Goal: Task Accomplishment & Management: Use online tool/utility

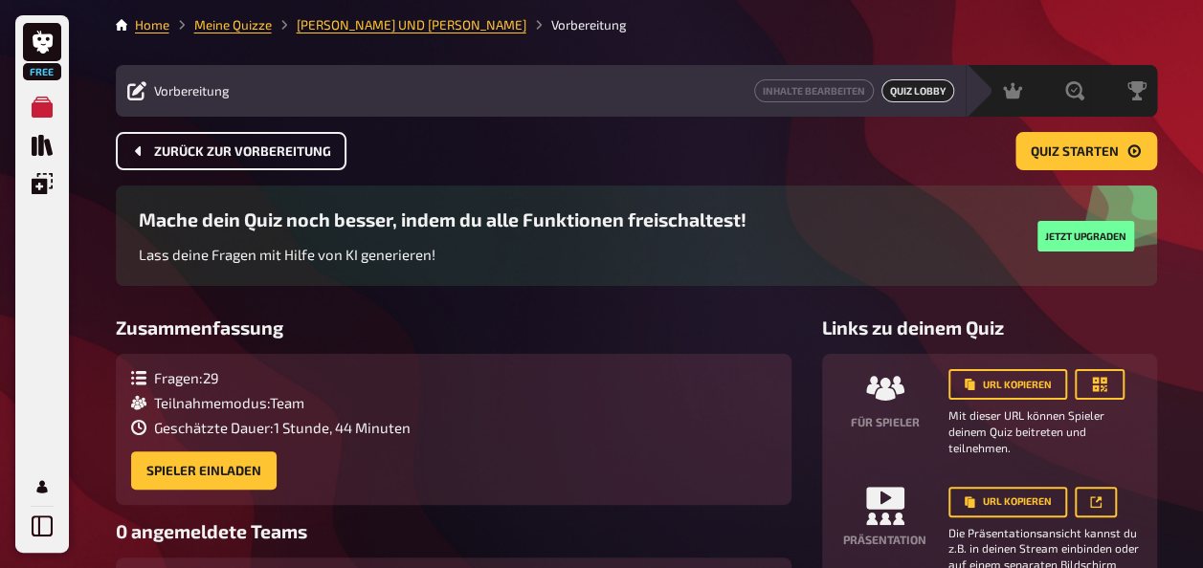
click at [286, 142] on button "Zurück zur Vorbereitung" at bounding box center [231, 151] width 231 height 38
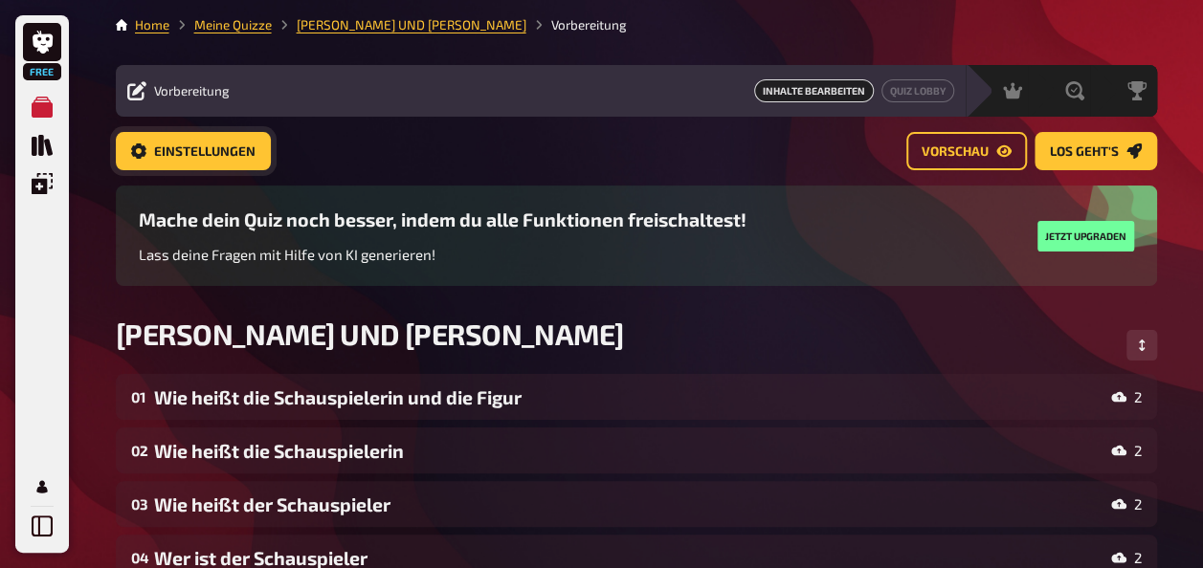
click at [228, 145] on span "Einstellungen" at bounding box center [204, 151] width 101 height 13
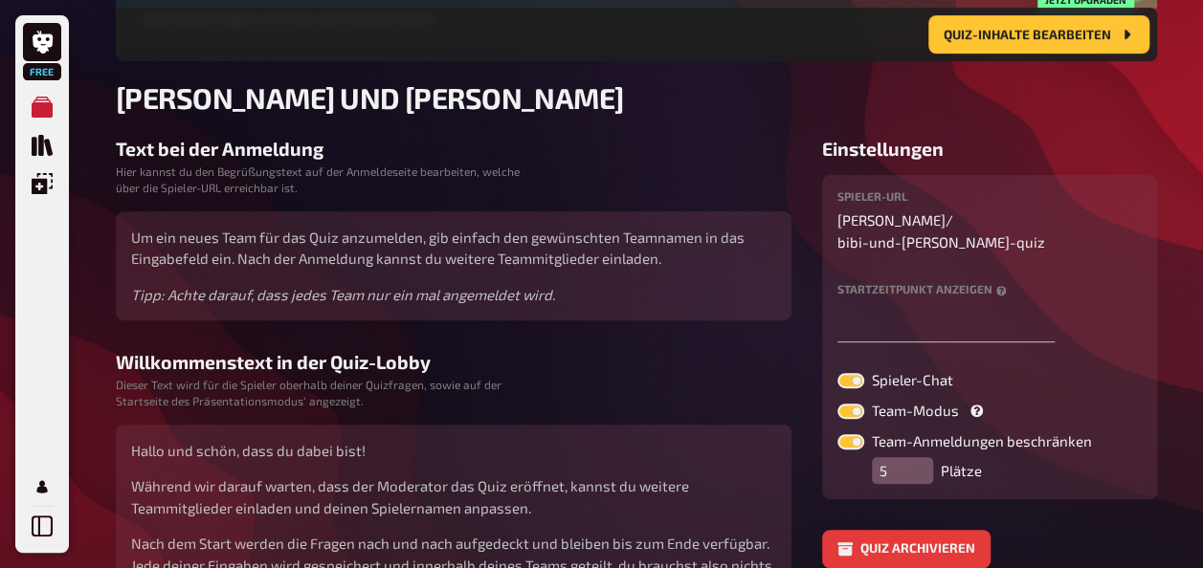
scroll to position [295, 0]
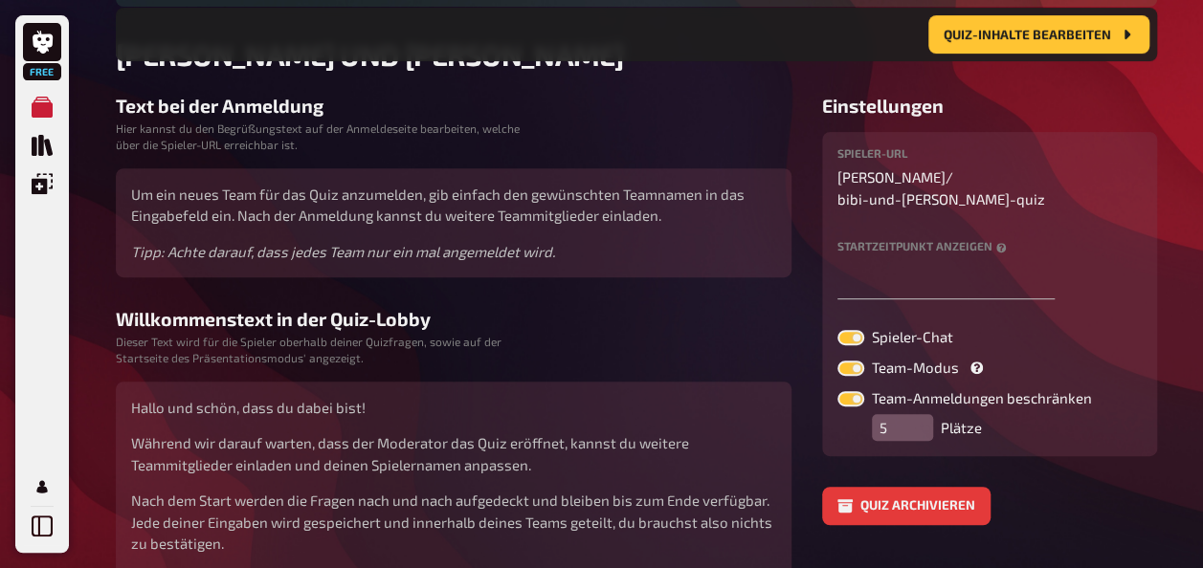
click at [855, 361] on label at bounding box center [850, 368] width 27 height 15
click at [837, 360] on input "Team-Modus" at bounding box center [836, 360] width 1 height 1
checkbox input "false"
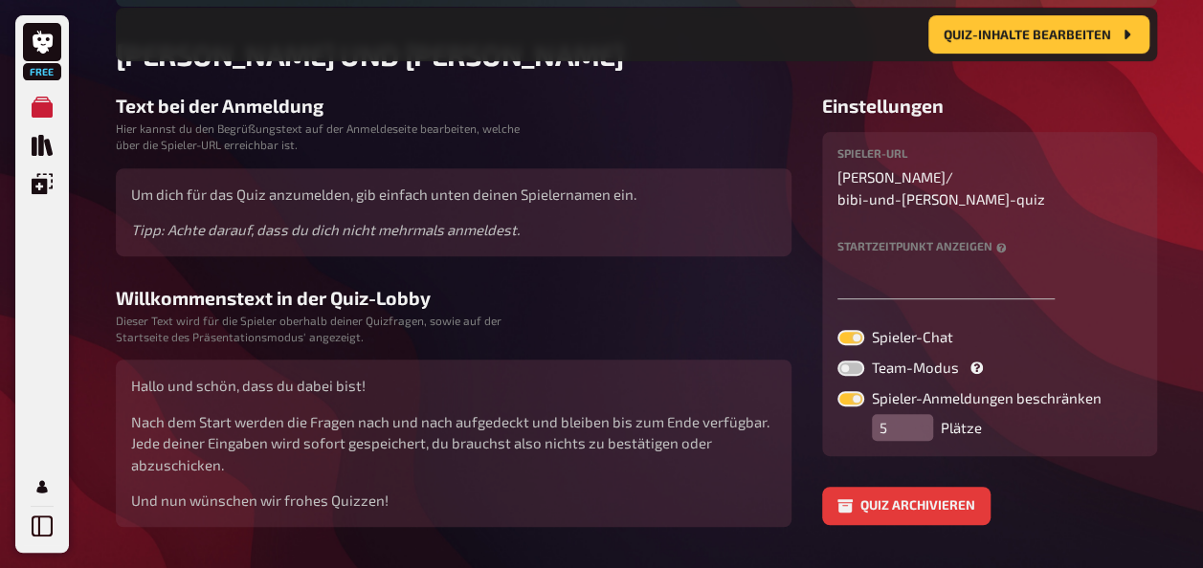
click at [855, 330] on label at bounding box center [850, 337] width 27 height 15
click at [837, 329] on input "Spieler-Chat" at bounding box center [836, 329] width 1 height 1
checkbox input "false"
click at [902, 414] on input "5" at bounding box center [902, 427] width 61 height 27
click at [915, 414] on input "2" at bounding box center [902, 427] width 61 height 27
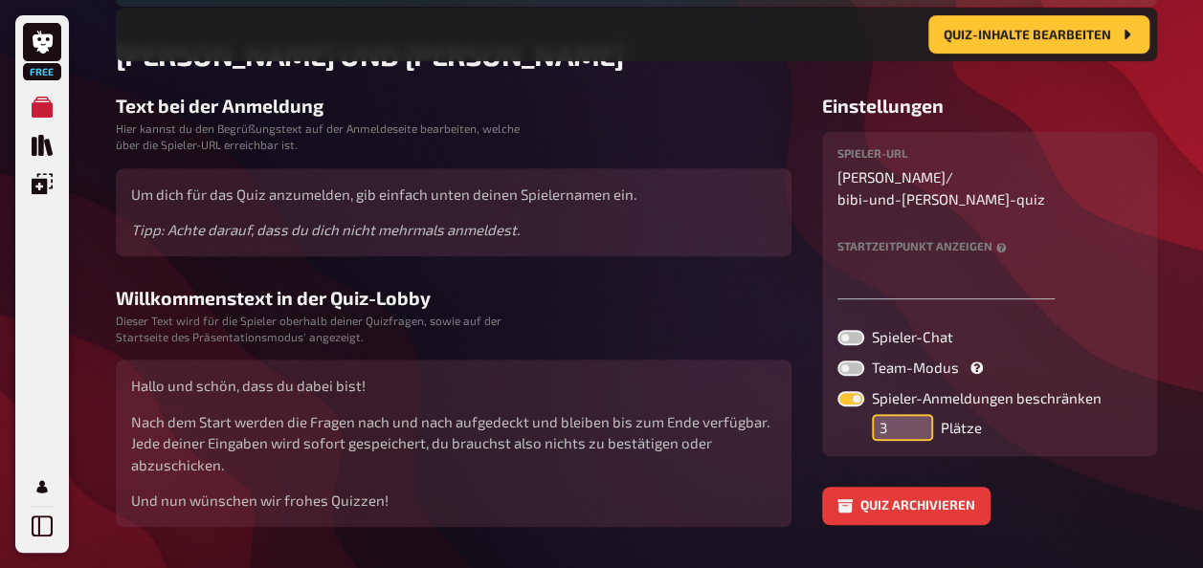
click at [915, 414] on input "3" at bounding box center [902, 427] width 61 height 27
click at [915, 414] on input "4" at bounding box center [902, 427] width 61 height 27
type input "5"
click at [915, 414] on input "5" at bounding box center [902, 427] width 61 height 27
click at [1027, 33] on span "Quiz-Inhalte bearbeiten" at bounding box center [1026, 34] width 167 height 13
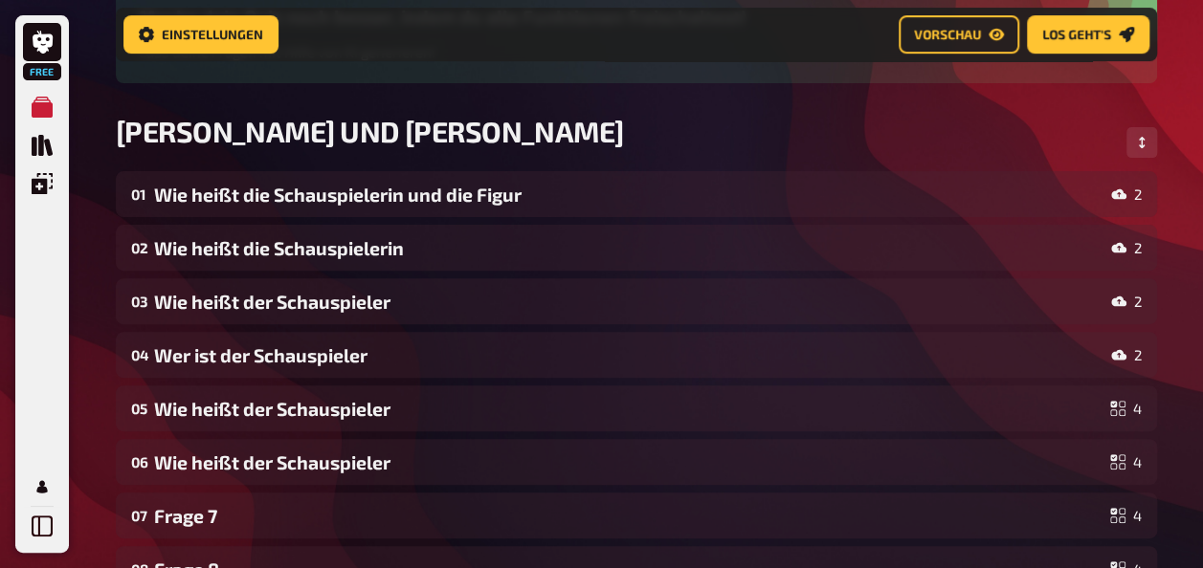
scroll to position [369, 0]
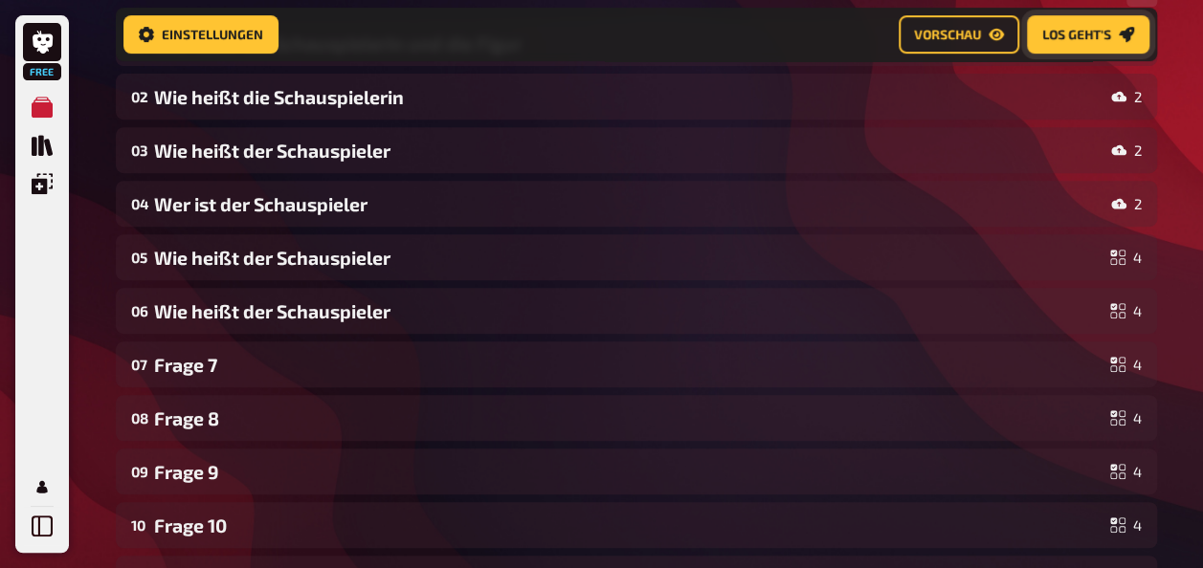
click at [1115, 33] on button "Los geht's" at bounding box center [1088, 34] width 122 height 38
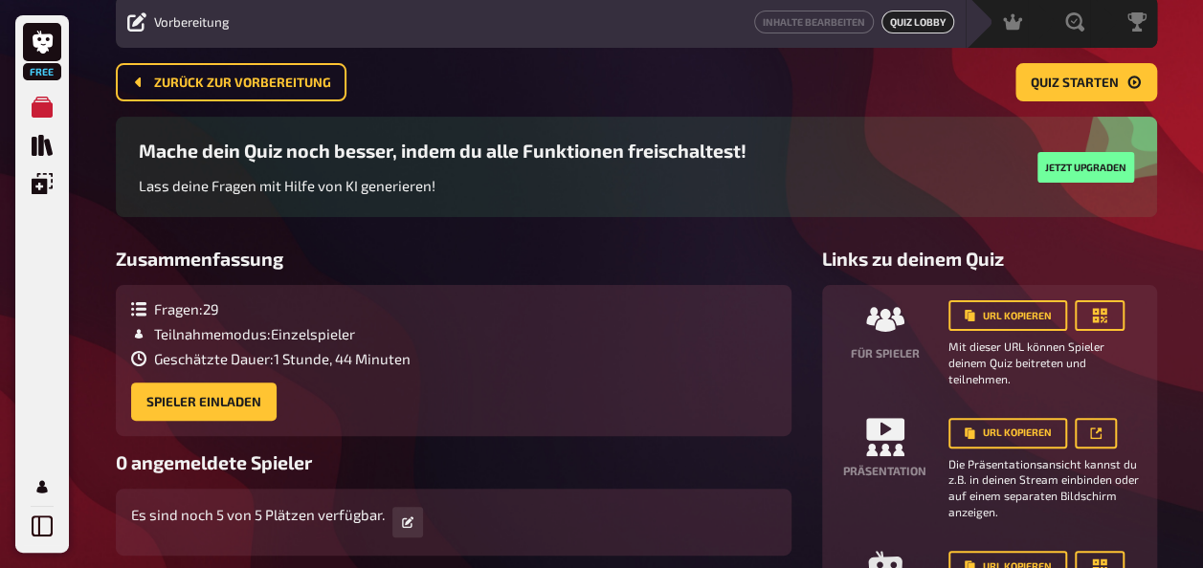
scroll to position [70, 0]
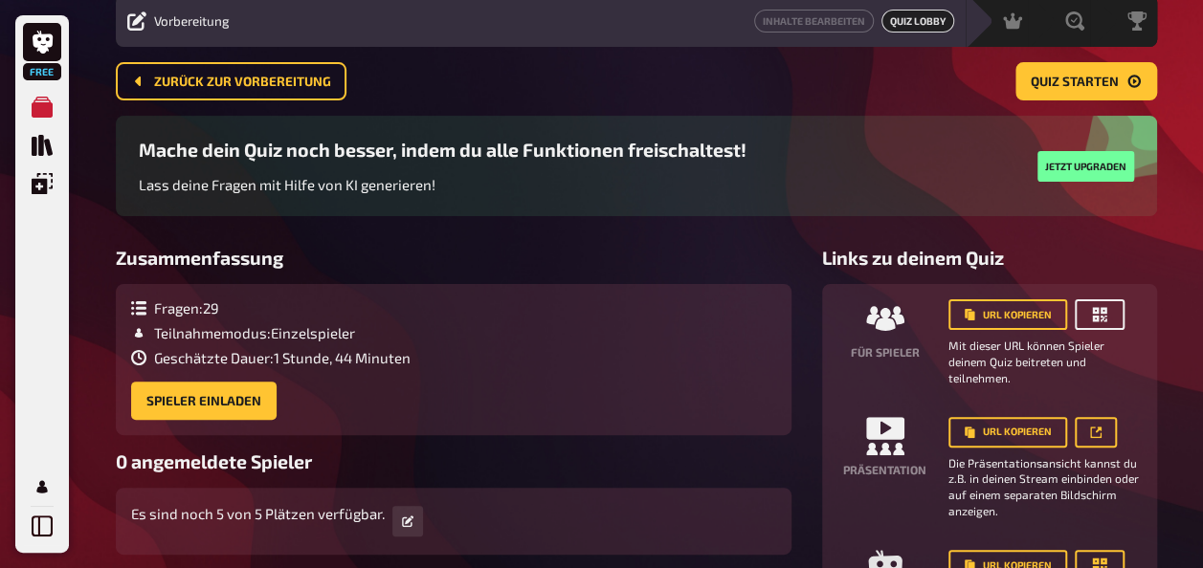
click at [1097, 310] on icon "button" at bounding box center [1099, 314] width 19 height 19
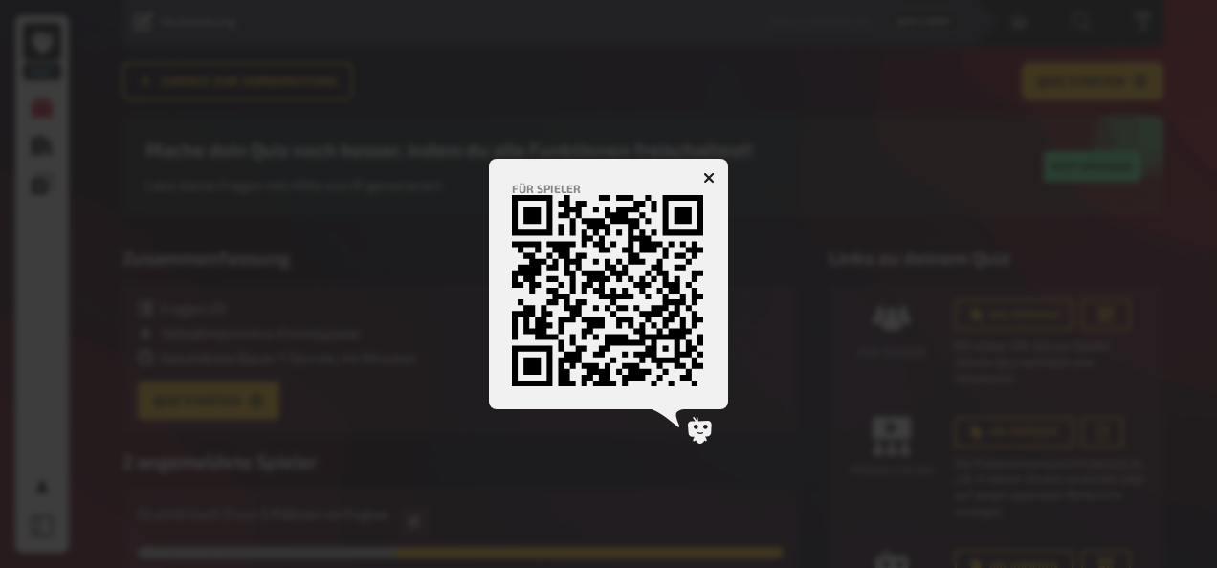
click at [708, 180] on icon "button" at bounding box center [708, 177] width 11 height 11
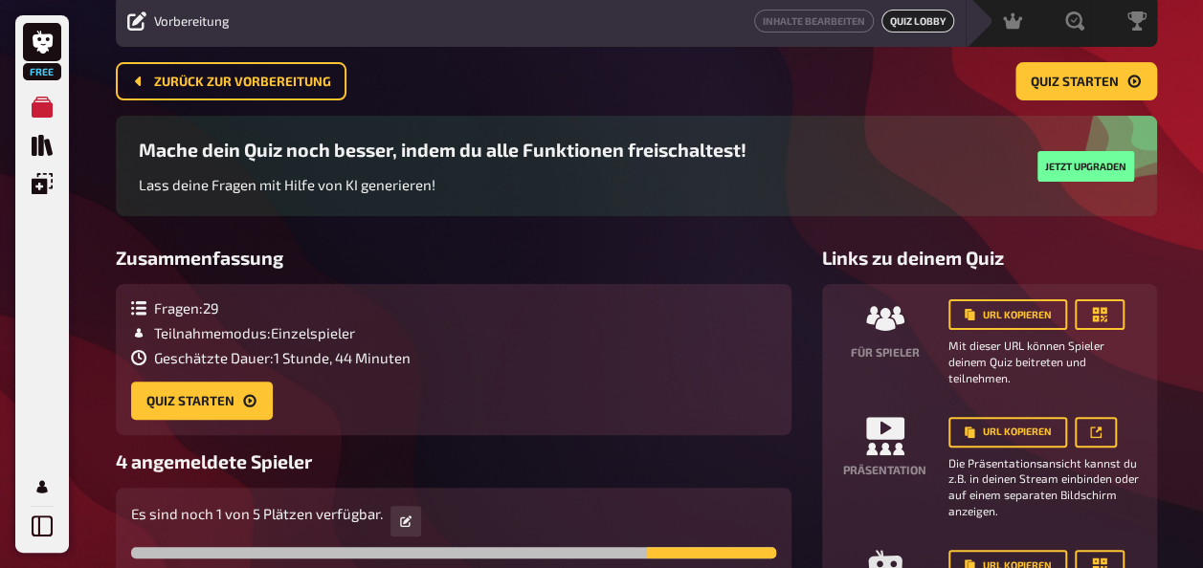
click at [796, 339] on div "Zusammenfassung Fragen : 29 Teilnahmemodus : Einzelspieler Geschätzte Dauer : 1…" at bounding box center [636, 458] width 1041 height 423
click at [237, 409] on button "Quiz starten" at bounding box center [202, 401] width 142 height 38
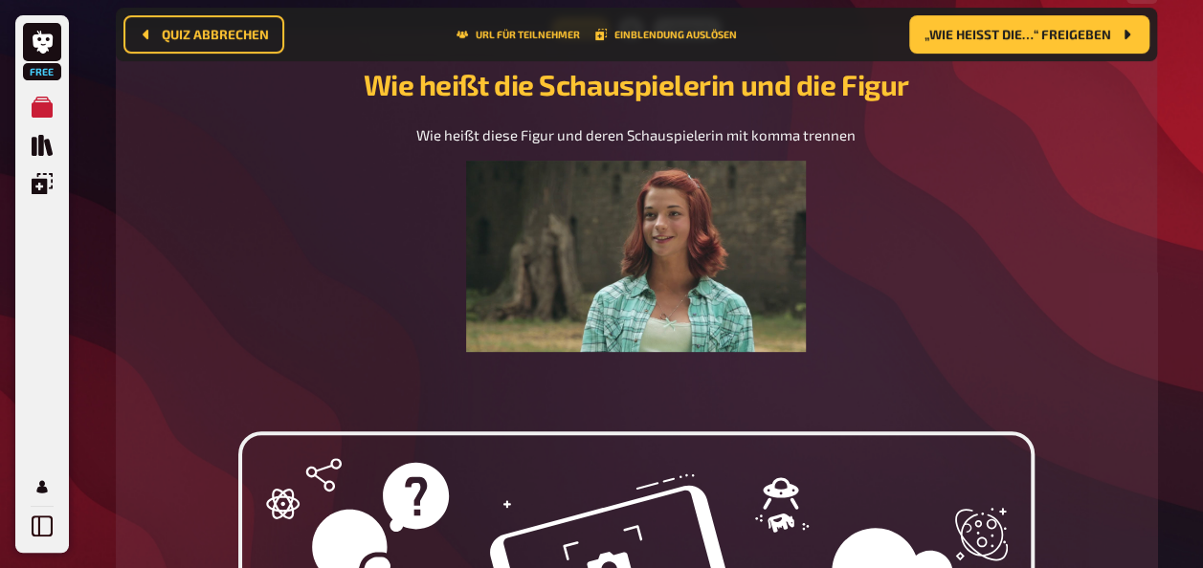
scroll to position [193, 0]
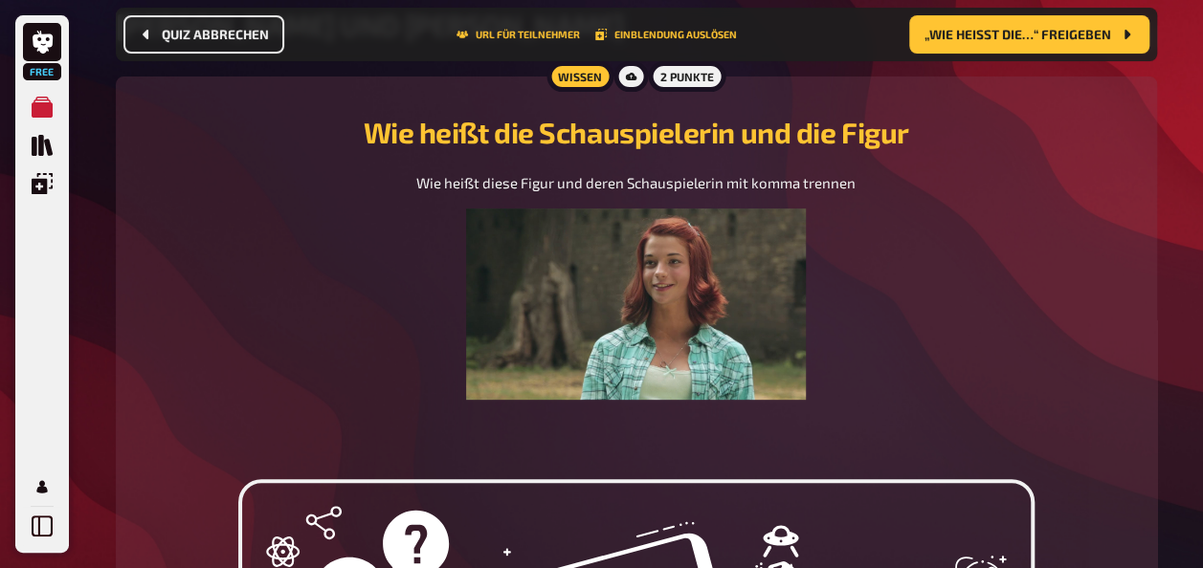
click at [229, 28] on span "Quiz abbrechen" at bounding box center [215, 34] width 107 height 13
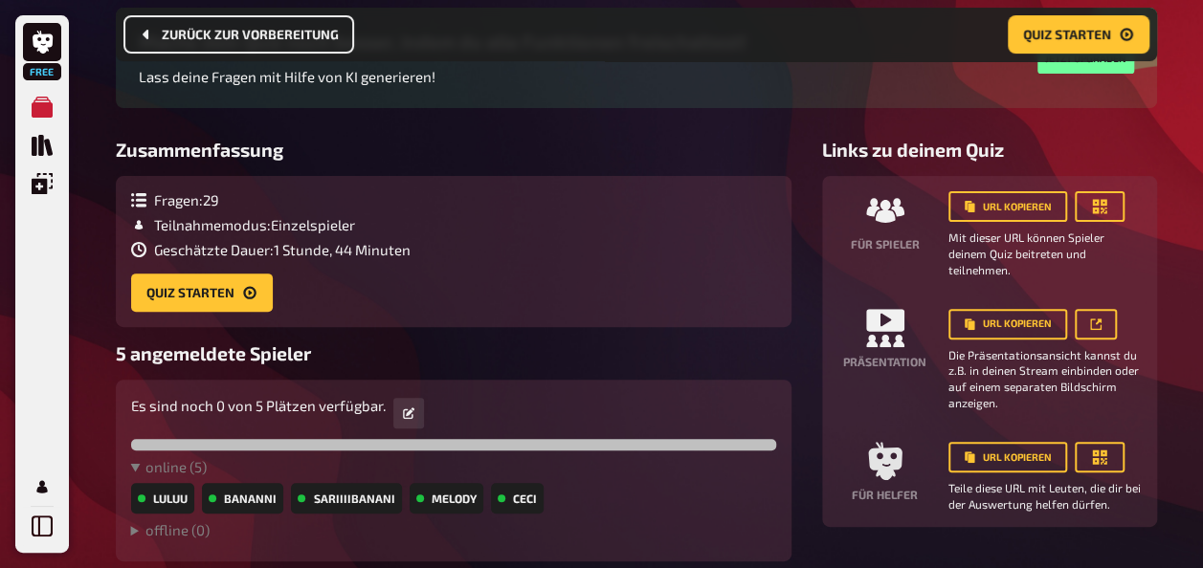
click at [259, 38] on span "Zurück zur Vorbereitung" at bounding box center [250, 34] width 177 height 13
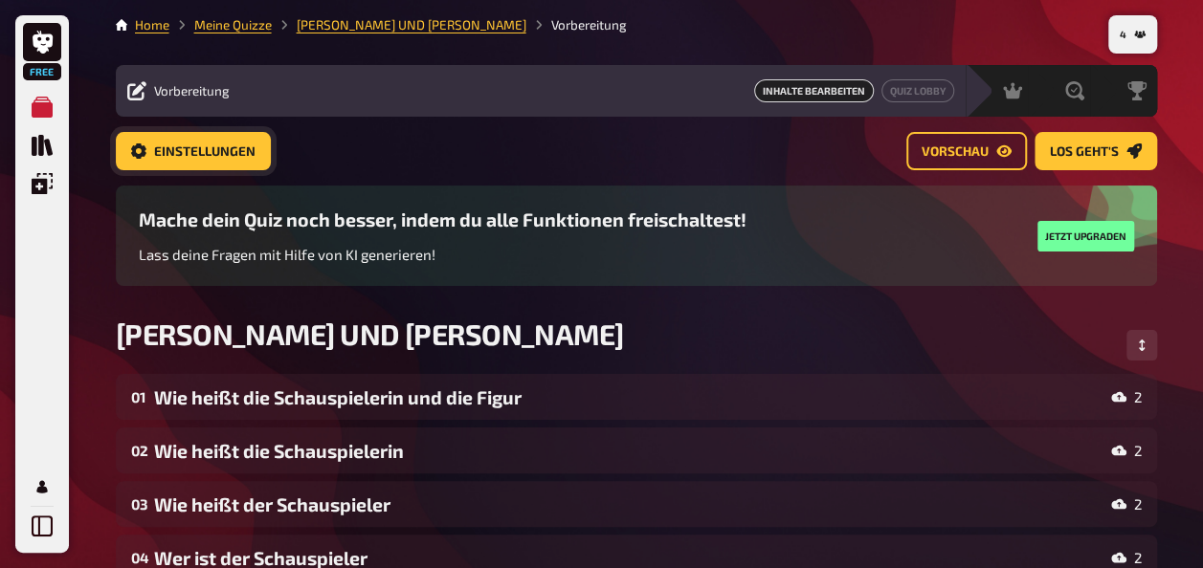
click at [224, 134] on button "Einstellungen" at bounding box center [193, 151] width 155 height 38
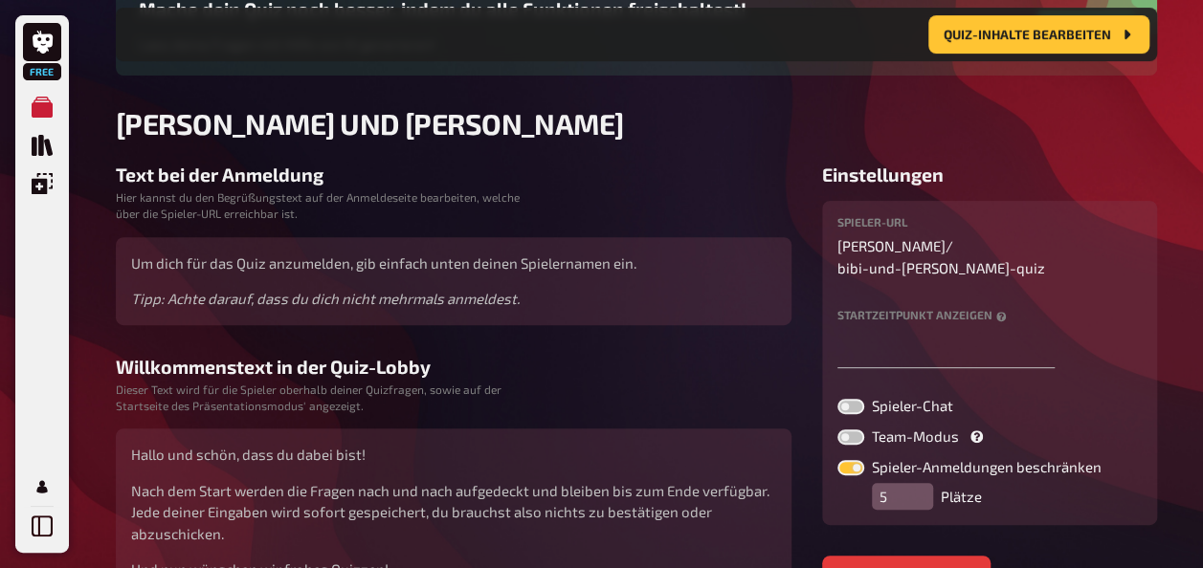
scroll to position [251, 0]
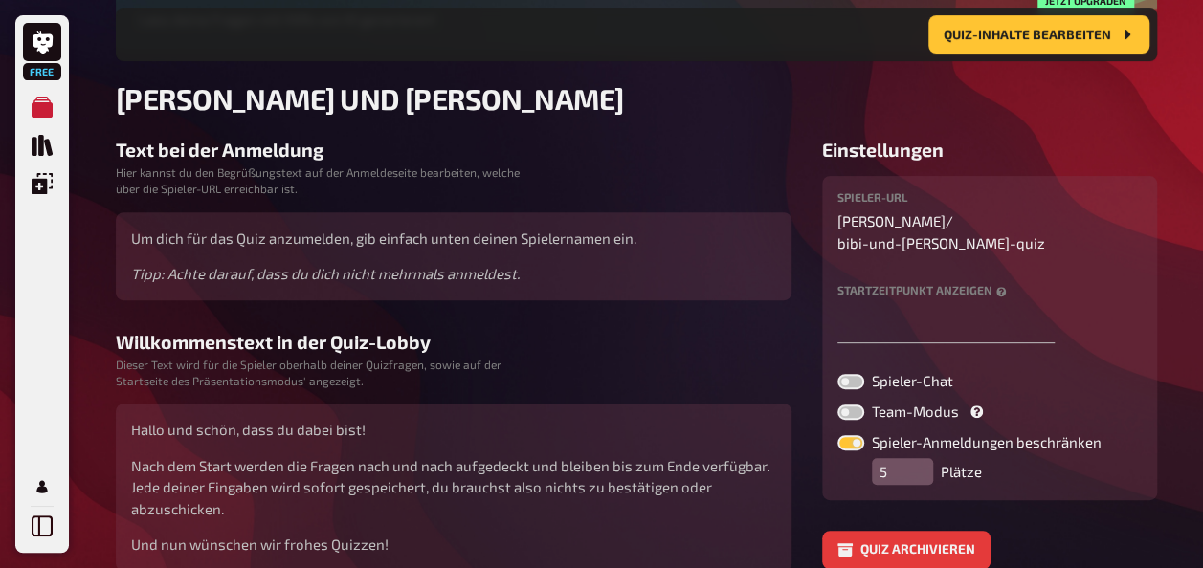
click at [859, 346] on div "Spieler-URL jose / bibi-und-tina-quiz Startzeitpunkt anzeigen Spieler-Chat Team…" at bounding box center [989, 337] width 304 height 293
click at [852, 374] on label at bounding box center [850, 381] width 27 height 15
click at [837, 373] on input "Spieler-Chat" at bounding box center [836, 373] width 1 height 1
checkbox input "true"
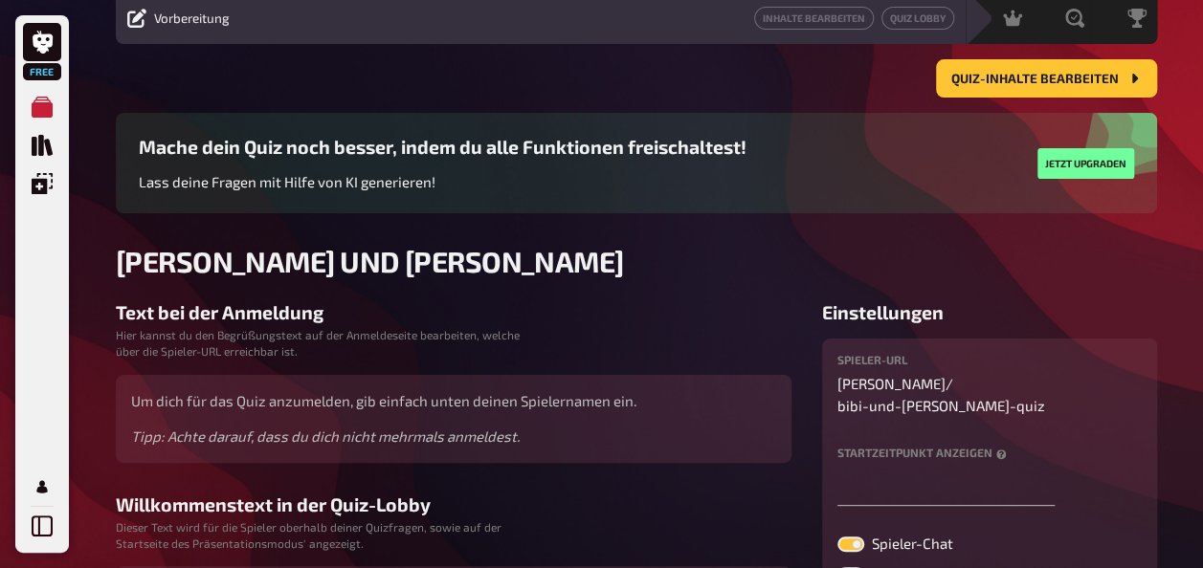
scroll to position [73, 0]
click at [1047, 77] on span "Quiz-Inhalte bearbeiten" at bounding box center [1034, 79] width 167 height 13
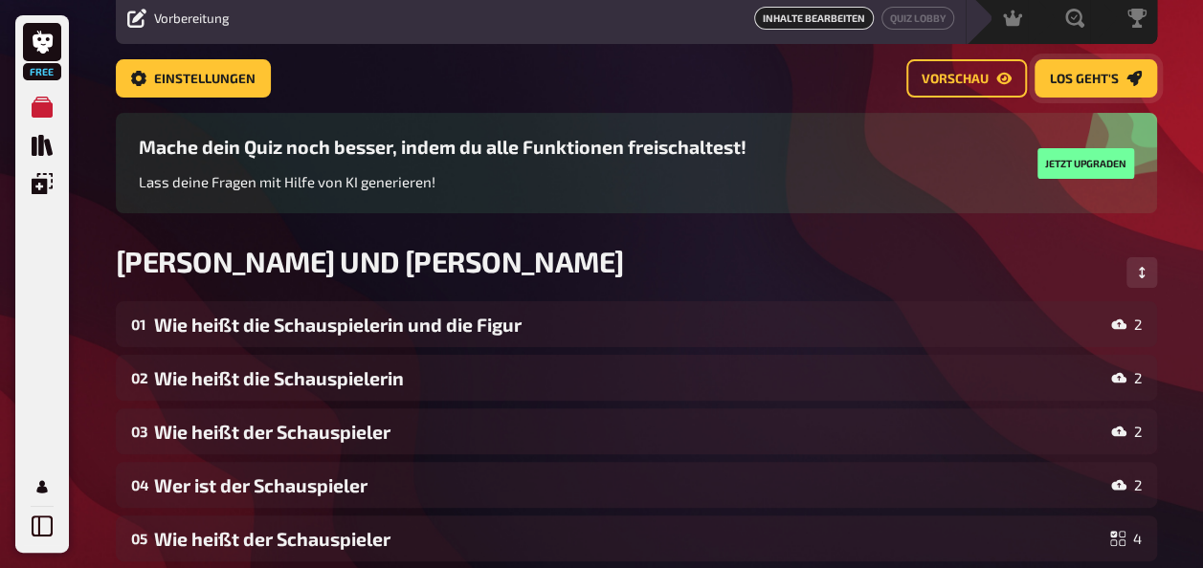
click at [1096, 63] on button "Los geht's" at bounding box center [1095, 78] width 122 height 38
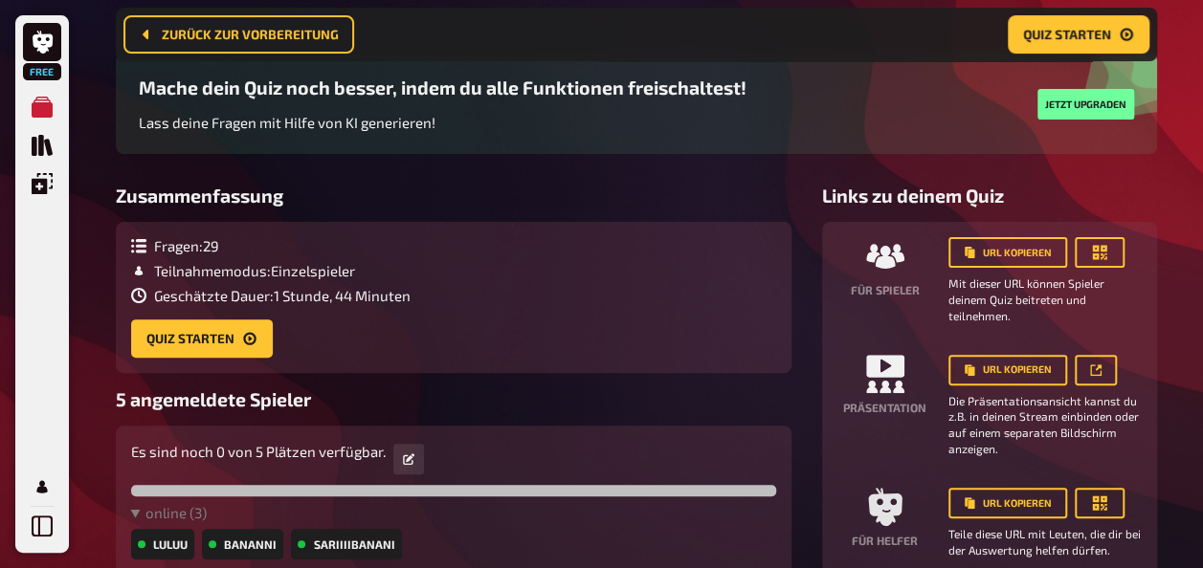
scroll to position [130, 0]
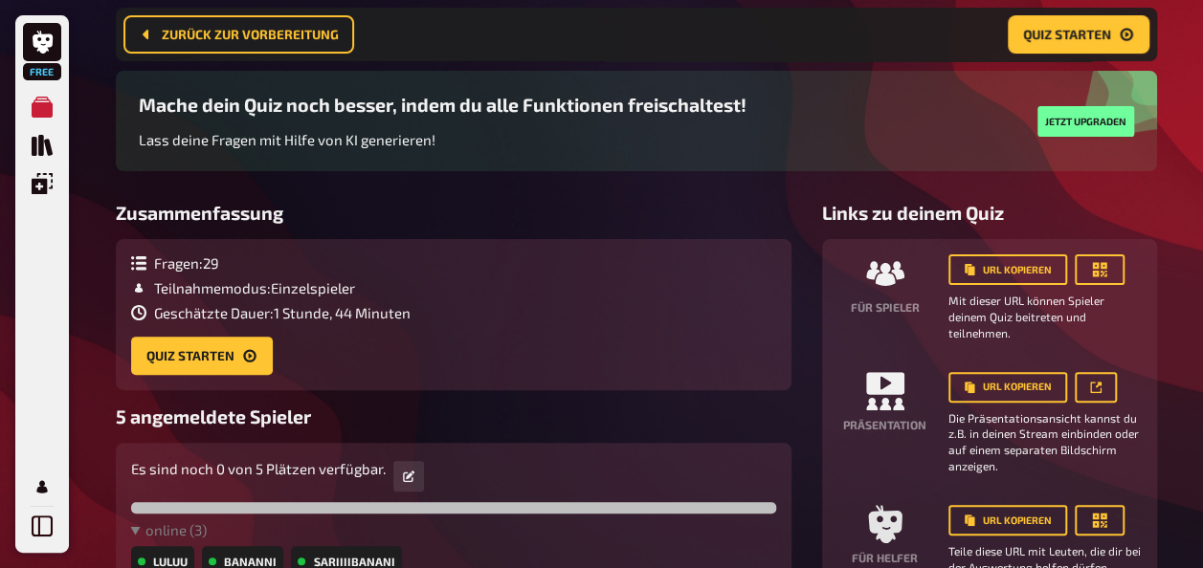
click at [232, 10] on nav "Zurück zur Vorbereitung Quiz starten" at bounding box center [636, 35] width 1041 height 54
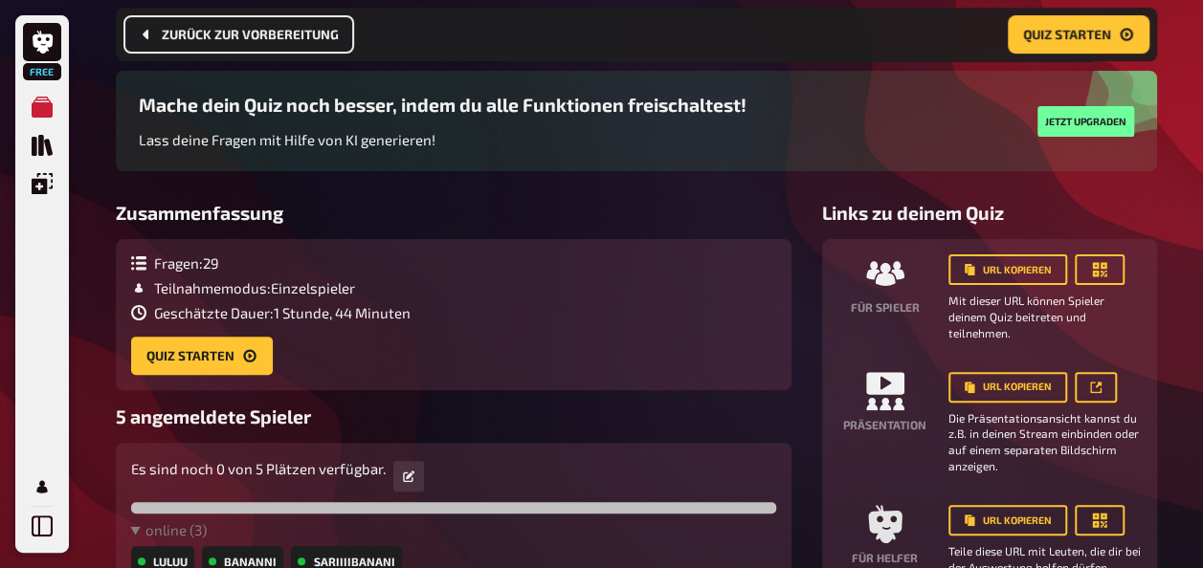
click at [239, 21] on button "Zurück zur Vorbereitung" at bounding box center [238, 34] width 231 height 38
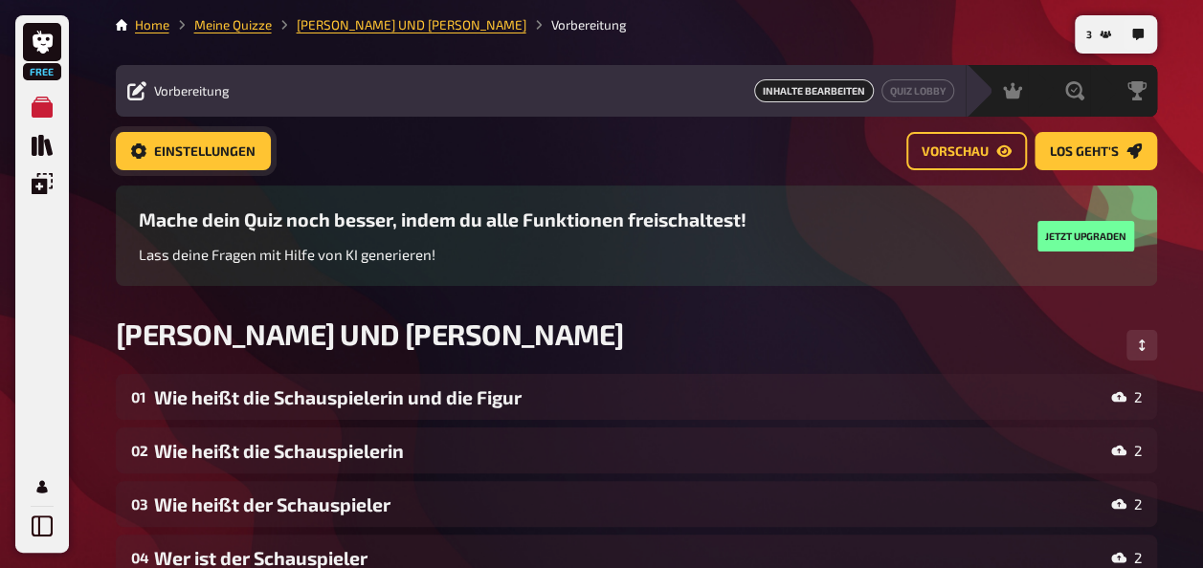
click at [205, 155] on span "Einstellungen" at bounding box center [204, 151] width 101 height 13
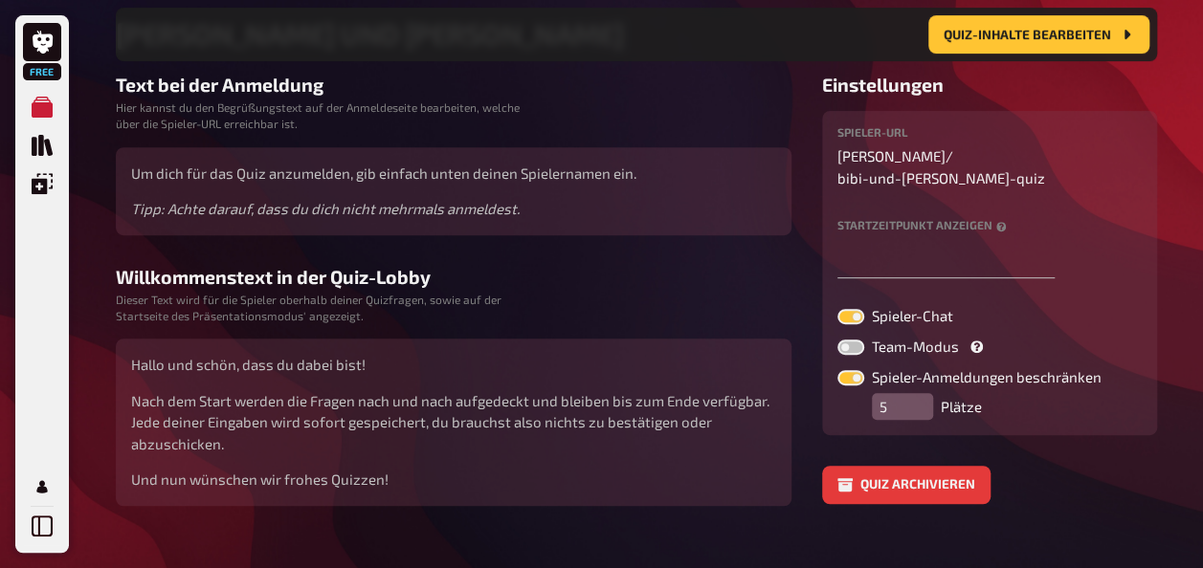
scroll to position [346, 0]
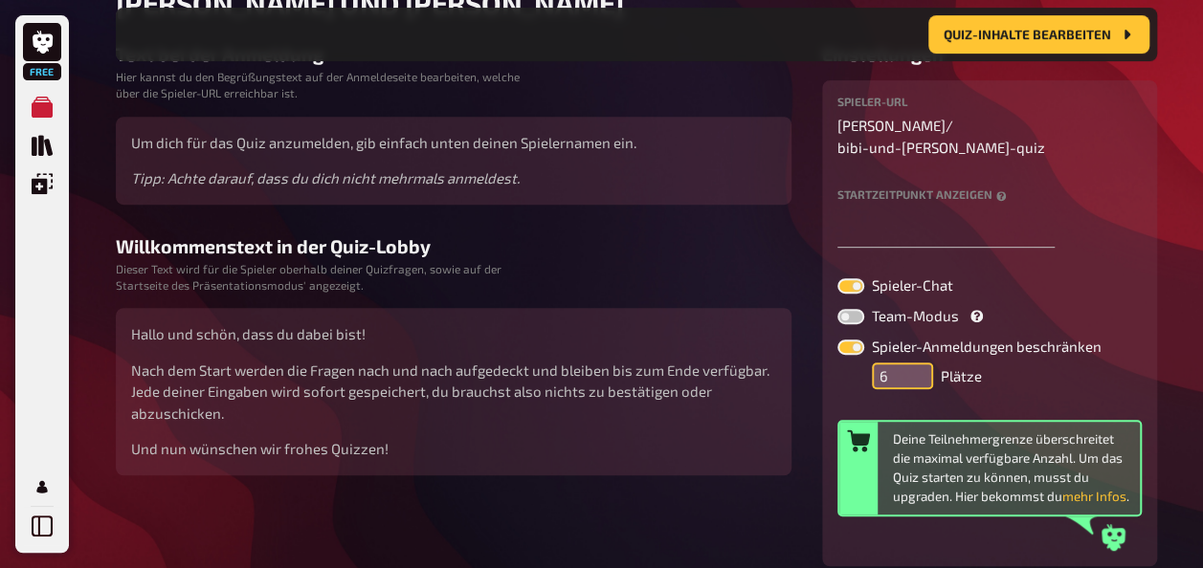
click at [915, 363] on input "6" at bounding box center [902, 376] width 61 height 27
click at [918, 363] on input "5" at bounding box center [902, 376] width 61 height 27
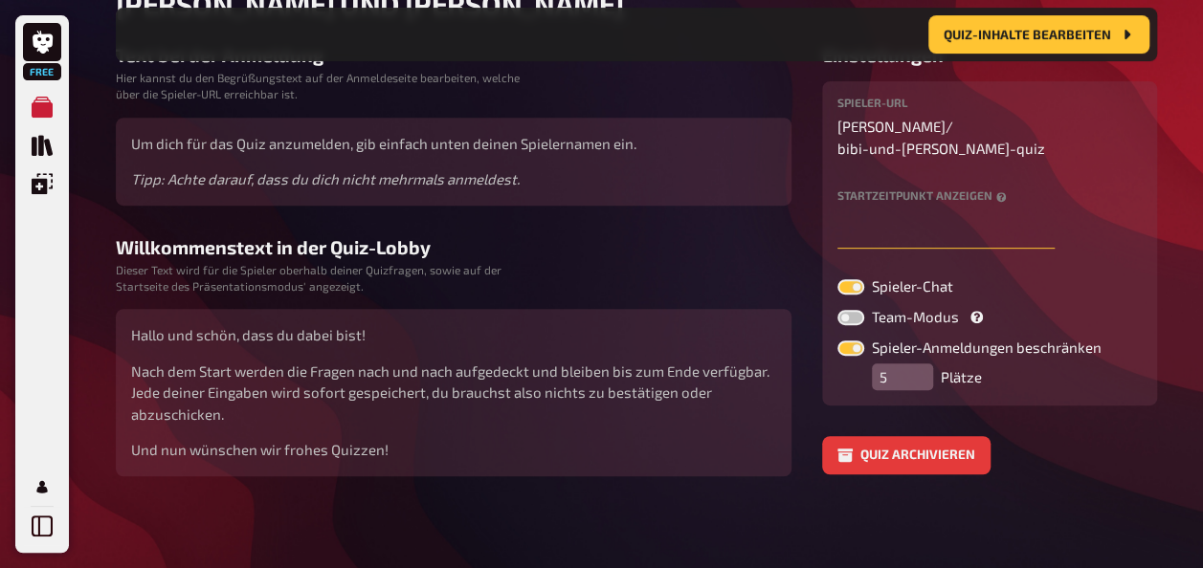
click at [918, 222] on body "Free Meine Quizze Quiz Sammlung Einblendungen Profil 3 Home Meine Quizze BIBI U…" at bounding box center [601, 112] width 1203 height 914
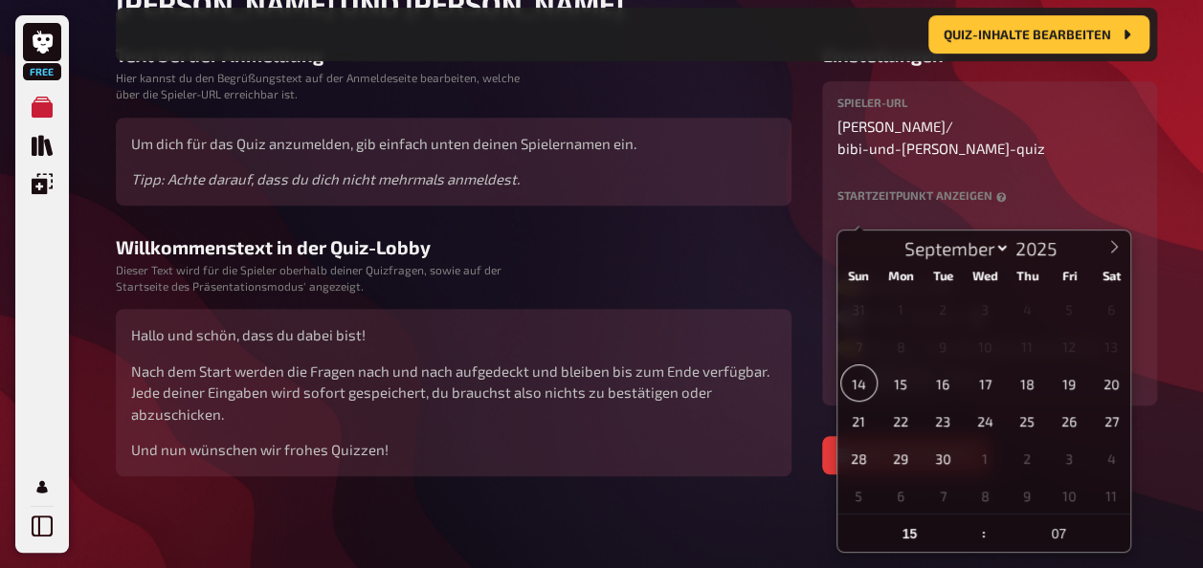
click at [918, 222] on input "text" at bounding box center [945, 229] width 217 height 38
click at [1100, 189] on div "Startzeitpunkt anzeigen" at bounding box center [989, 218] width 304 height 58
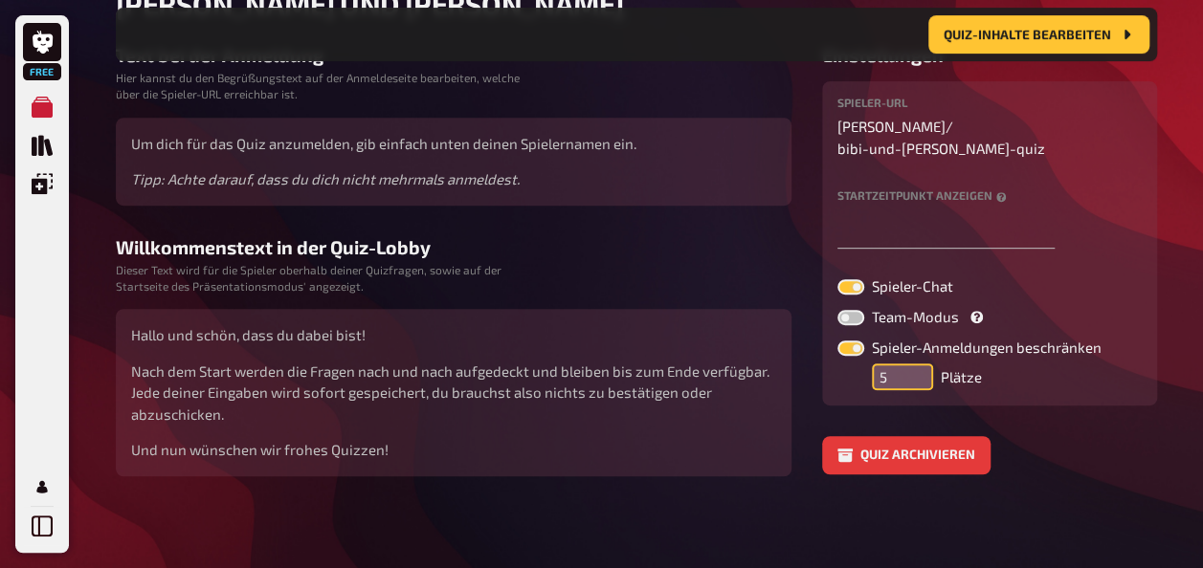
click at [899, 364] on input "5" at bounding box center [902, 377] width 61 height 27
type input "1"
click at [1060, 31] on span "Quiz-Inhalte bearbeiten" at bounding box center [1026, 34] width 167 height 13
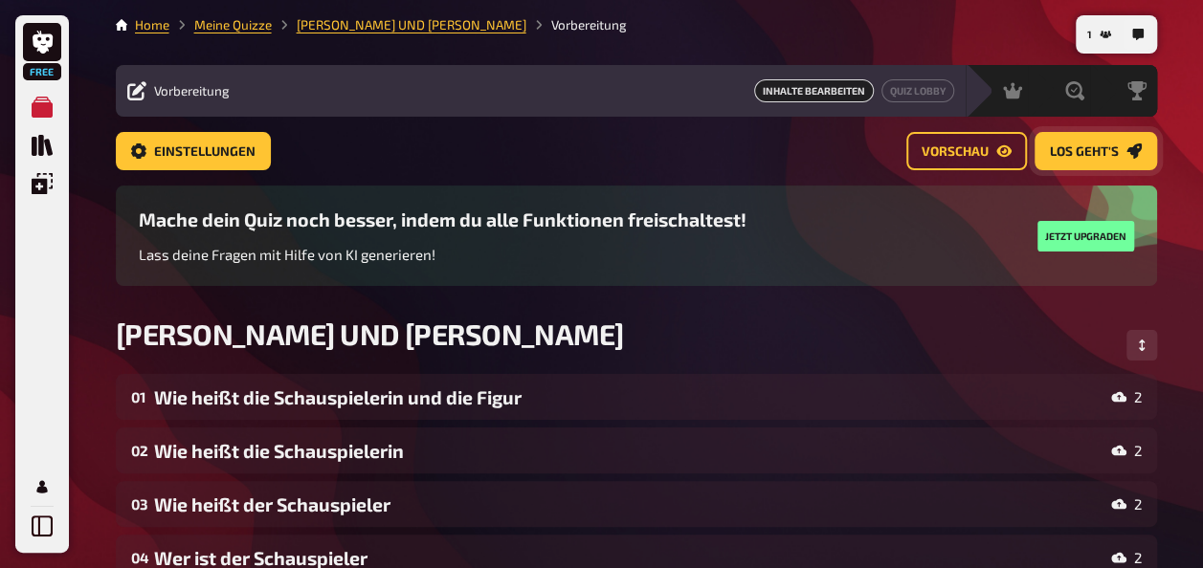
click at [1100, 154] on span "Los geht's" at bounding box center [1083, 151] width 69 height 13
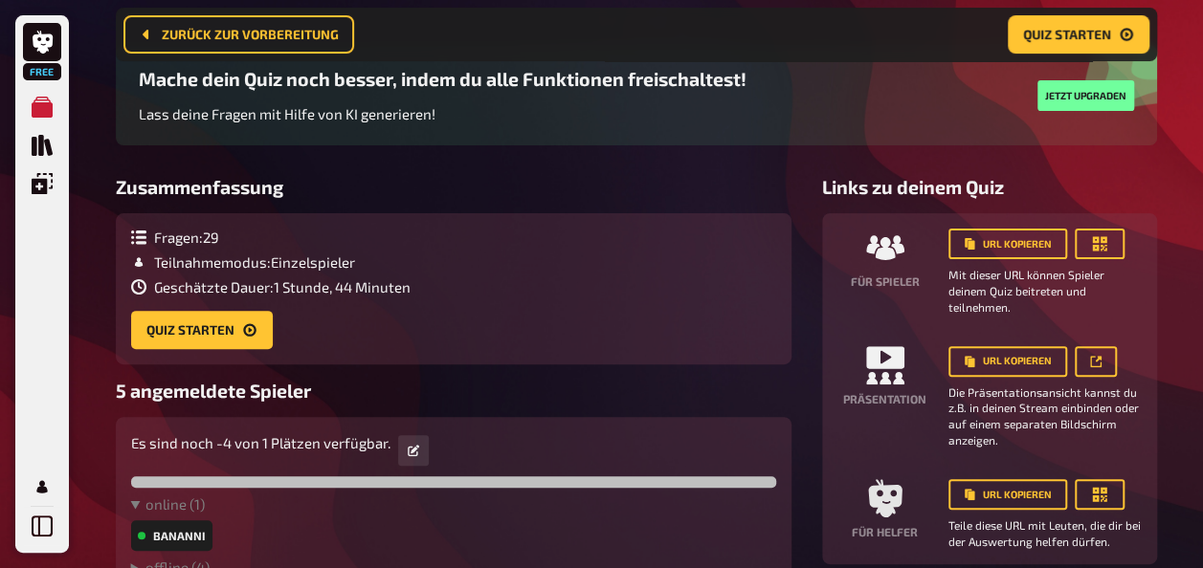
scroll to position [147, 0]
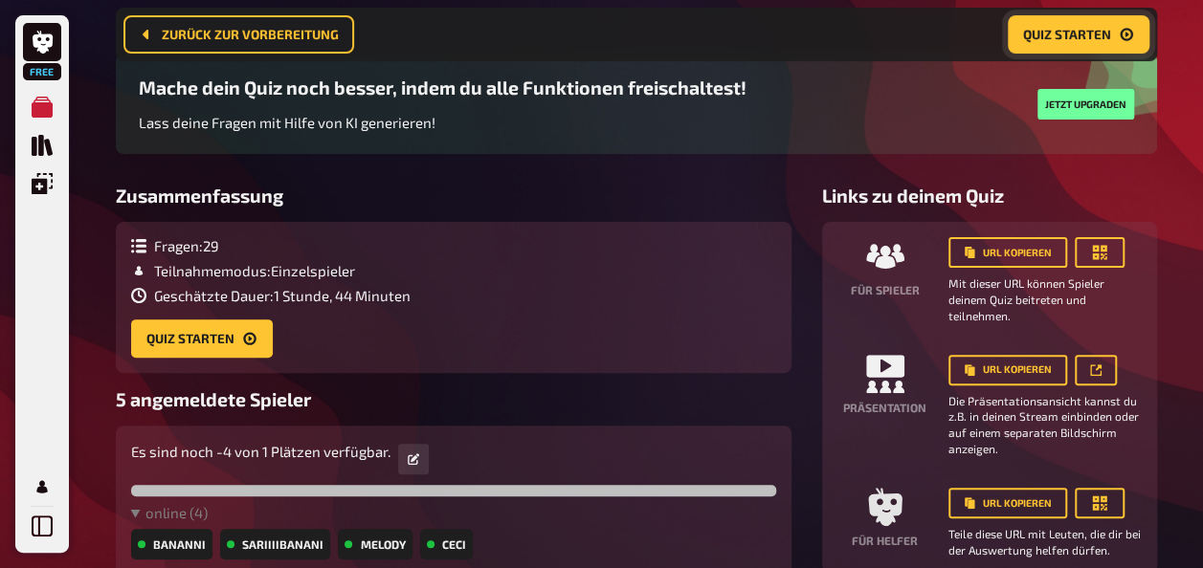
click at [1096, 35] on span "Quiz starten" at bounding box center [1067, 34] width 88 height 13
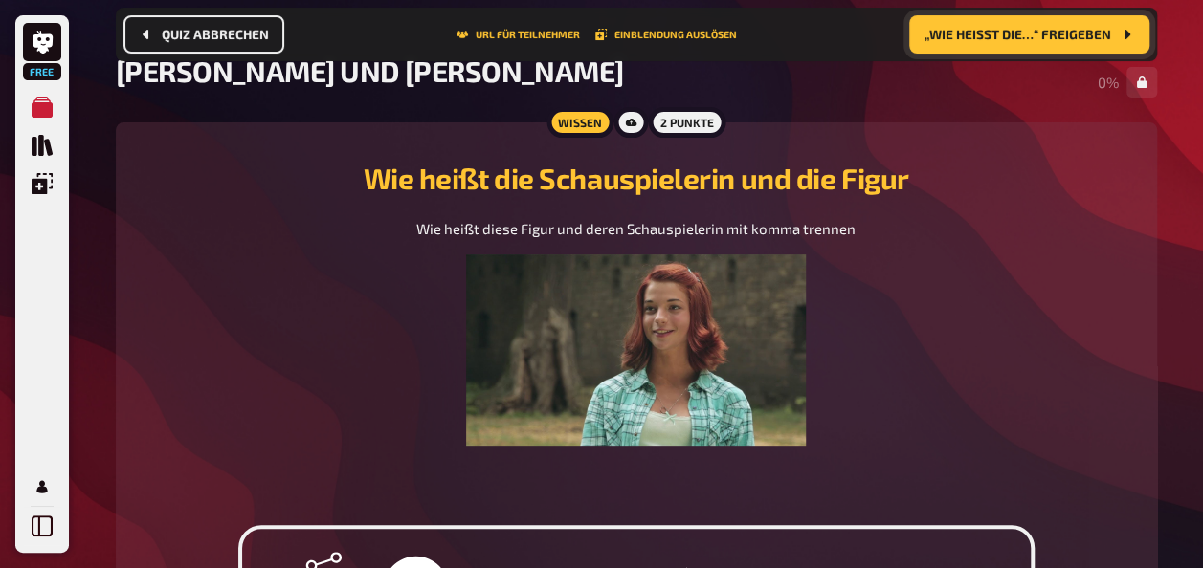
click at [252, 30] on span "Quiz abbrechen" at bounding box center [215, 34] width 107 height 13
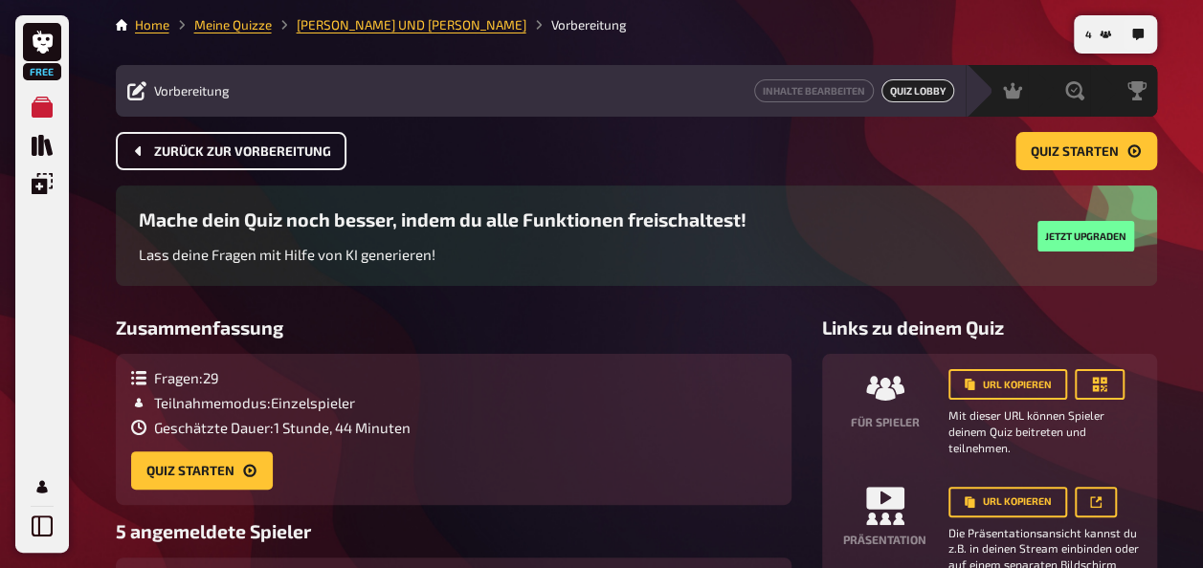
click at [270, 146] on span "Zurück zur Vorbereitung" at bounding box center [242, 151] width 177 height 13
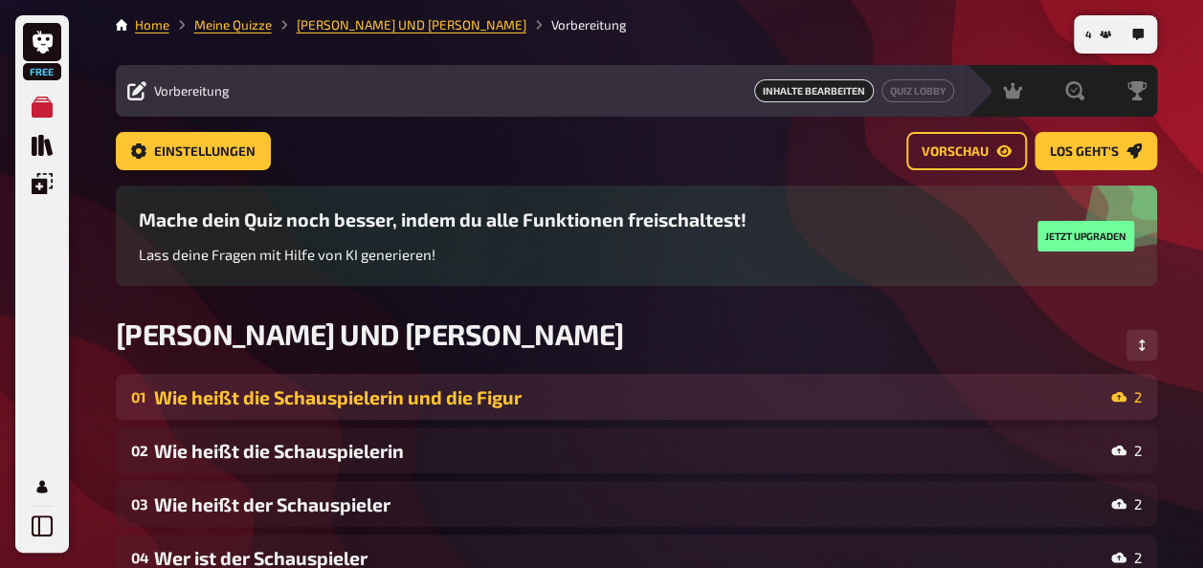
click at [455, 394] on div "Wie heißt die Schauspielerin und die Figur" at bounding box center [628, 397] width 949 height 22
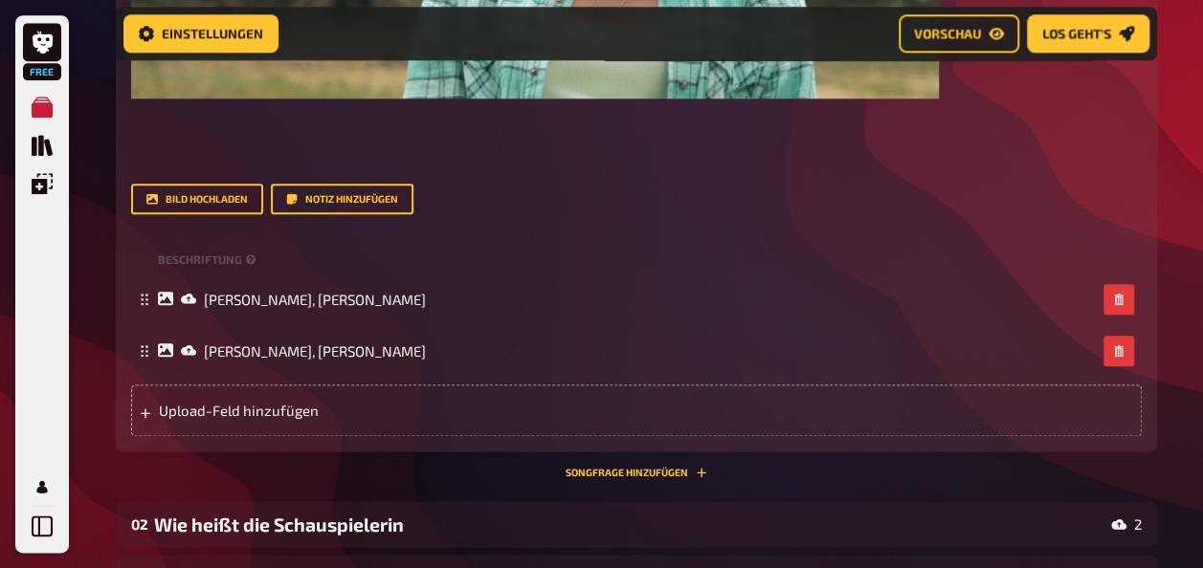
scroll to position [979, 0]
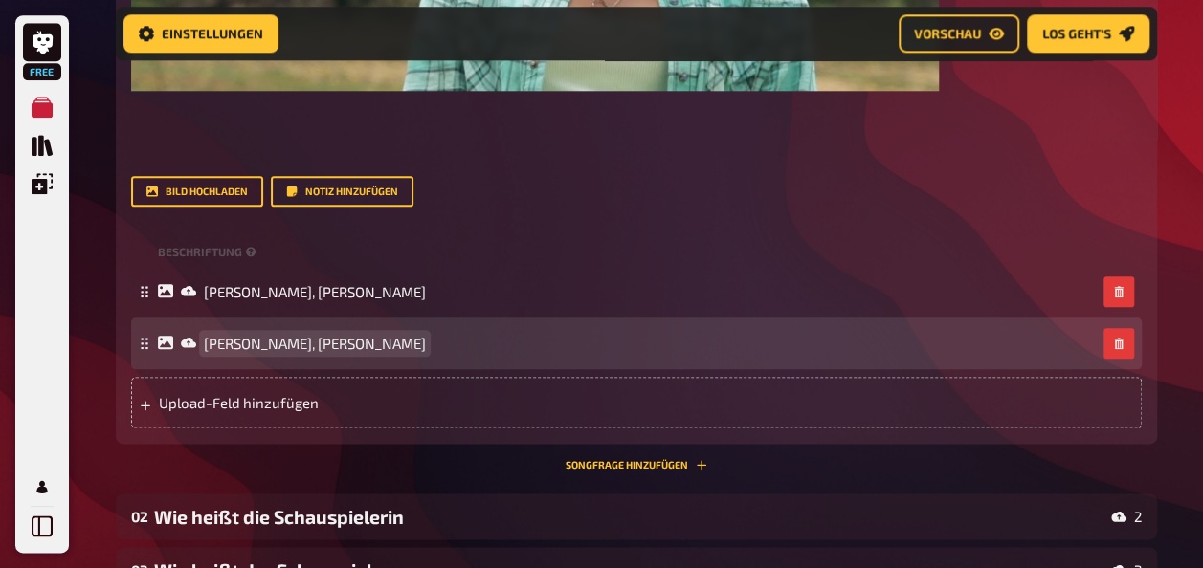
click at [396, 351] on div "[PERSON_NAME], [PERSON_NAME]" at bounding box center [636, 344] width 1010 height 52
click at [252, 352] on span "[PERSON_NAME]" at bounding box center [258, 343] width 108 height 17
click at [218, 352] on span "Ko" at bounding box center [212, 343] width 17 height 17
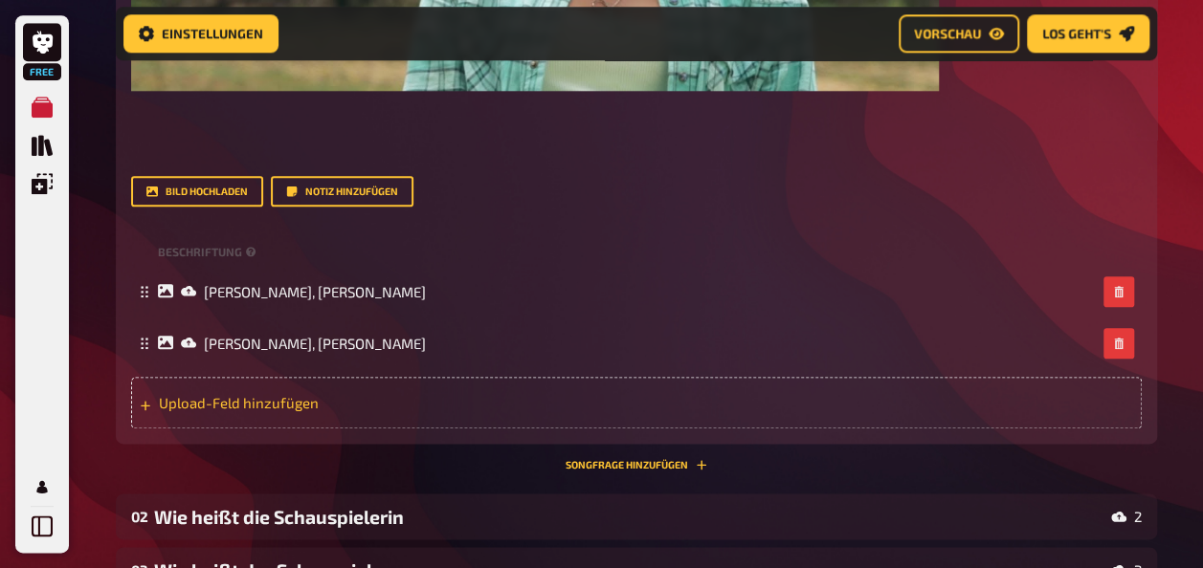
click at [249, 411] on div "Upload-Feld hinzufügen" at bounding box center [636, 403] width 1010 height 52
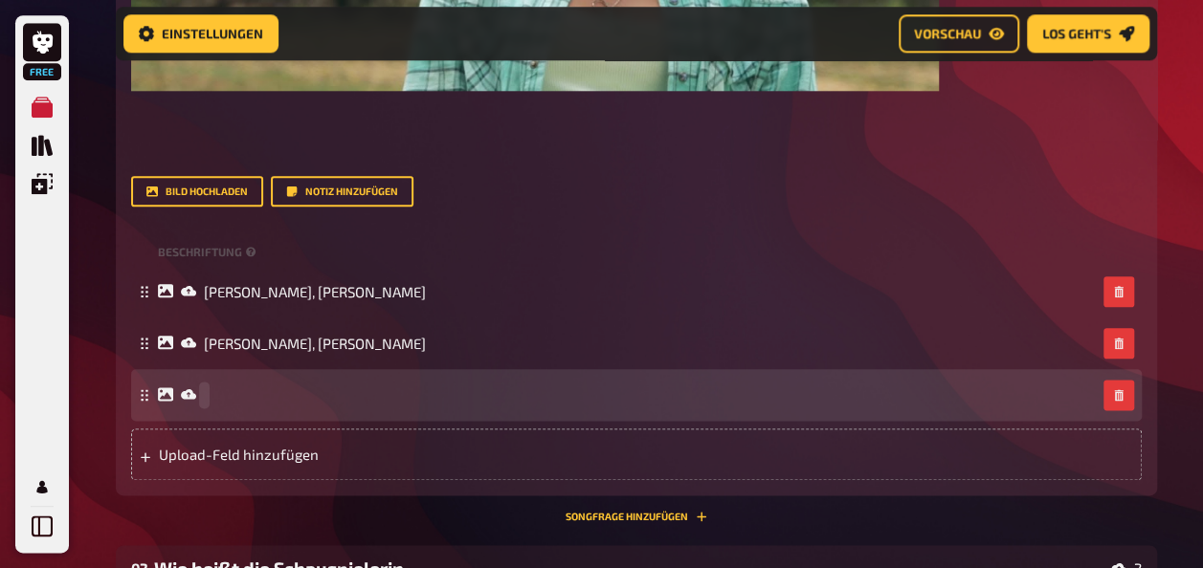
click at [254, 405] on div at bounding box center [636, 395] width 1010 height 52
click at [1126, 410] on button "button" at bounding box center [1118, 395] width 31 height 31
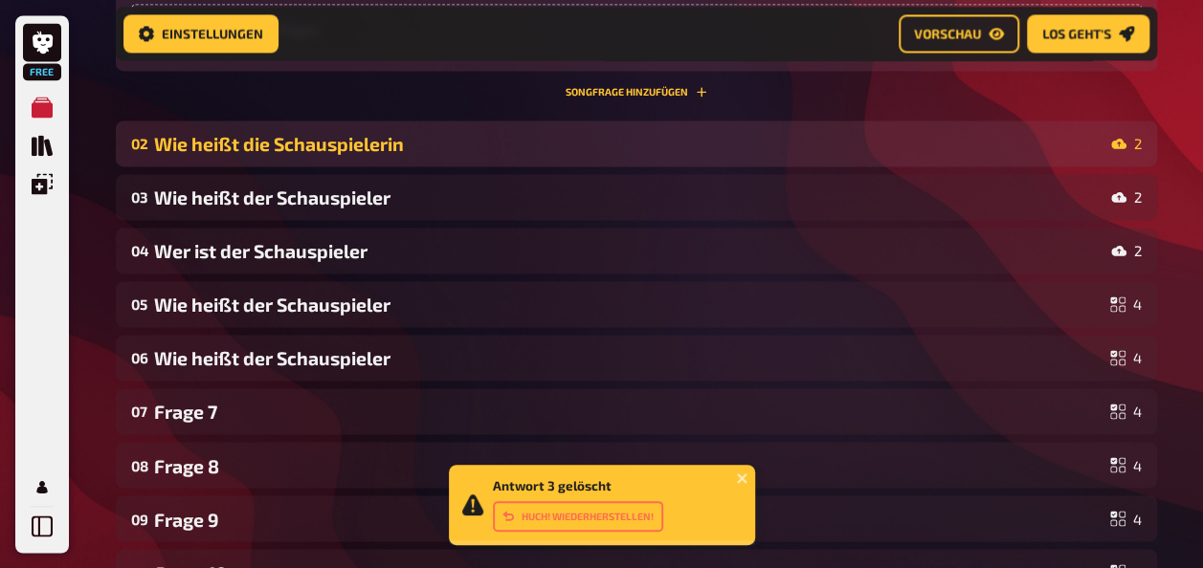
click at [211, 155] on div "Wie heißt die Schauspielerin" at bounding box center [628, 144] width 949 height 22
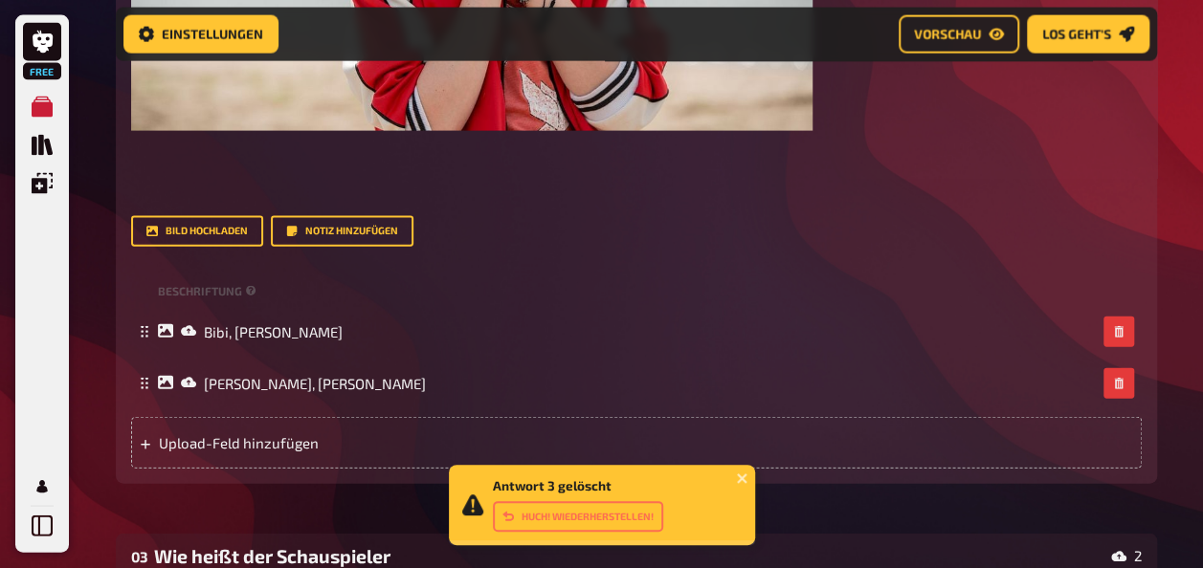
scroll to position [2026, 0]
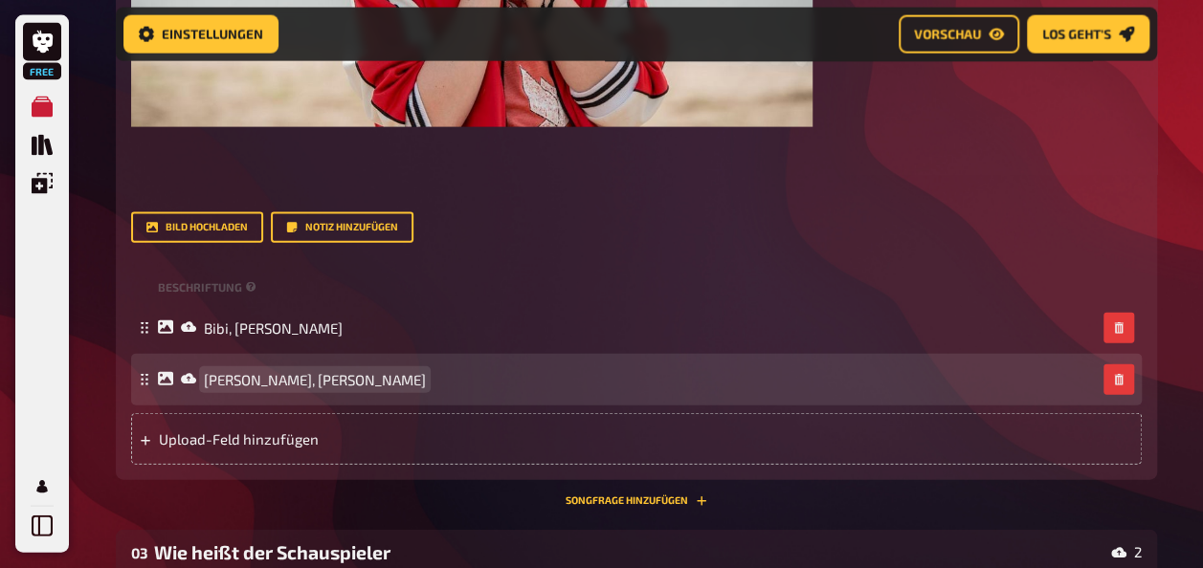
click at [457, 388] on div "[PERSON_NAME], [PERSON_NAME]" at bounding box center [627, 379] width 938 height 17
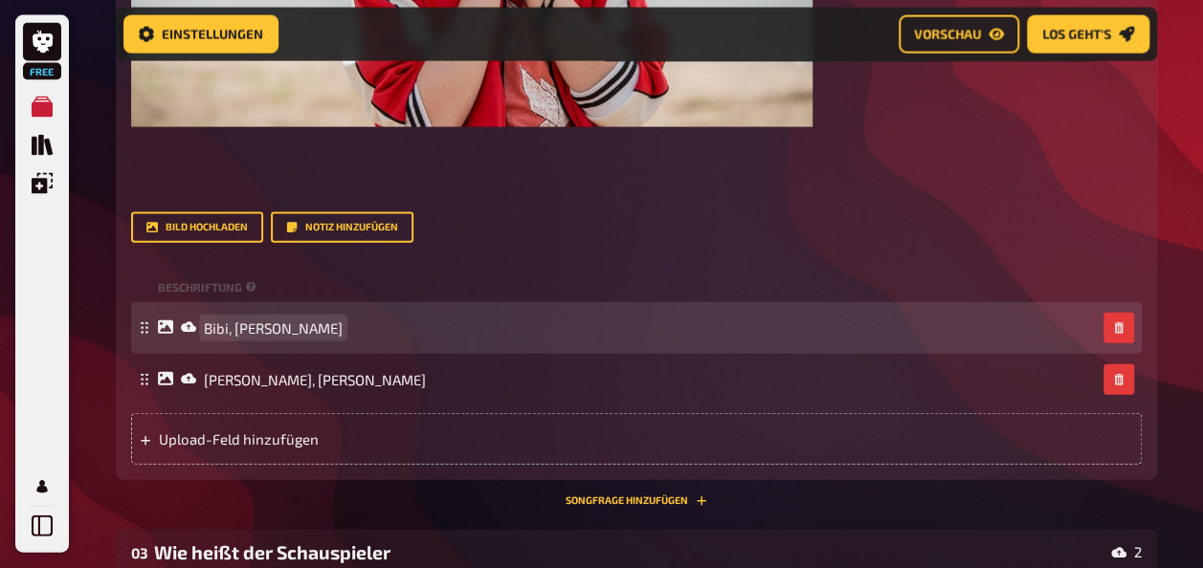
click at [342, 337] on span "Bibi, [PERSON_NAME]" at bounding box center [273, 328] width 139 height 17
click at [241, 337] on span ", [PERSON_NAME]" at bounding box center [261, 328] width 114 height 17
click at [210, 337] on span "L" at bounding box center [208, 328] width 8 height 17
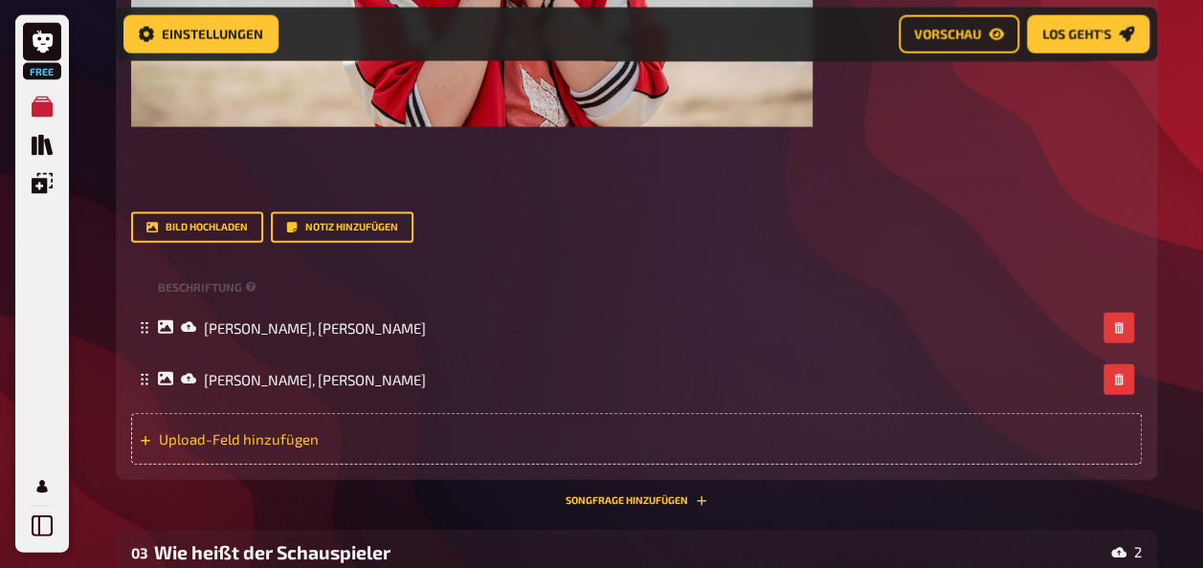
click at [209, 465] on div "Upload-Feld hinzufügen" at bounding box center [636, 439] width 1010 height 52
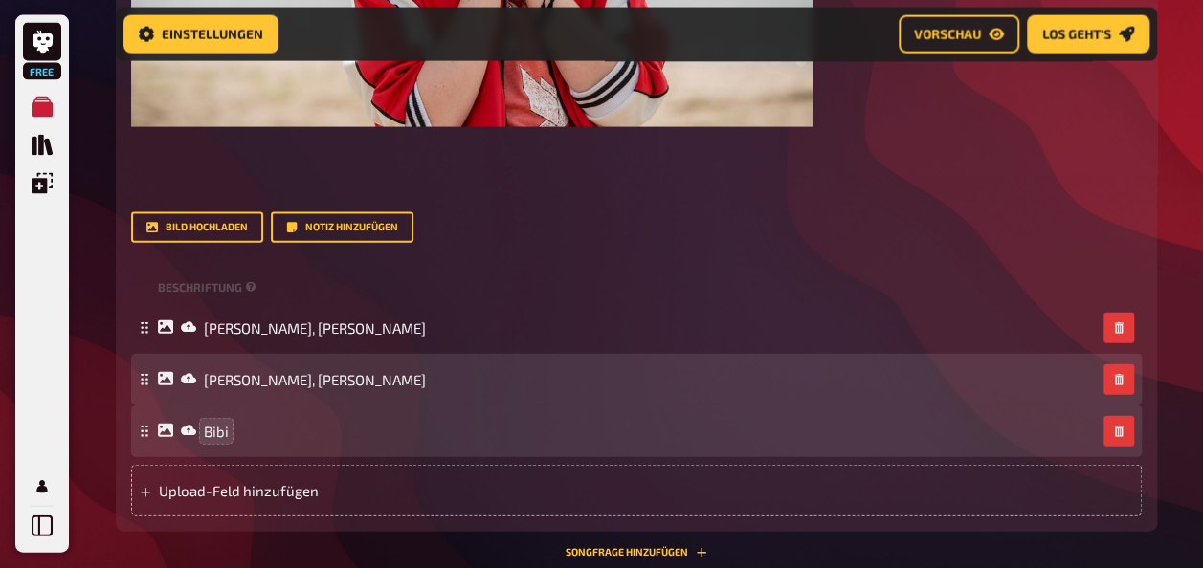
click at [172, 386] on icon at bounding box center [165, 378] width 15 height 13
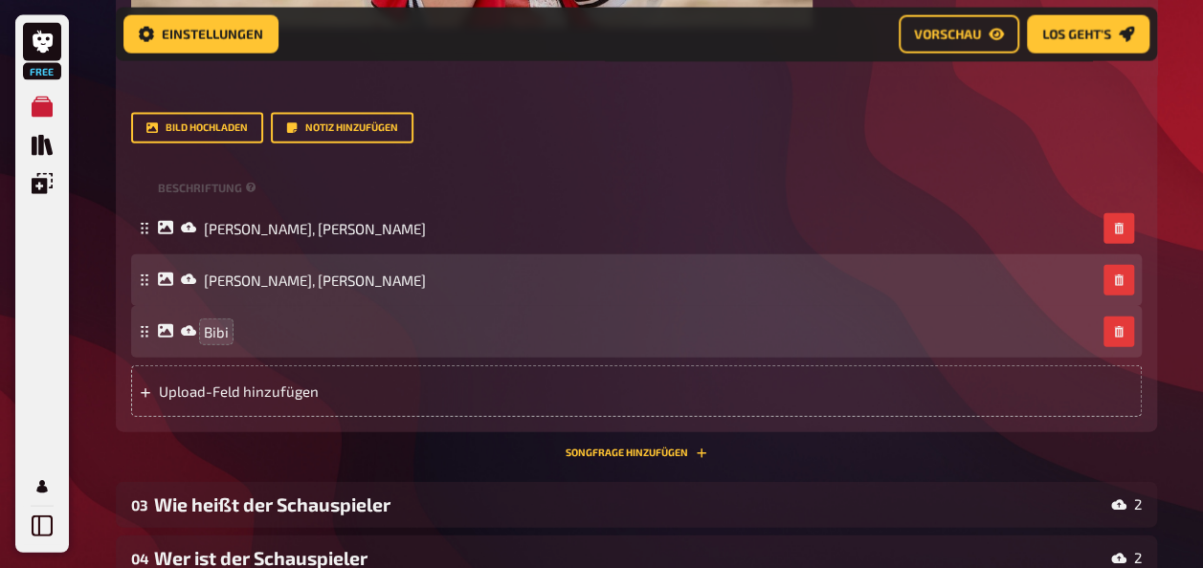
scroll to position [2118, 0]
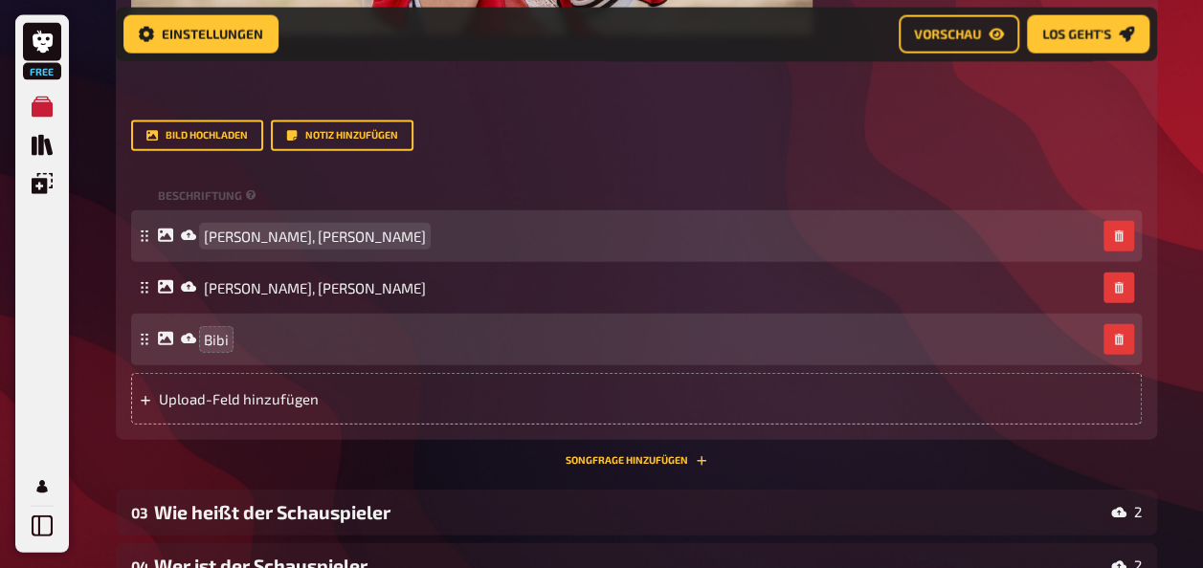
click at [402, 245] on span "[PERSON_NAME], [PERSON_NAME]" at bounding box center [315, 236] width 222 height 17
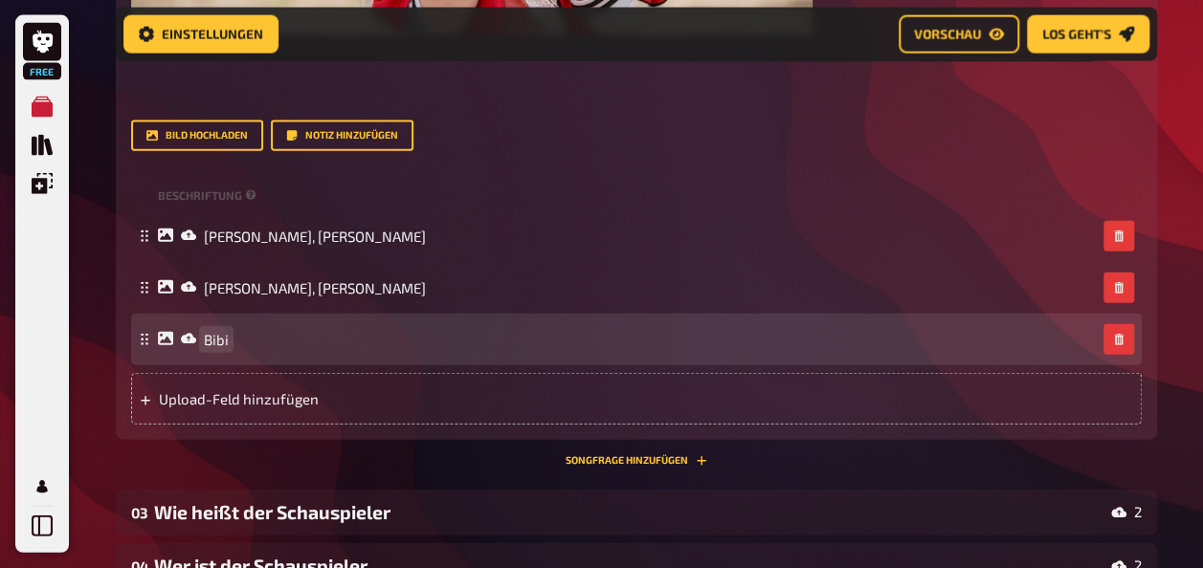
click at [252, 365] on div "Bibi" at bounding box center [636, 340] width 1010 height 52
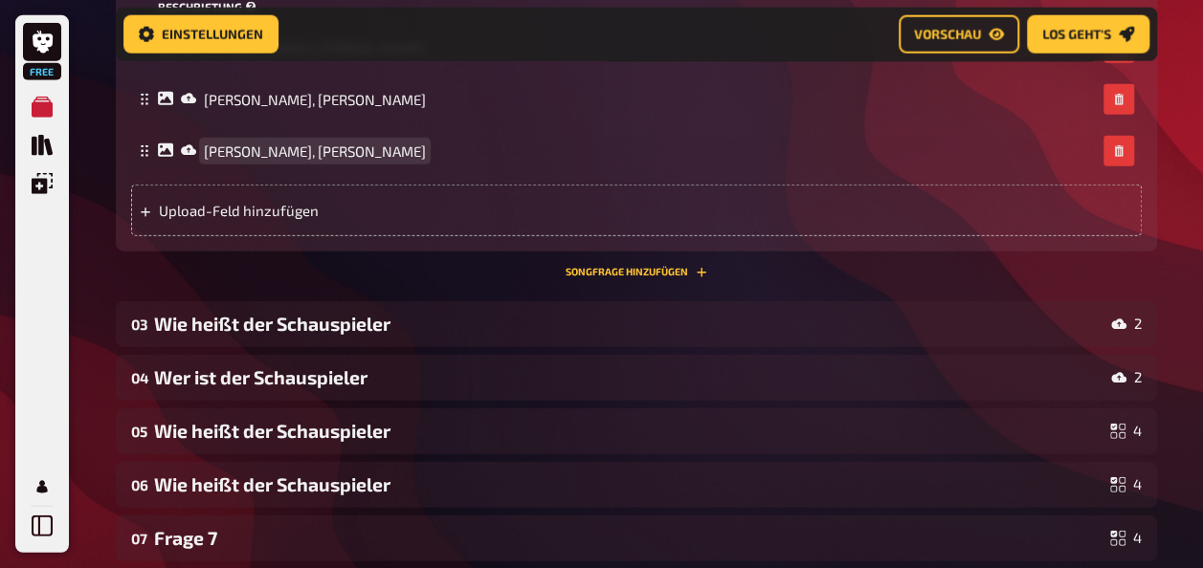
scroll to position [2337, 0]
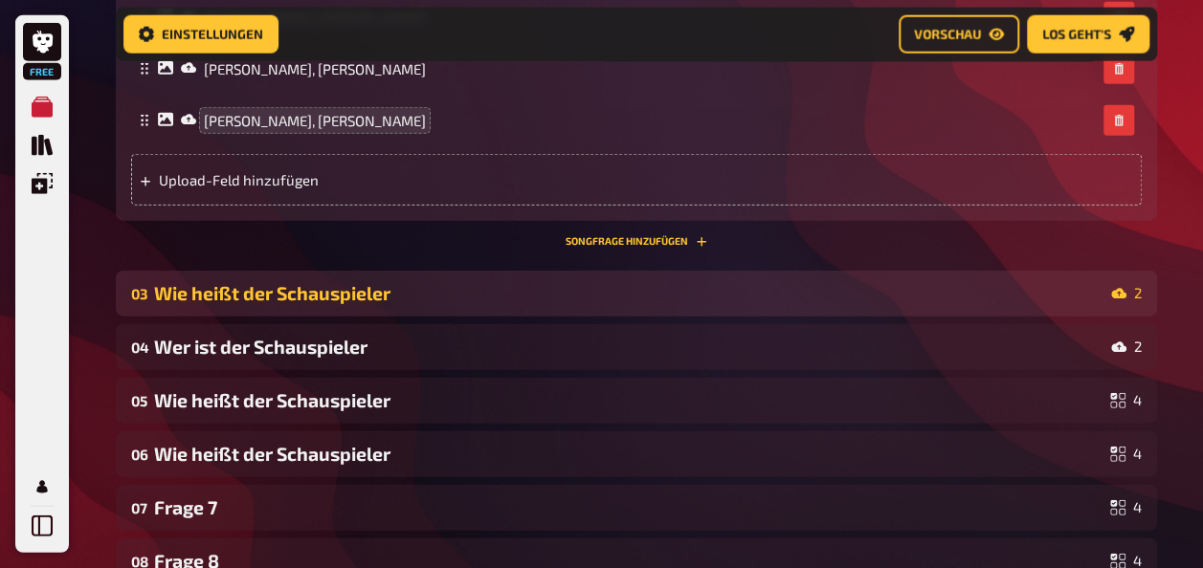
click at [200, 304] on div "Wie heißt der Schauspieler" at bounding box center [628, 293] width 949 height 22
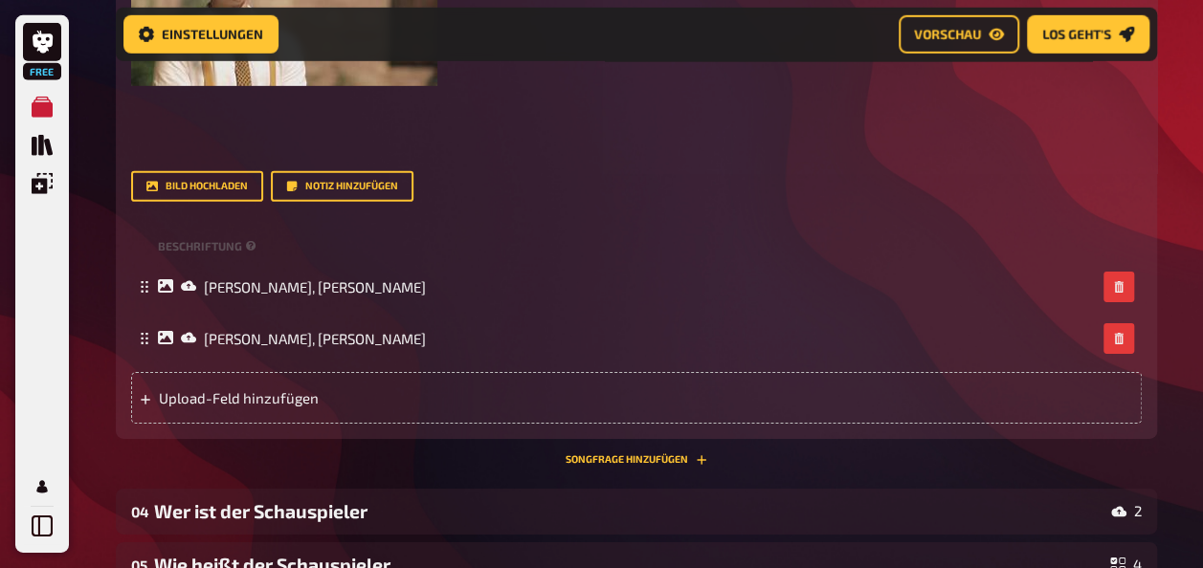
scroll to position [2933, 0]
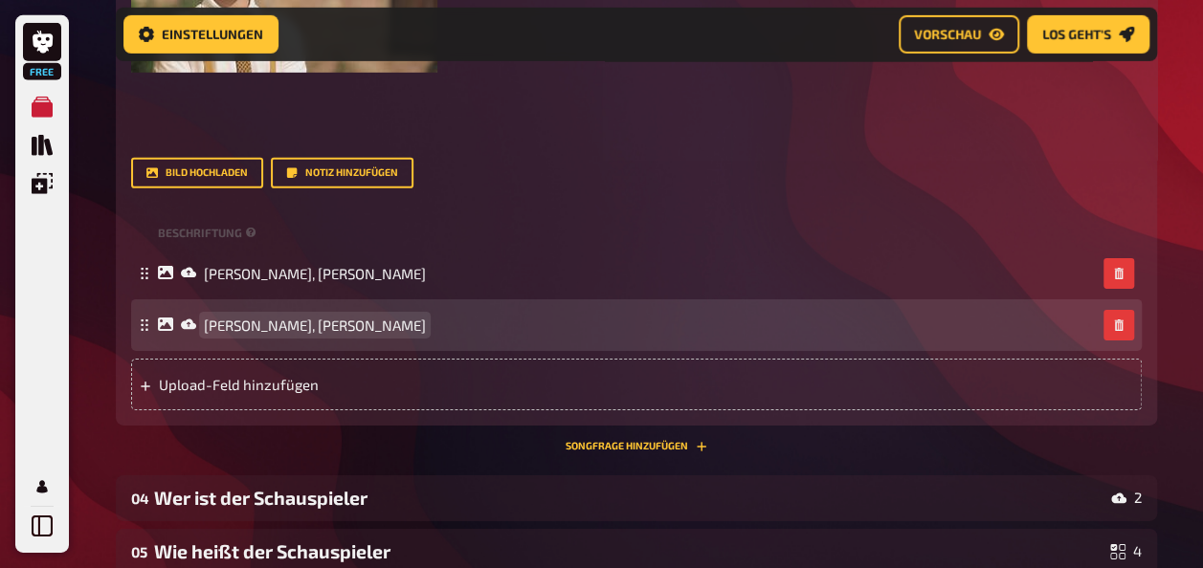
click at [302, 351] on div "[PERSON_NAME], [PERSON_NAME]" at bounding box center [636, 325] width 1010 height 52
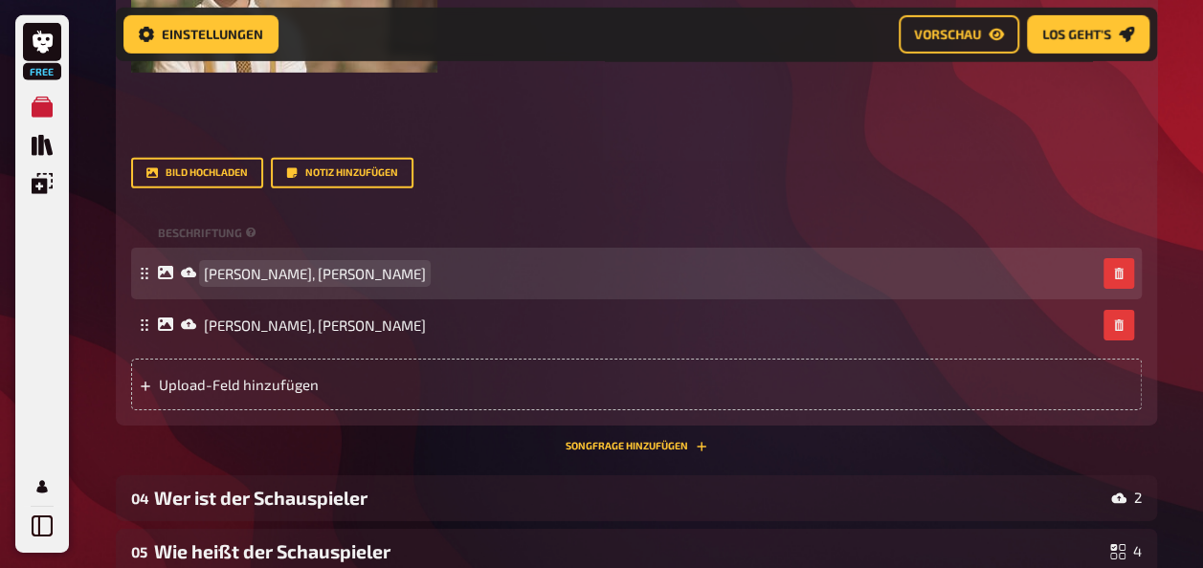
click at [298, 282] on span "[PERSON_NAME], [PERSON_NAME]" at bounding box center [315, 273] width 222 height 17
click at [256, 282] on span "[PERSON_NAME]" at bounding box center [258, 273] width 108 height 17
click at [246, 282] on div "Los" at bounding box center [627, 273] width 938 height 17
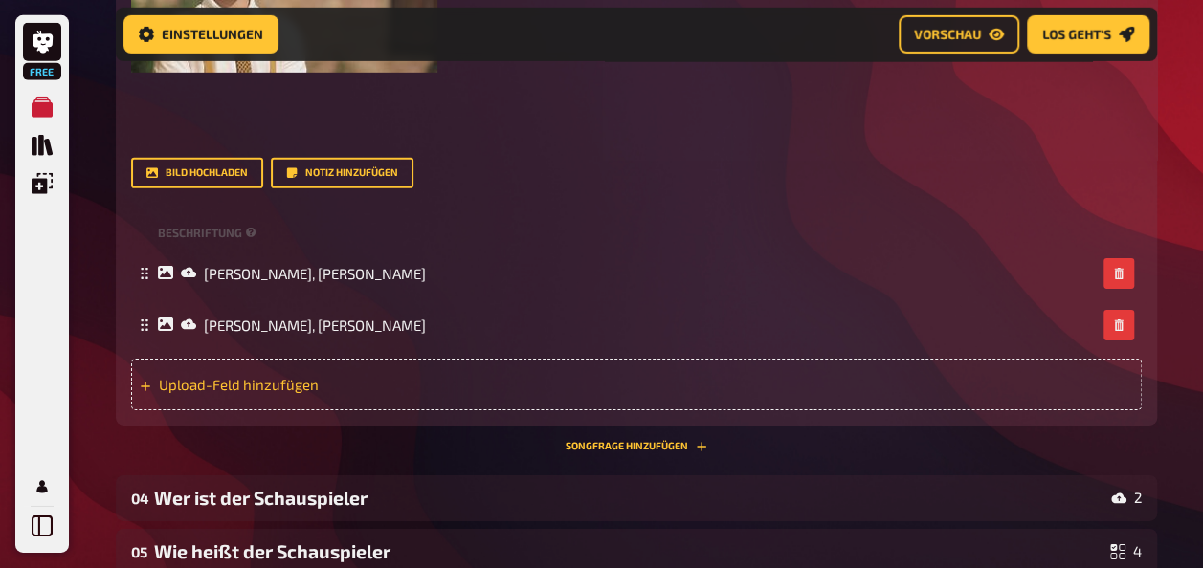
click at [203, 410] on div "Upload-Feld hinzufügen" at bounding box center [636, 385] width 1010 height 52
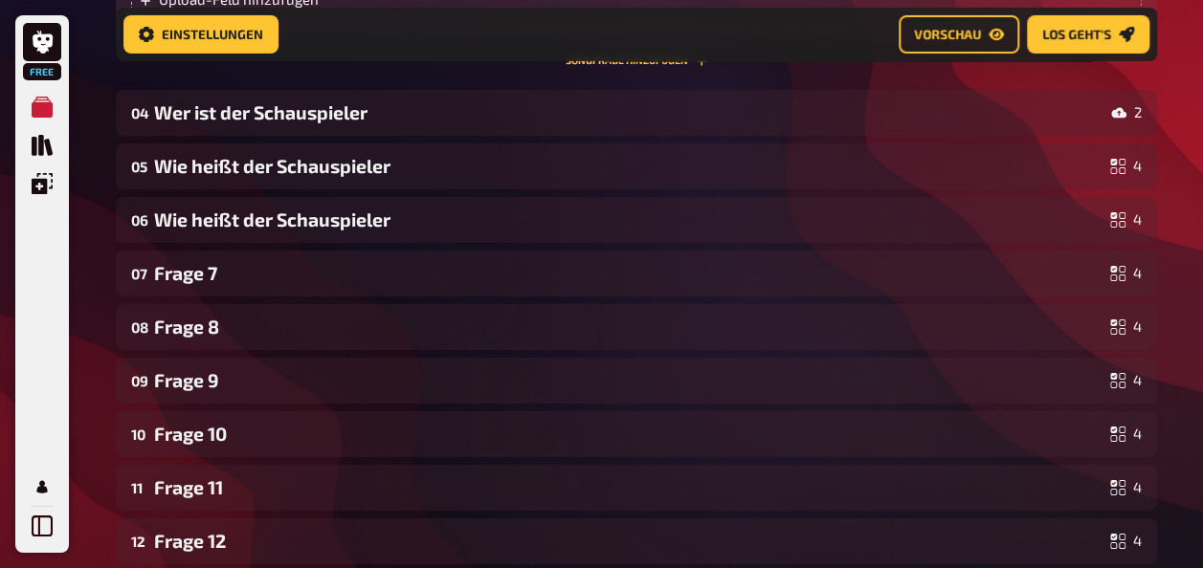
scroll to position [3376, 0]
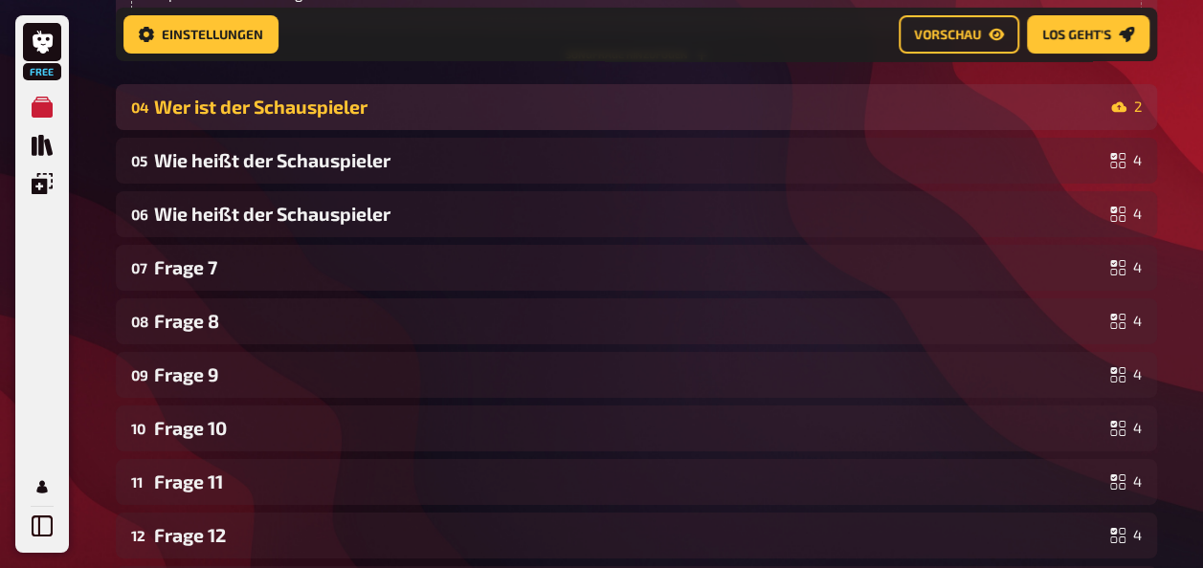
click at [203, 130] on div "04 Wer ist der Schauspieler 2" at bounding box center [636, 107] width 1041 height 46
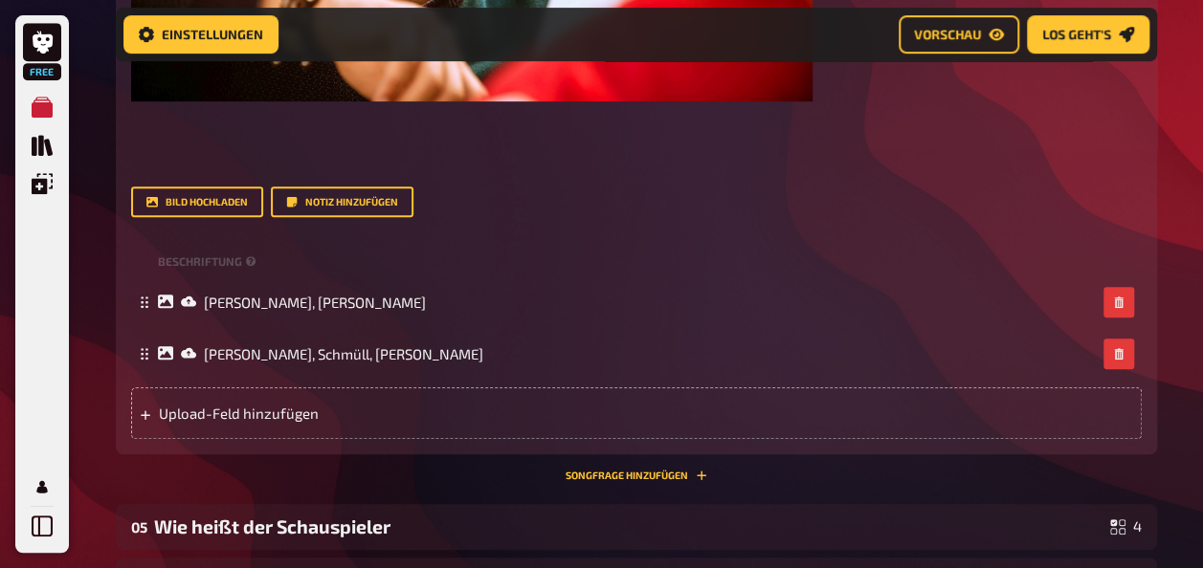
scroll to position [4044, 0]
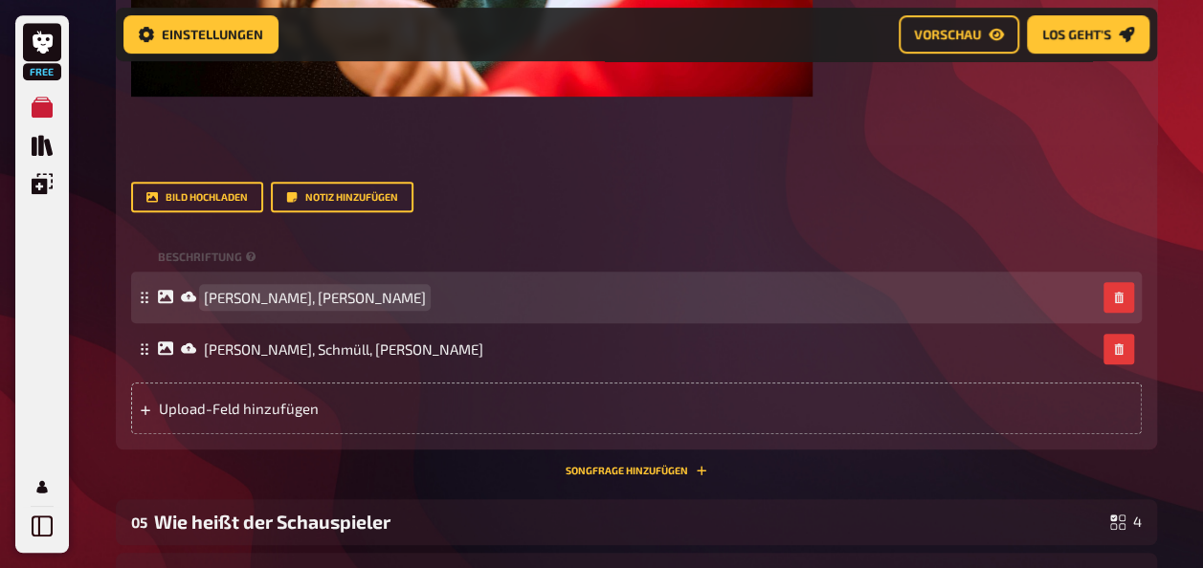
click at [334, 306] on span "[PERSON_NAME], [PERSON_NAME]" at bounding box center [315, 297] width 222 height 17
click at [288, 306] on span "[PERSON_NAME]" at bounding box center [258, 297] width 108 height 17
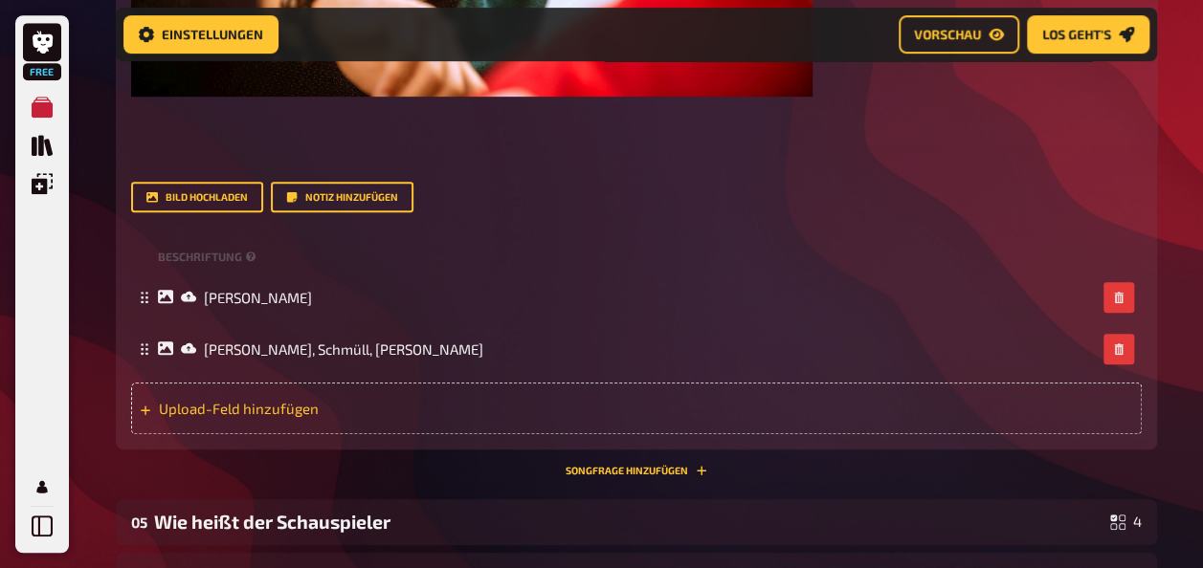
click at [216, 434] on div "Upload-Feld hinzufügen" at bounding box center [636, 409] width 1010 height 52
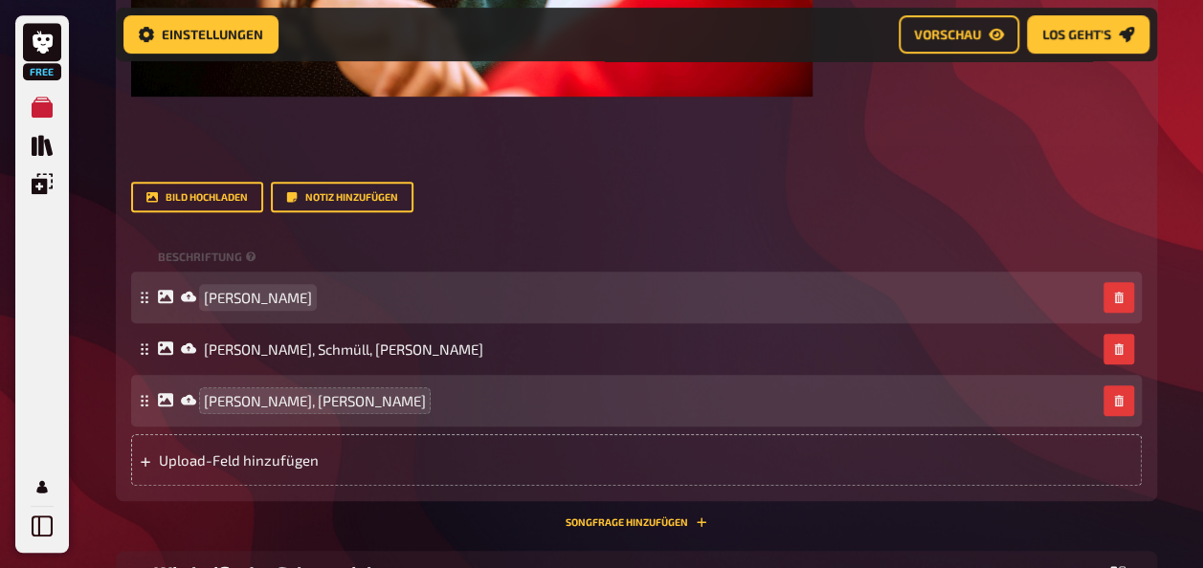
click at [237, 306] on span "[PERSON_NAME]" at bounding box center [258, 297] width 108 height 17
click at [243, 306] on span "[PERSON_NAME]" at bounding box center [258, 297] width 108 height 17
click at [237, 306] on span "[PERSON_NAME]" at bounding box center [258, 297] width 108 height 17
click at [238, 306] on span "[PERSON_NAME]" at bounding box center [258, 297] width 108 height 17
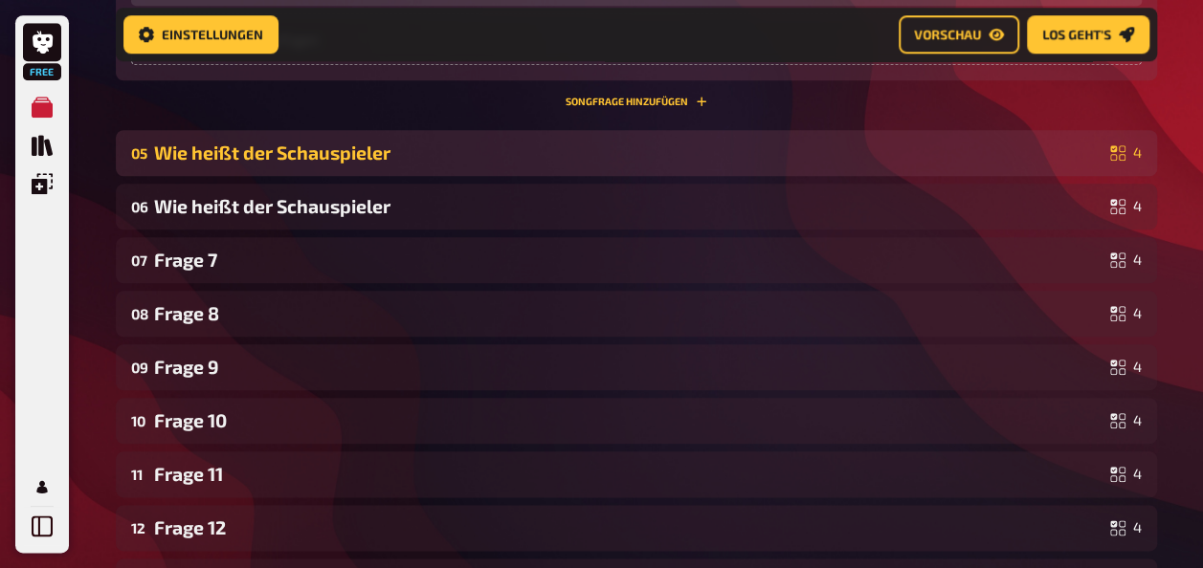
click at [214, 176] on div "05 Wie heißt der Schauspieler 4" at bounding box center [636, 153] width 1041 height 46
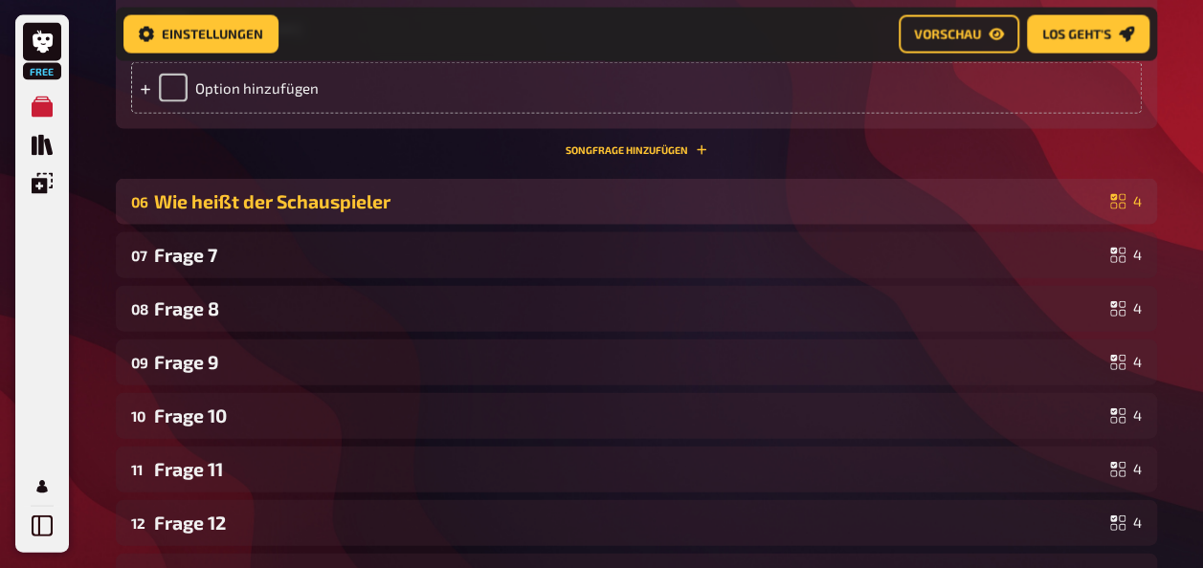
click at [195, 212] on div "Wie heißt der Schauspieler" at bounding box center [628, 201] width 948 height 22
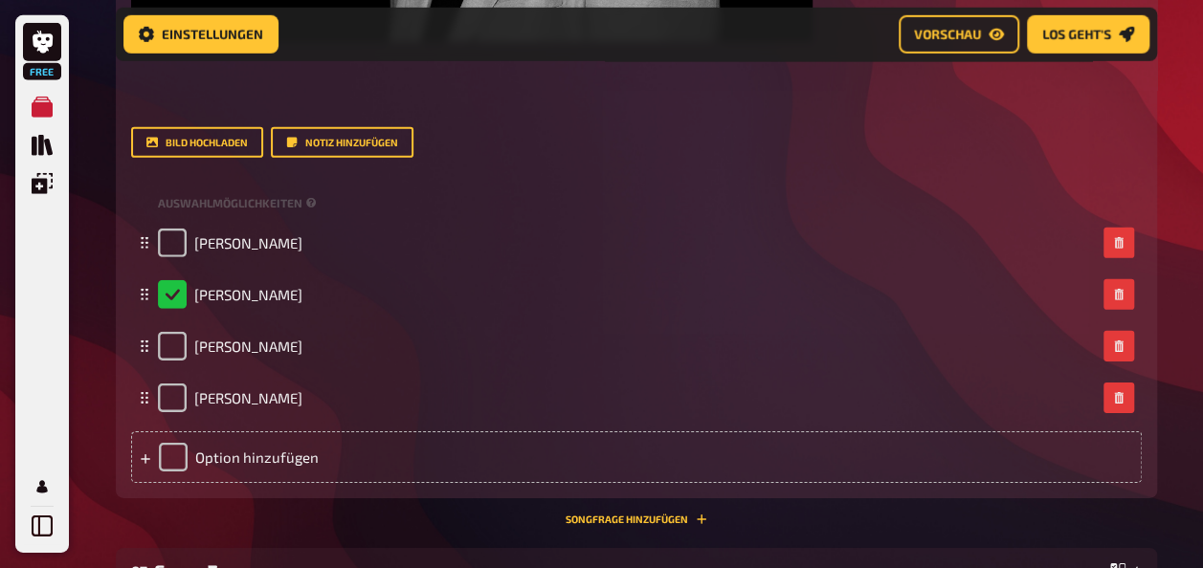
scroll to position [6449, 0]
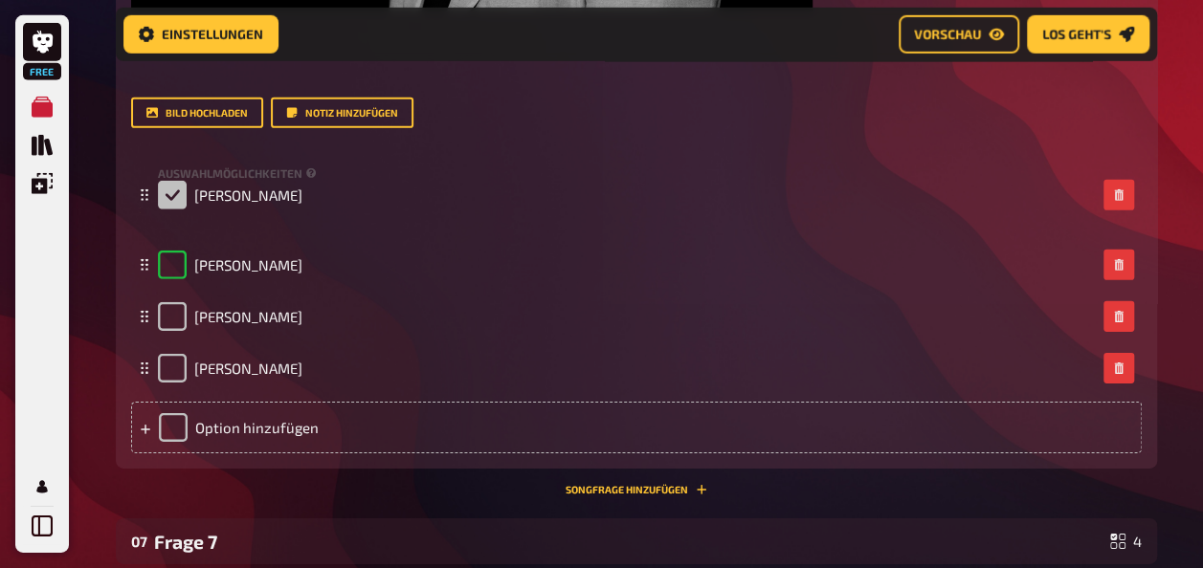
checkbox input "true"
checkbox input "false"
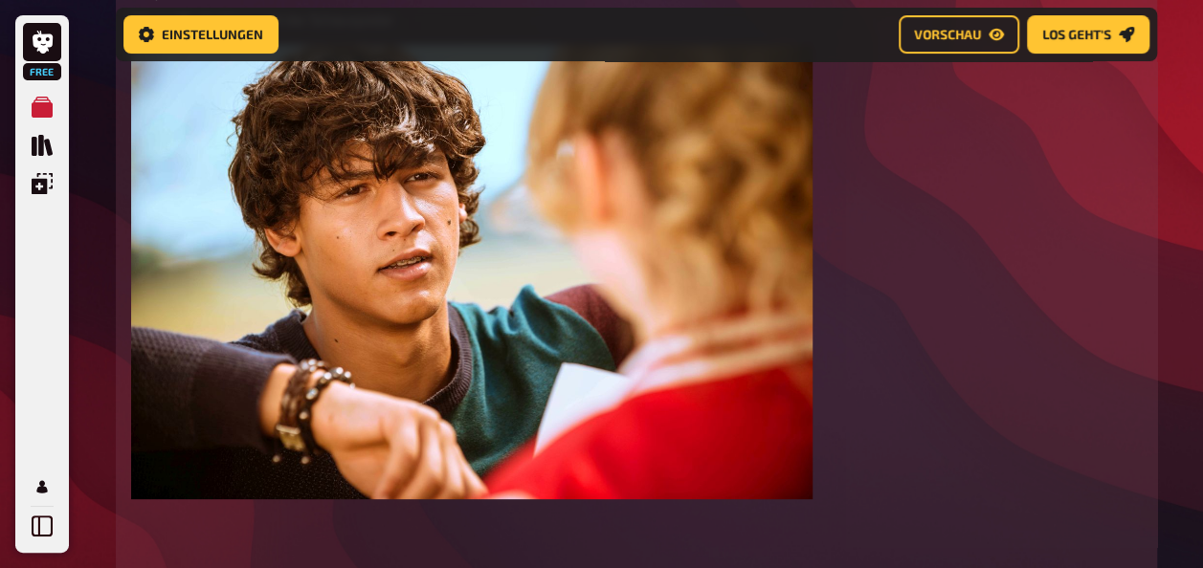
scroll to position [3640, 0]
click at [1088, 36] on span "Los geht's" at bounding box center [1076, 34] width 69 height 13
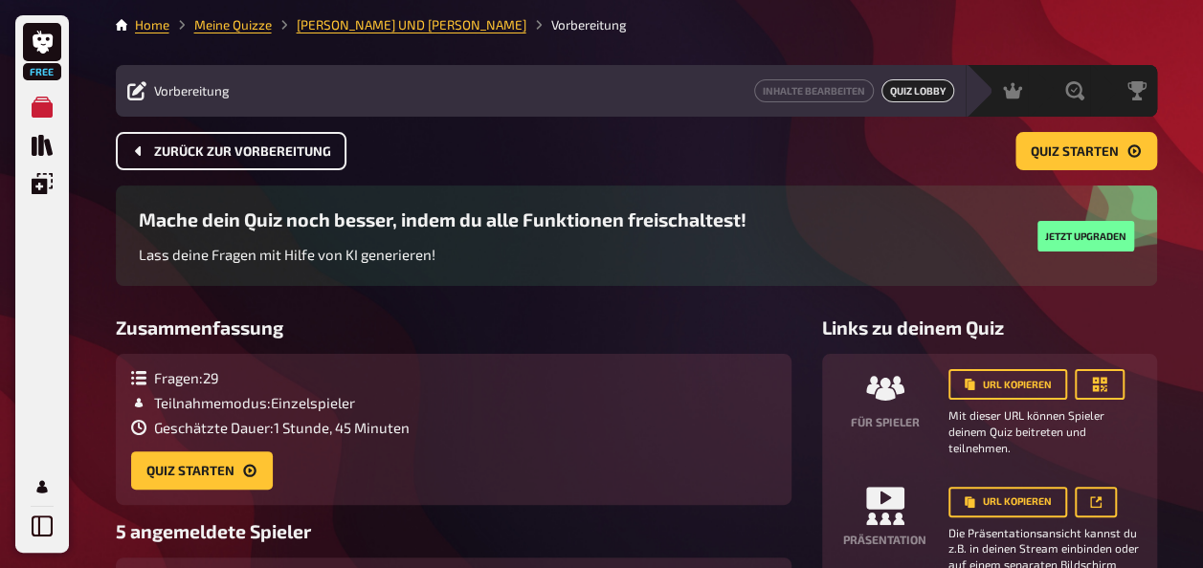
click at [194, 135] on button "Zurück zur Vorbereitung" at bounding box center [231, 151] width 231 height 38
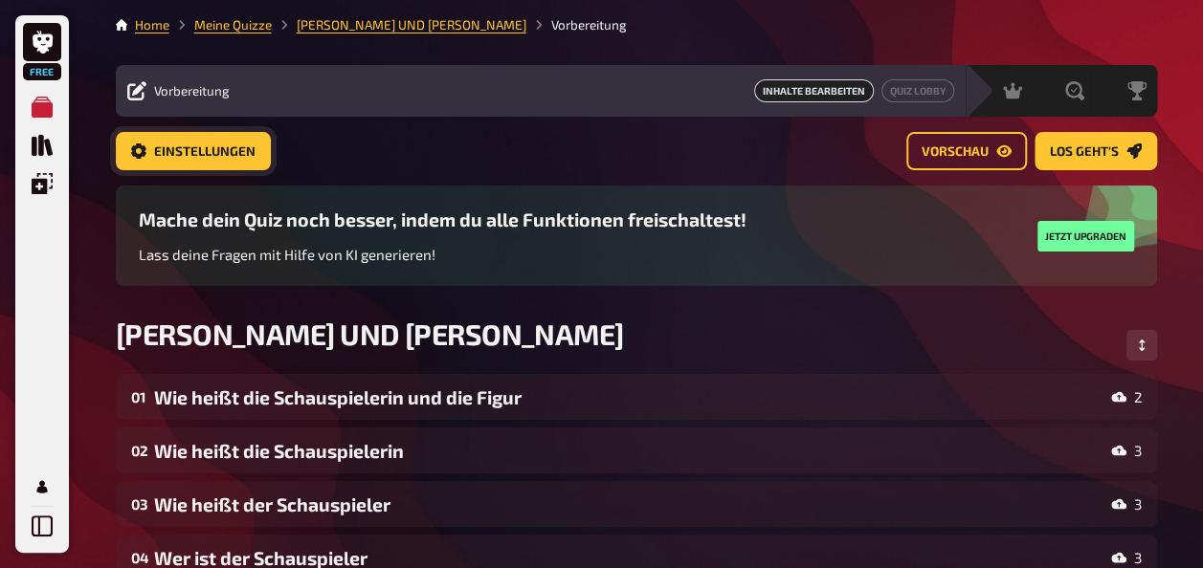
click at [181, 148] on span "Einstellungen" at bounding box center [204, 151] width 101 height 13
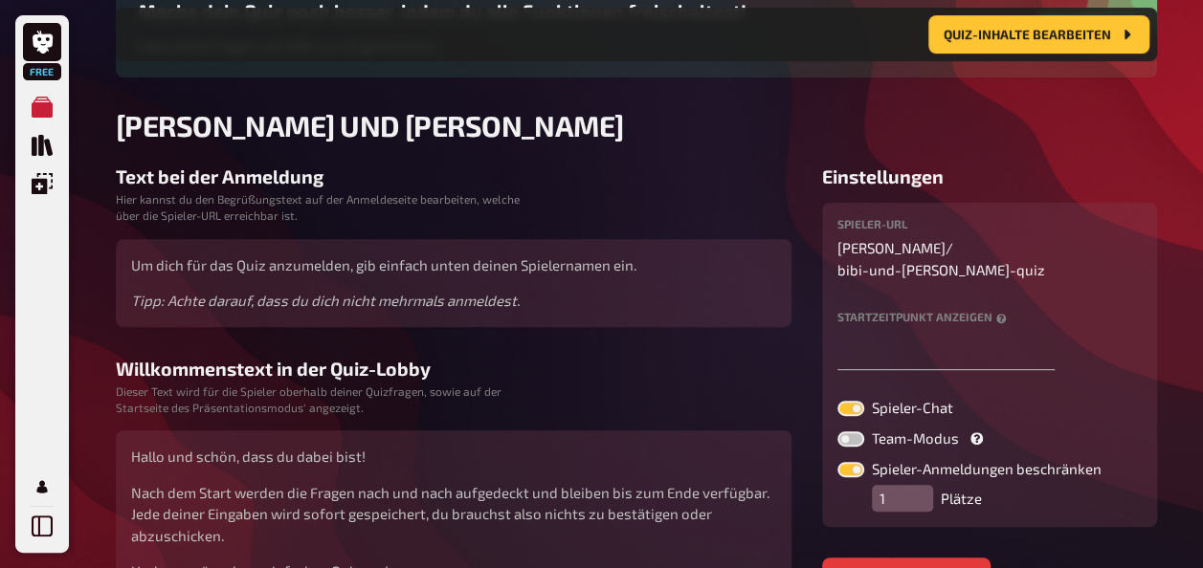
scroll to position [222, 0]
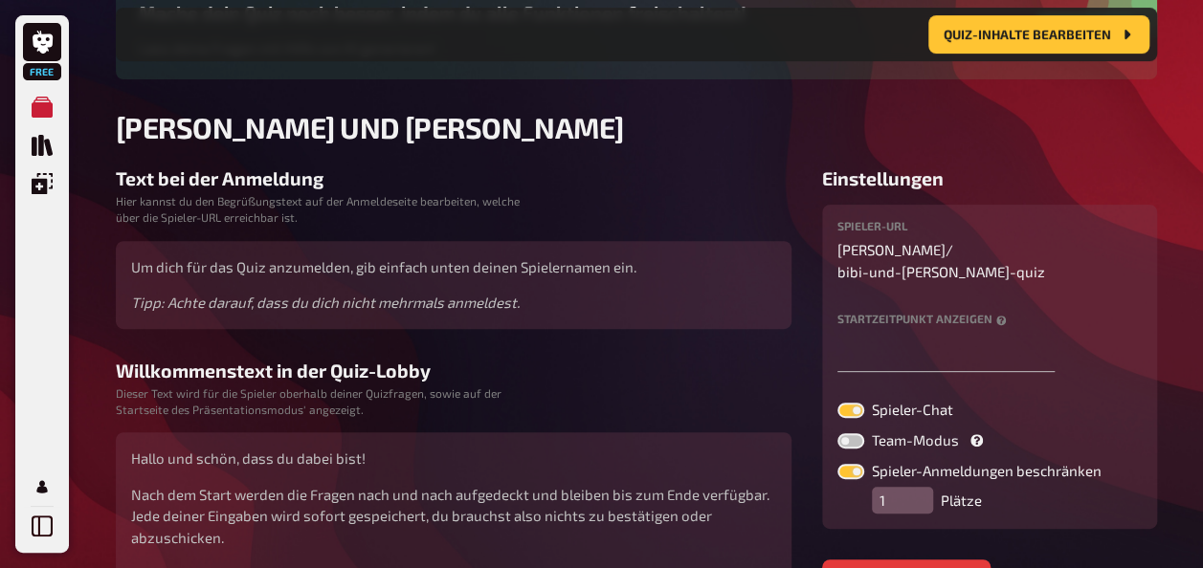
click at [899, 487] on input "1" at bounding box center [902, 500] width 61 height 27
click at [919, 487] on input "2" at bounding box center [902, 500] width 61 height 27
click at [919, 487] on input "3" at bounding box center [902, 500] width 61 height 27
click at [919, 487] on input "4" at bounding box center [902, 500] width 61 height 27
type input "5"
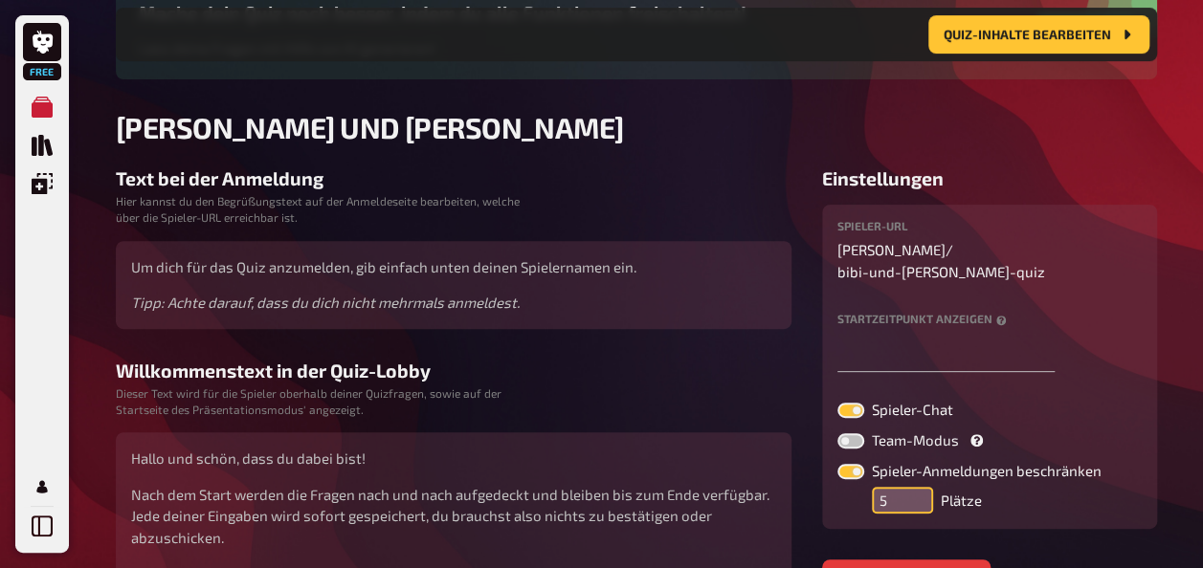
click at [919, 487] on input "5" at bounding box center [902, 500] width 61 height 27
click at [1038, 37] on span "Quiz-Inhalte bearbeiten" at bounding box center [1026, 34] width 167 height 13
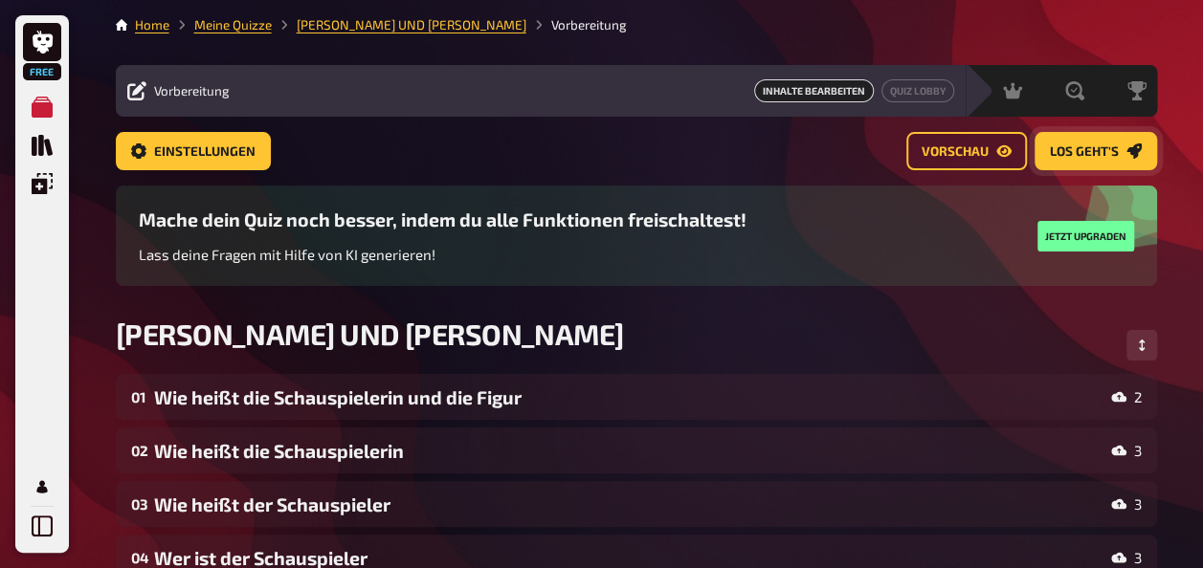
click at [1140, 149] on icon "Los geht's" at bounding box center [1133, 151] width 15 height 15
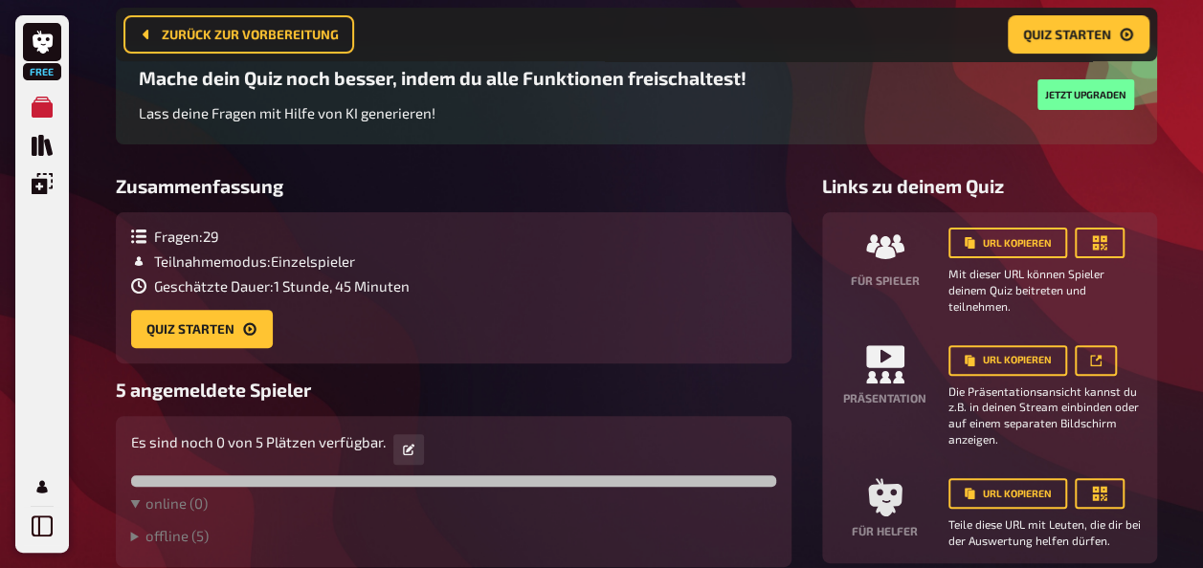
scroll to position [249, 0]
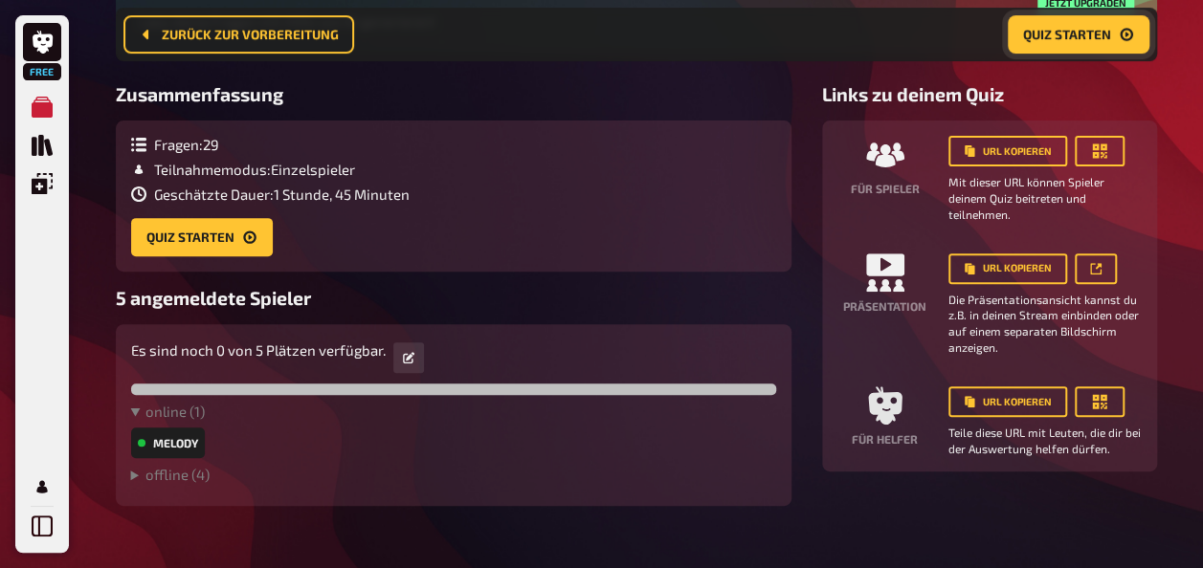
click at [1121, 28] on icon "Quiz starten" at bounding box center [1125, 34] width 15 height 15
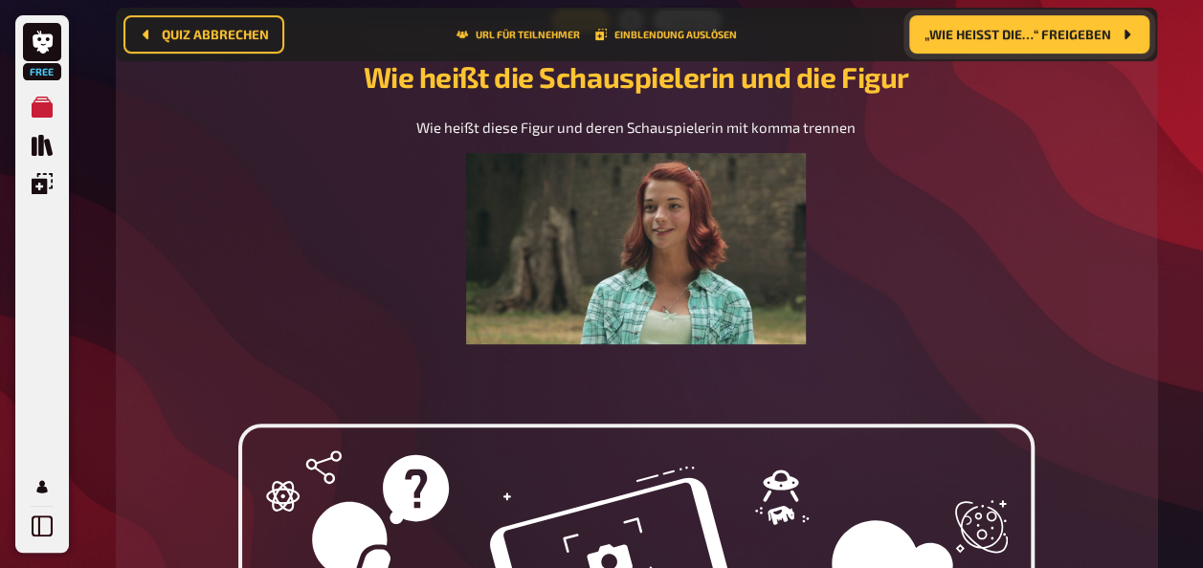
click at [1121, 28] on icon "„Wie heißt die…“ freigeben" at bounding box center [1125, 34] width 15 height 15
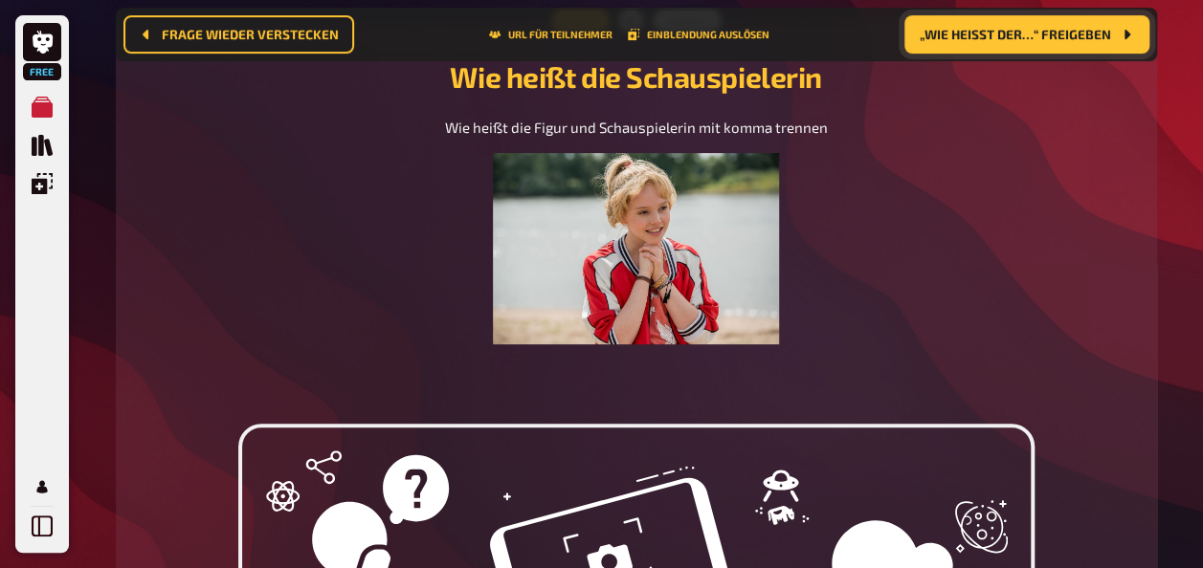
click at [974, 53] on button "„Wie heißt der…“ freigeben" at bounding box center [1026, 34] width 245 height 38
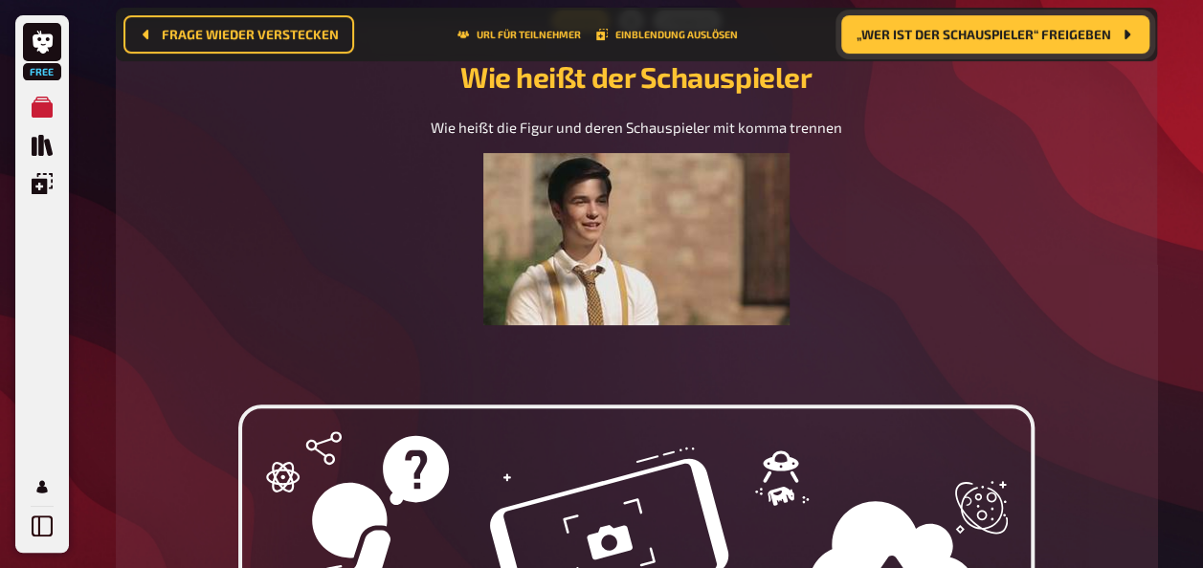
click at [983, 33] on span "„Wer ist der Schauspieler“ freigeben" at bounding box center [983, 34] width 254 height 13
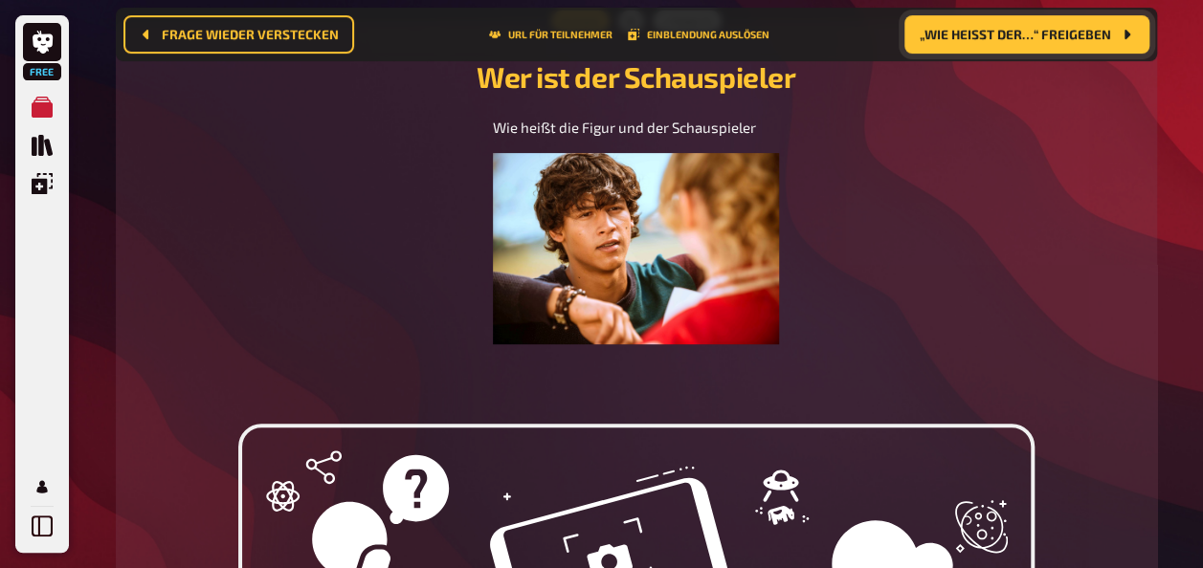
click at [983, 33] on span "„Wie heißt der…“ freigeben" at bounding box center [1014, 34] width 191 height 13
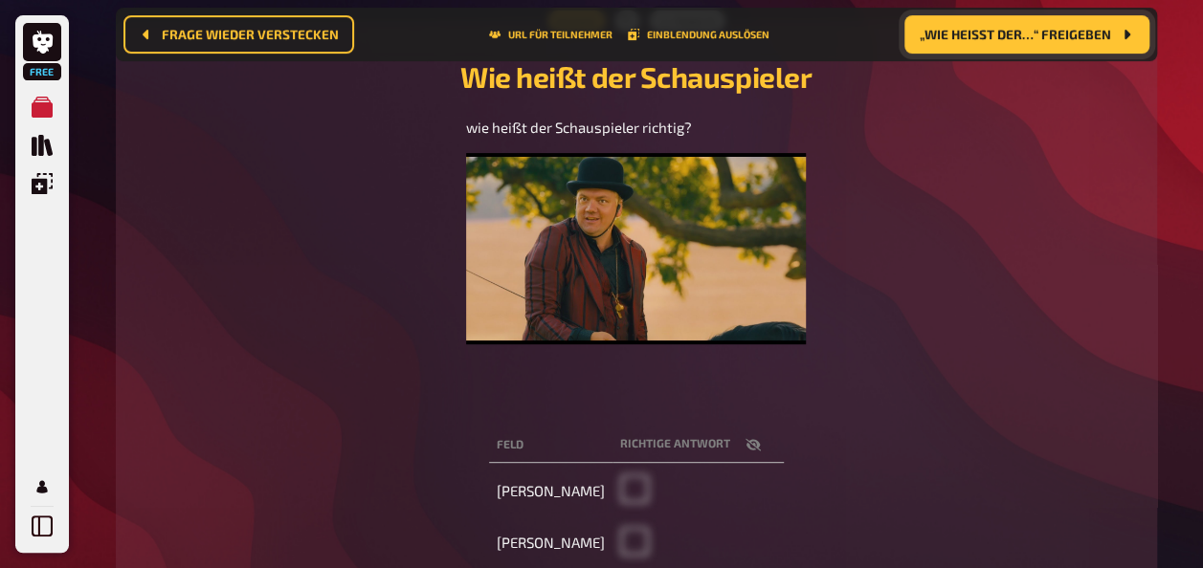
click at [983, 33] on span "„Wie heißt der…“ freigeben" at bounding box center [1014, 34] width 191 height 13
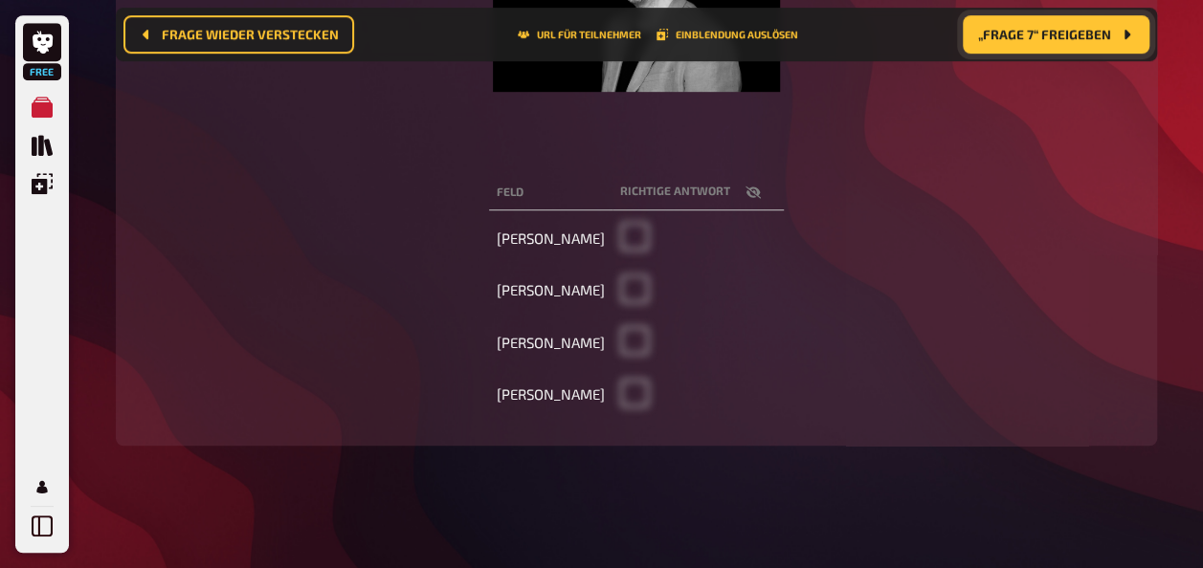
scroll to position [517, 0]
click at [746, 197] on button "button" at bounding box center [753, 192] width 46 height 19
click at [752, 193] on icon "button" at bounding box center [752, 192] width 15 height 11
click at [758, 196] on icon "button" at bounding box center [752, 192] width 15 height 15
click at [765, 196] on button "button" at bounding box center [753, 192] width 46 height 19
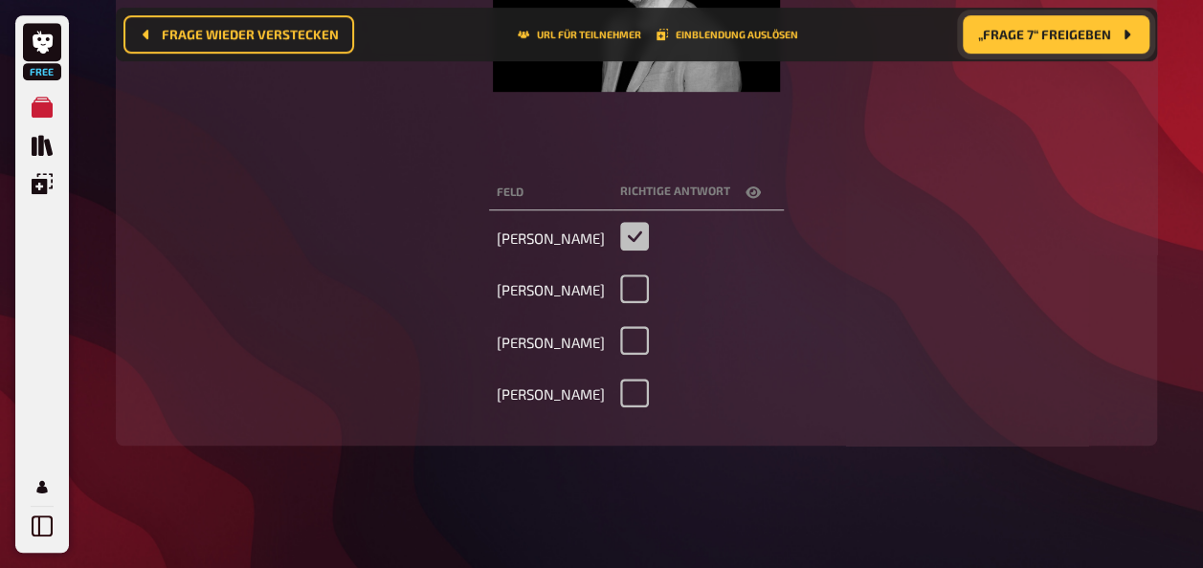
checkbox input "false"
click at [1094, 47] on button "„Frage 7“ freigeben" at bounding box center [1055, 34] width 187 height 38
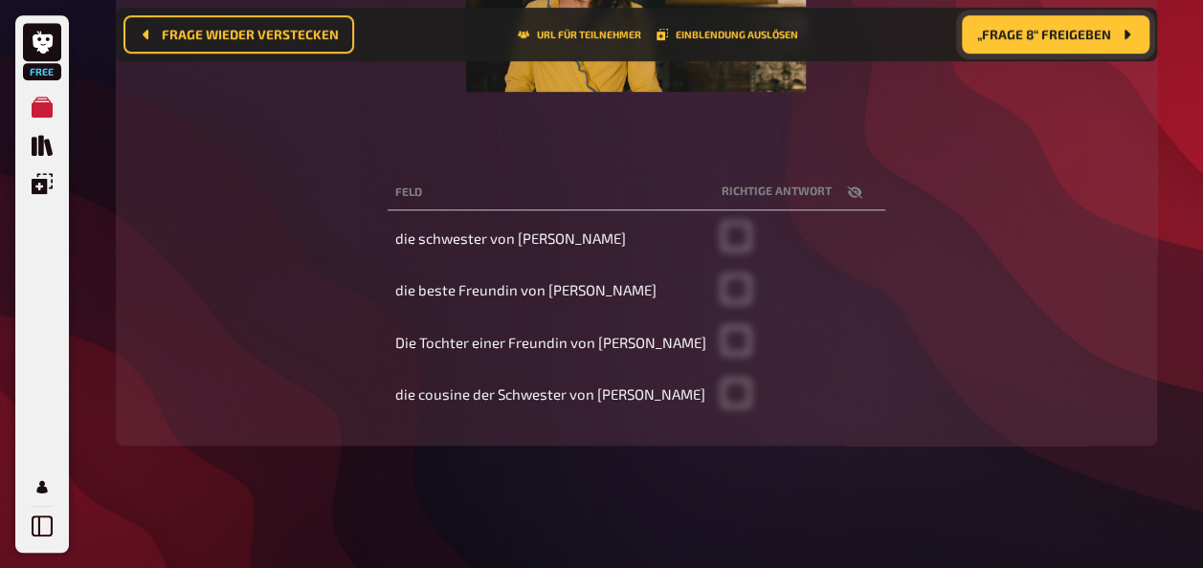
scroll to position [521, 0]
click at [1090, 34] on span "„Frage 8“ freigeben" at bounding box center [1044, 34] width 134 height 13
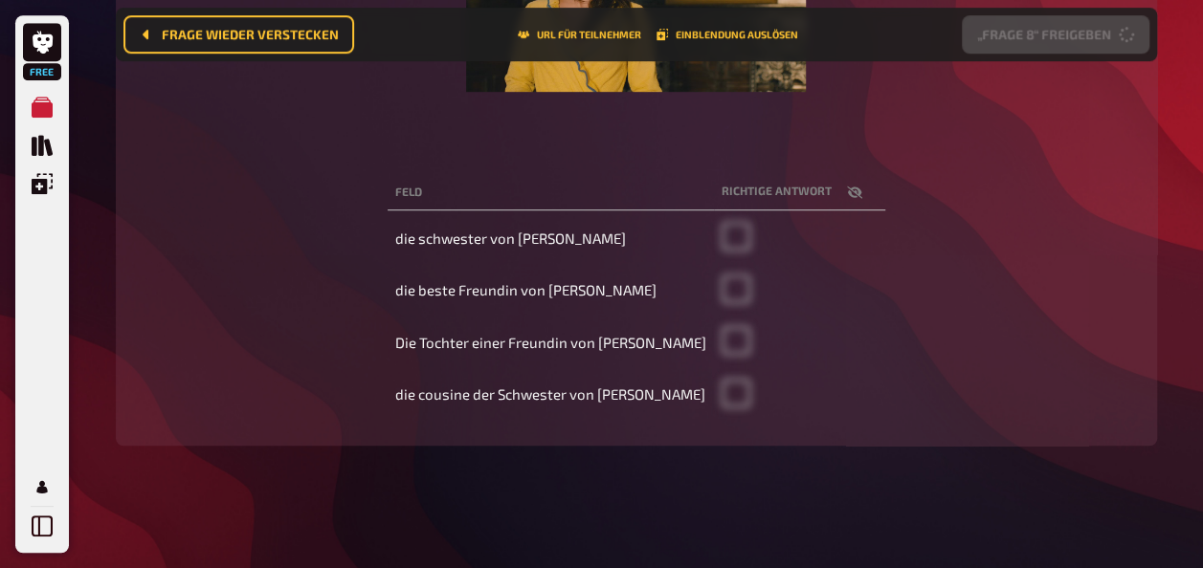
scroll to position [230, 0]
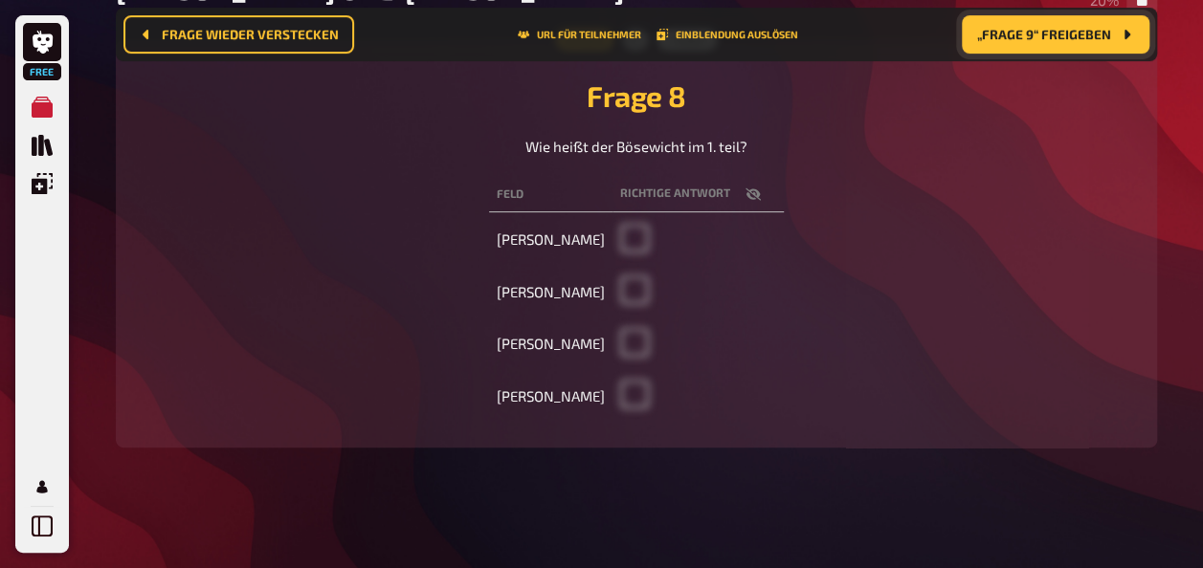
click at [1102, 43] on button "„Frage 9“ freigeben" at bounding box center [1055, 34] width 188 height 38
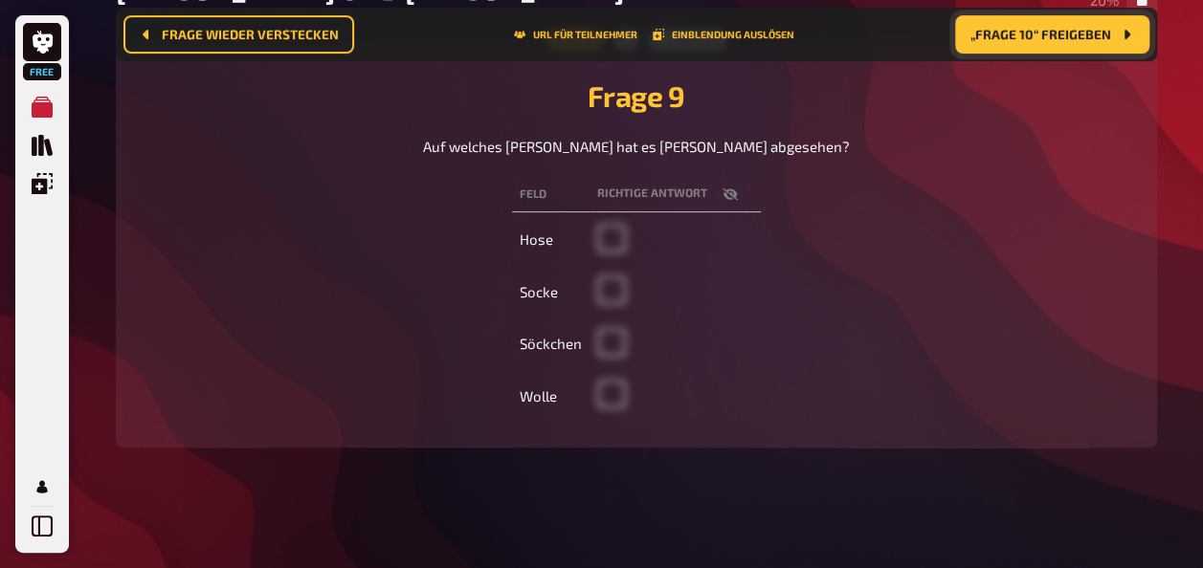
click at [1104, 31] on span "„Frage 10“ freigeben" at bounding box center [1040, 34] width 141 height 13
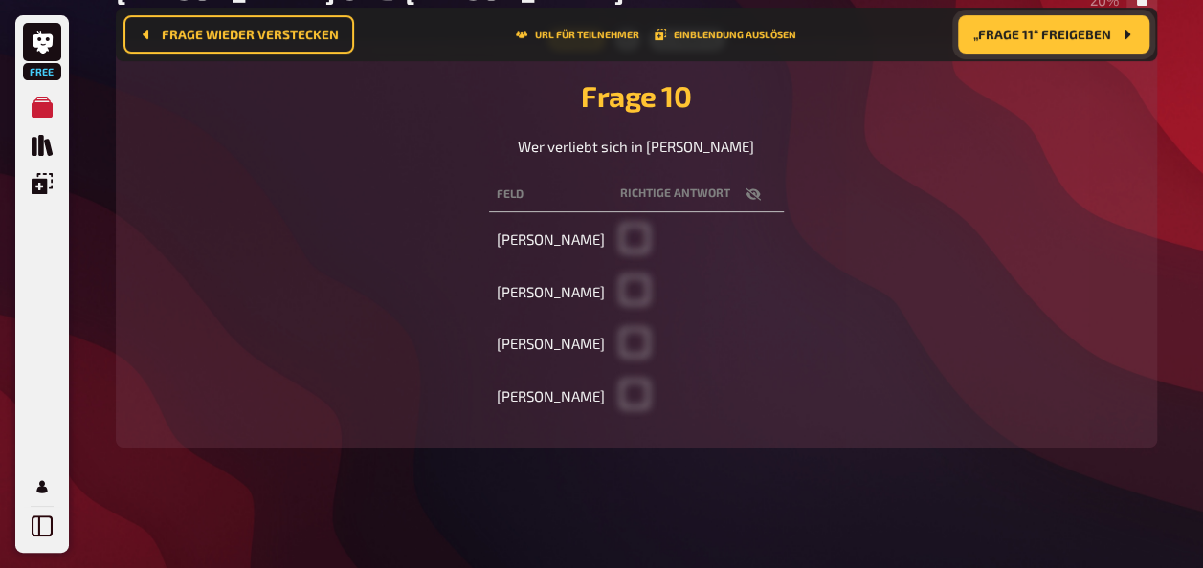
click at [1088, 34] on span "„Frage 11“ freigeben" at bounding box center [1042, 34] width 138 height 13
click at [1093, 41] on span "„Frage 12“ freigeben" at bounding box center [1041, 34] width 140 height 13
click at [1107, 44] on button "„Frage 13“ freigeben" at bounding box center [1052, 34] width 193 height 38
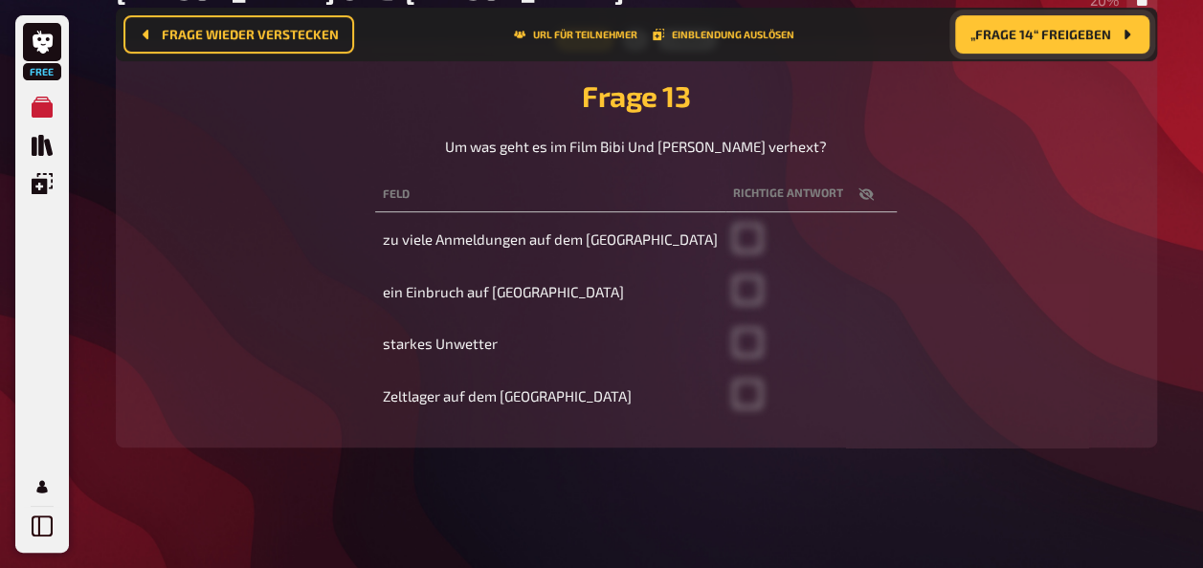
click at [1097, 39] on span "„Frage 14“ freigeben" at bounding box center [1040, 34] width 141 height 13
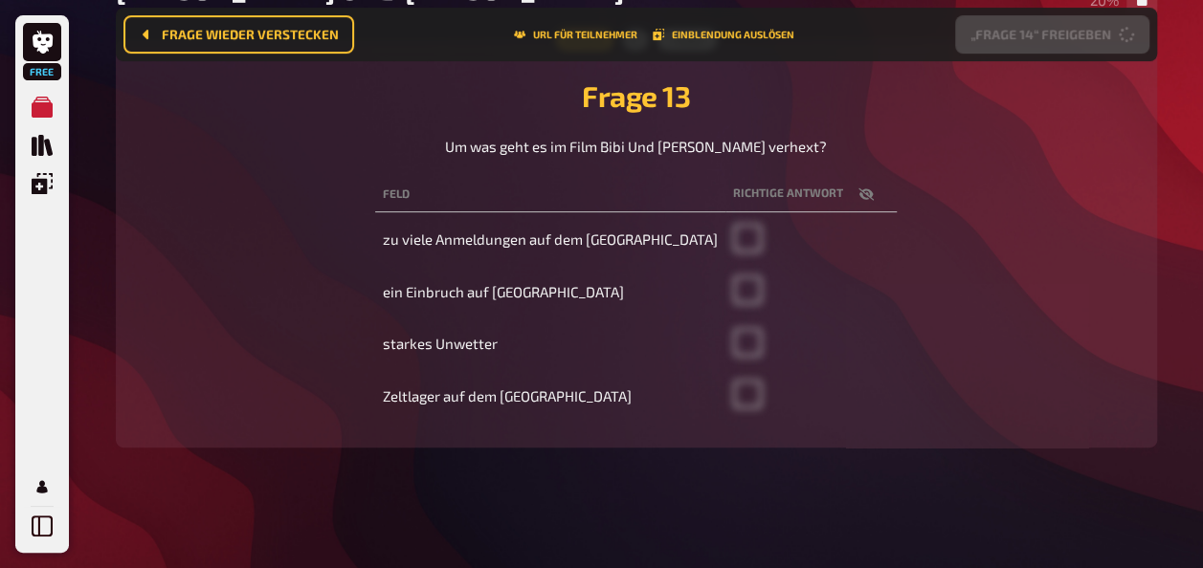
scroll to position [208, 0]
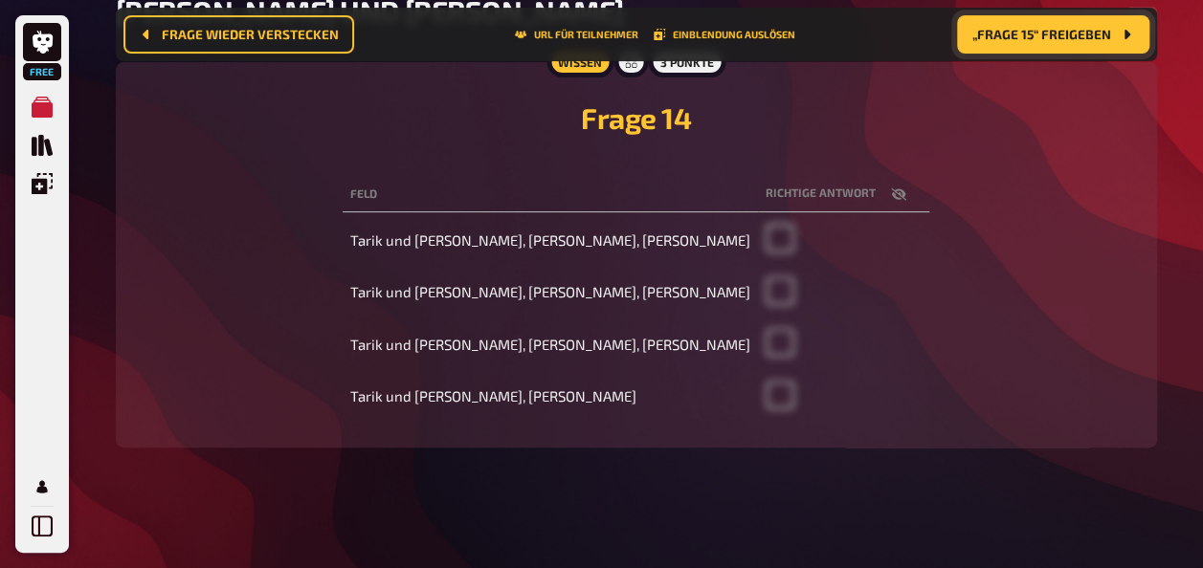
click at [1094, 34] on span "„Frage 15“ freigeben" at bounding box center [1041, 34] width 139 height 13
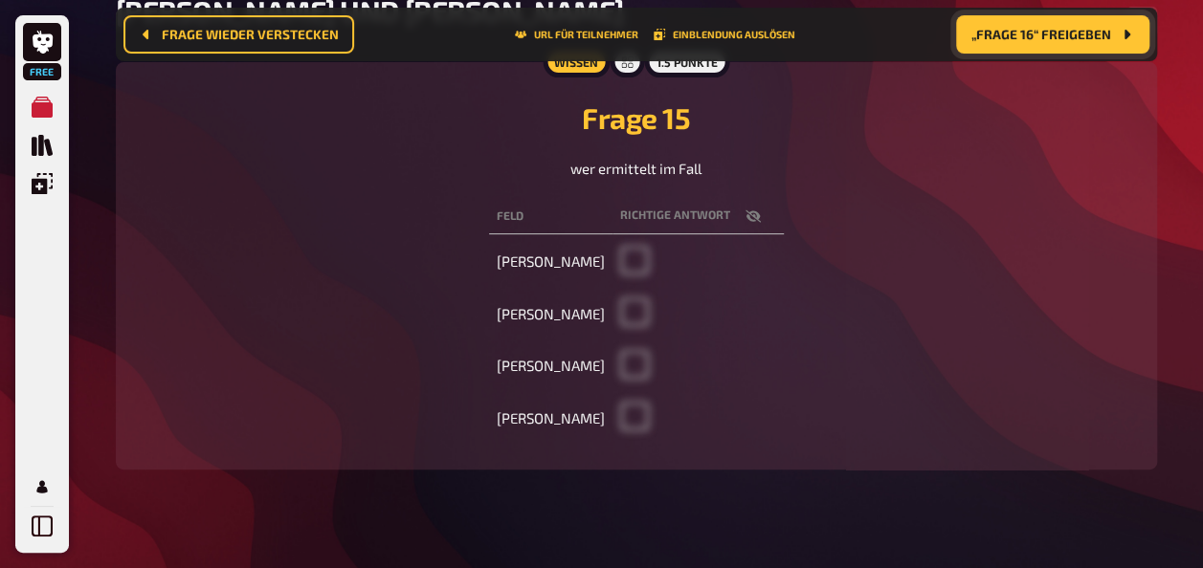
click at [1083, 48] on button "„Frage 16“ freigeben" at bounding box center [1052, 34] width 193 height 38
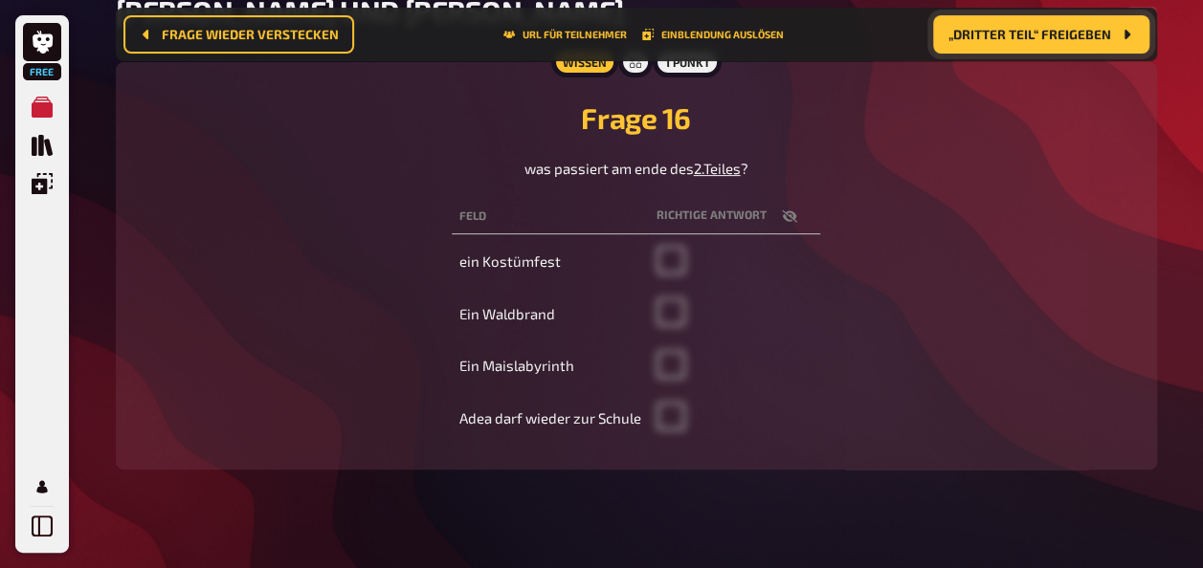
click at [1105, 49] on button "„DRITTER TEIL“ freigeben" at bounding box center [1041, 34] width 216 height 38
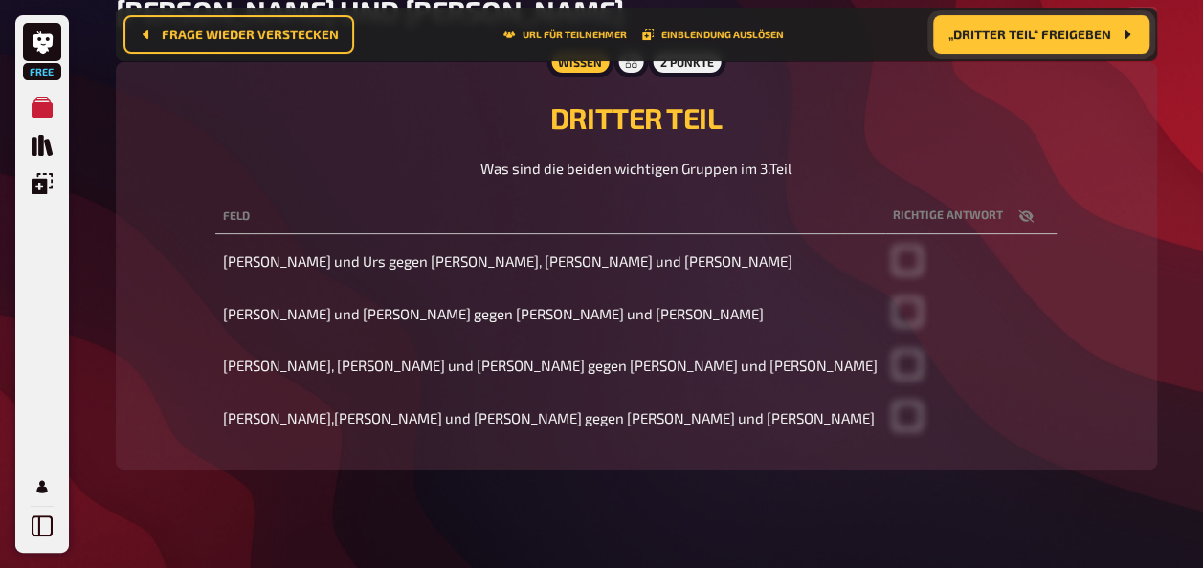
click at [1102, 50] on button "„DRITTER TEIL“ freigeben" at bounding box center [1041, 34] width 216 height 38
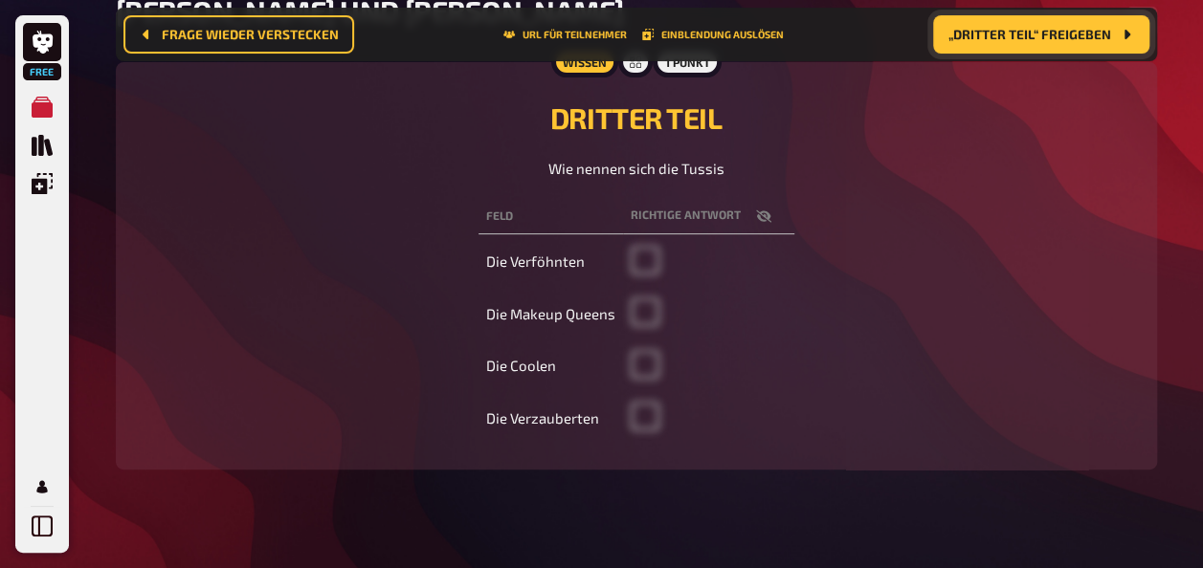
click at [1094, 21] on button "„DRITTER TEIL“ freigeben" at bounding box center [1041, 34] width 216 height 38
click at [1106, 33] on span "„DRITTER TEIL“ freigeben" at bounding box center [1029, 34] width 163 height 13
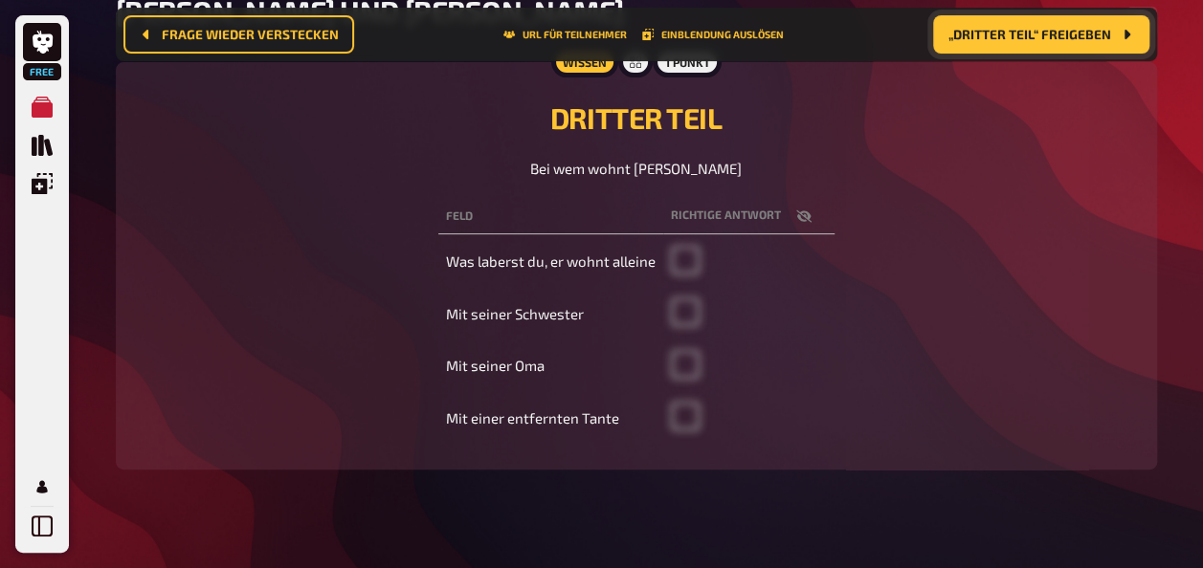
click at [1094, 39] on span "„DRITTER TEIL“ freigeben" at bounding box center [1029, 34] width 163 height 13
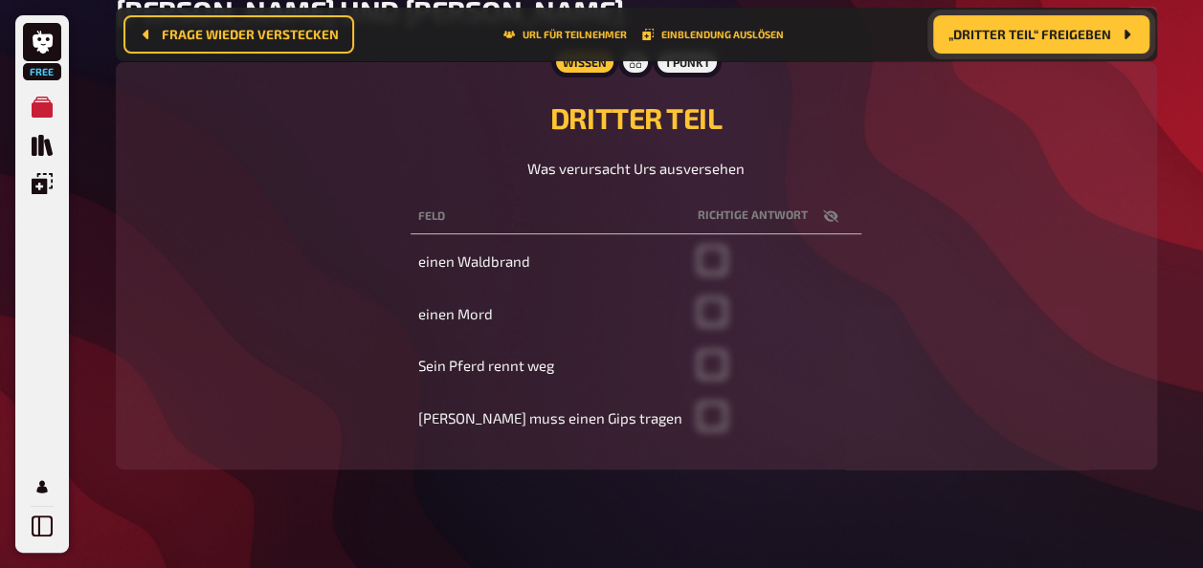
click at [1114, 40] on button "„DRITTER TEIL“ freigeben" at bounding box center [1041, 34] width 216 height 38
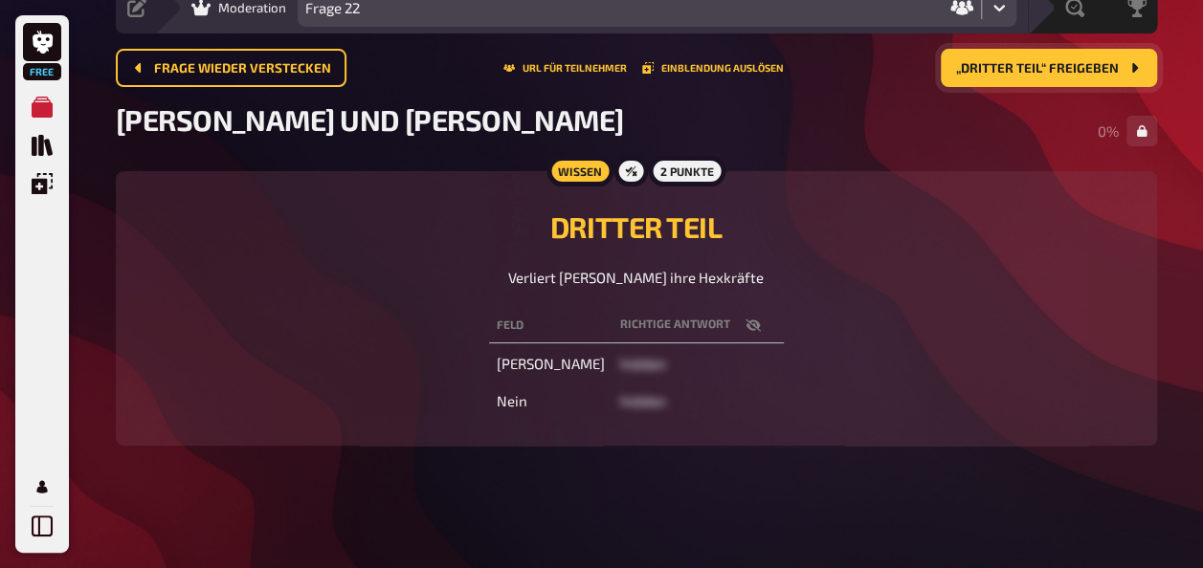
scroll to position [82, 0]
click at [1092, 65] on span "„DRITTER TEIL“ freigeben" at bounding box center [1037, 69] width 163 height 13
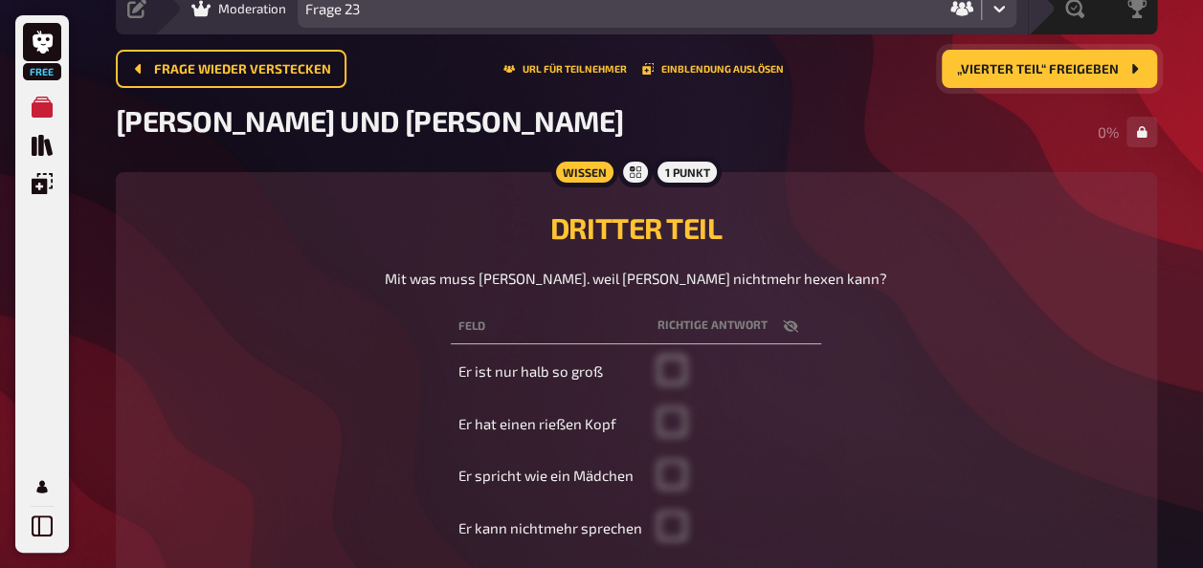
click at [1123, 74] on button "„VIERTER TEIL“ freigeben" at bounding box center [1048, 69] width 215 height 38
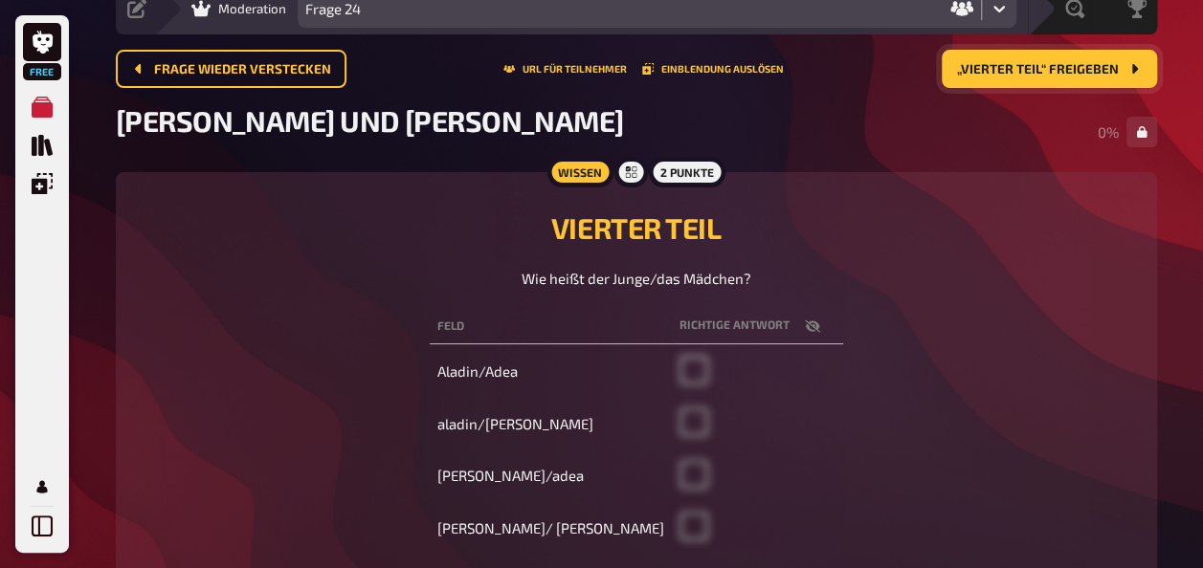
click at [1123, 72] on button "„VIERTER TEIL“ freigeben" at bounding box center [1048, 69] width 215 height 38
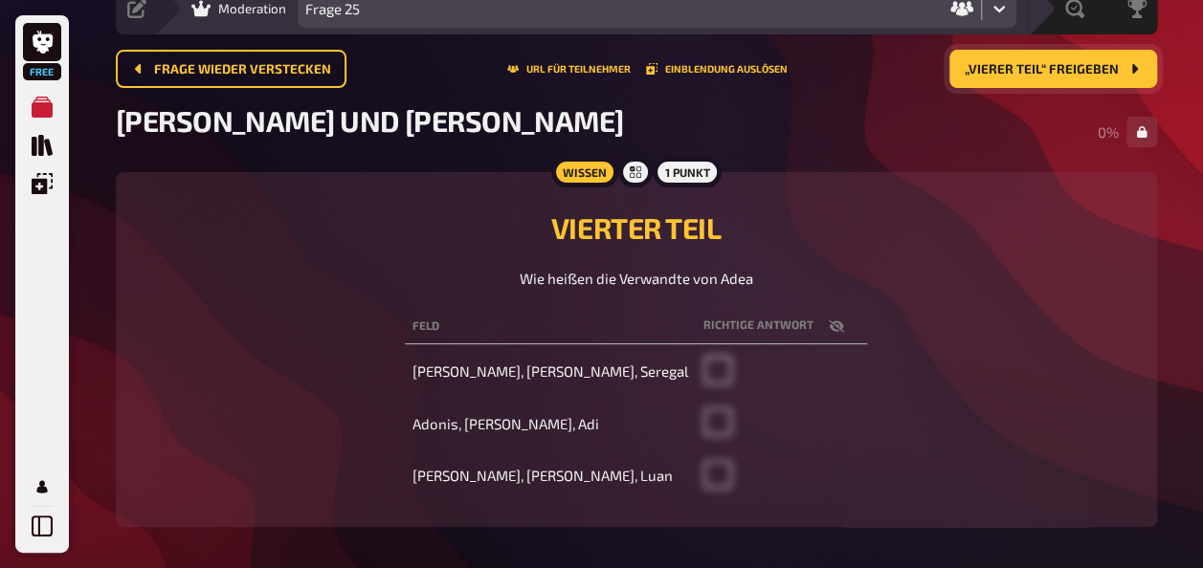
click at [1154, 65] on button "„VIERER TEIL“ freigeben" at bounding box center [1053, 69] width 208 height 38
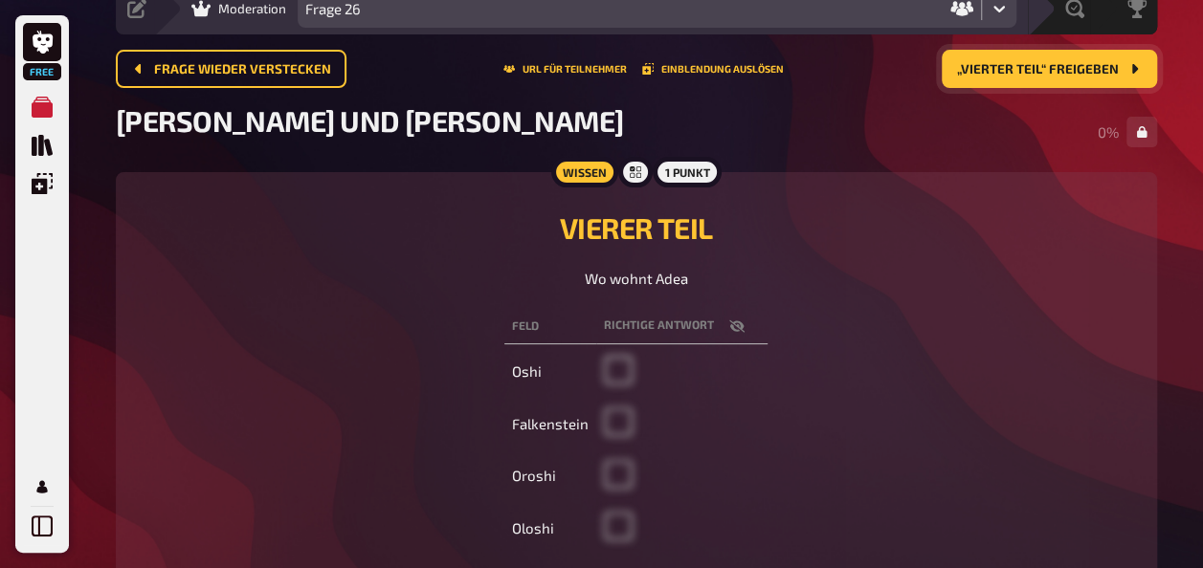
click at [1134, 68] on icon "„VIERTER TEIL“ freigeben" at bounding box center [1134, 69] width 6 height 10
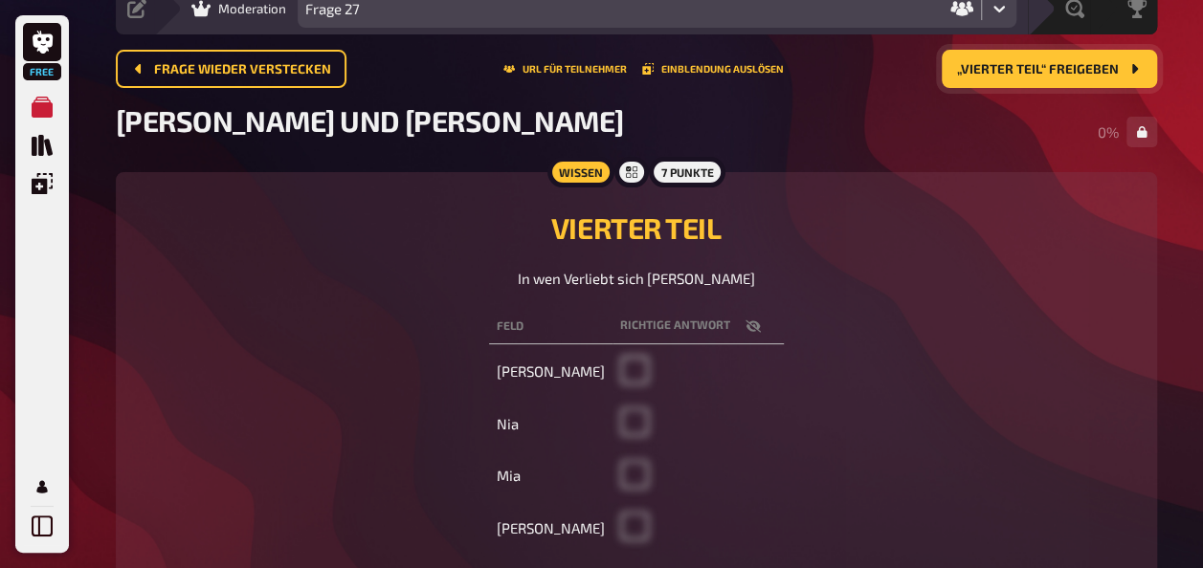
click at [1123, 51] on button "„VIERTER TEIL“ freigeben" at bounding box center [1048, 69] width 215 height 38
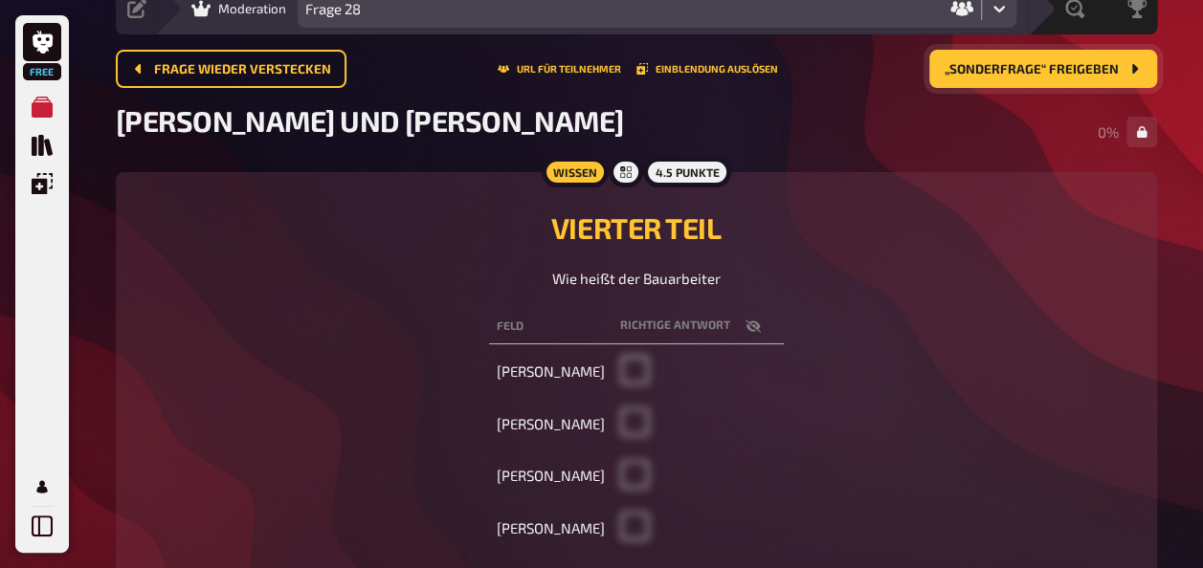
click at [1123, 62] on button "„SONDERFRAGE“ freigeben" at bounding box center [1043, 69] width 228 height 38
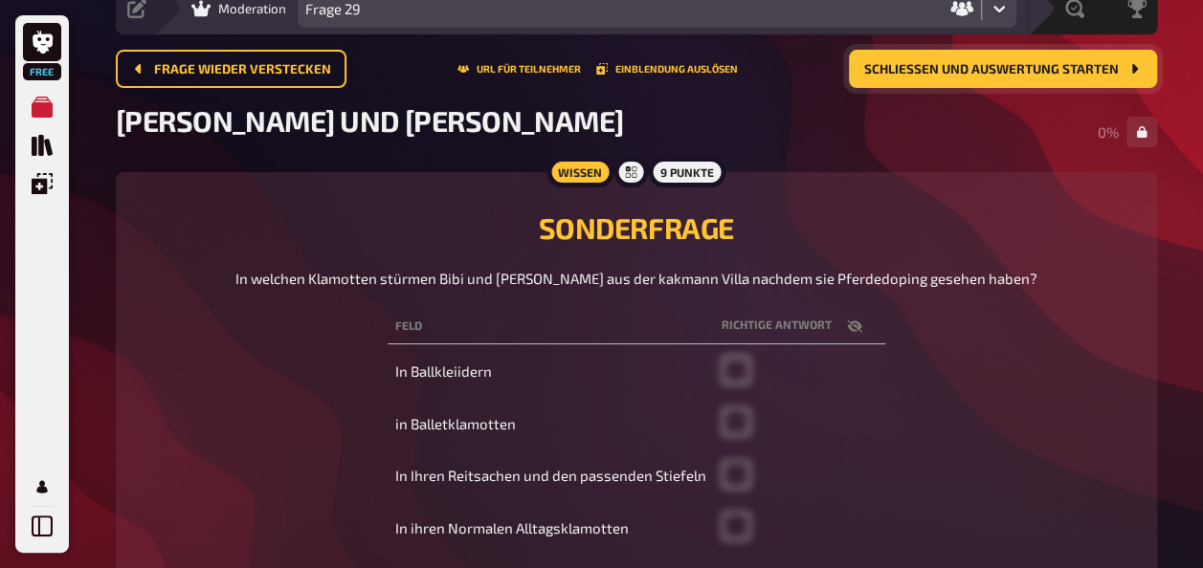
click at [1126, 66] on icon "Schließen und Auswertung starten" at bounding box center [1133, 68] width 15 height 15
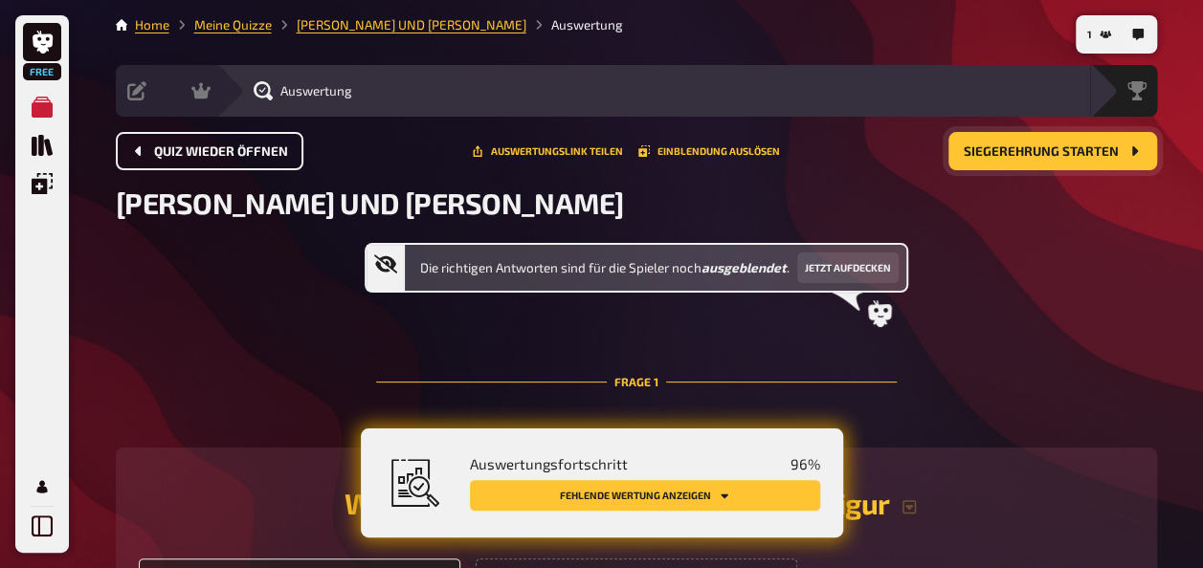
click at [270, 155] on span "Quiz wieder öffnen" at bounding box center [221, 151] width 134 height 13
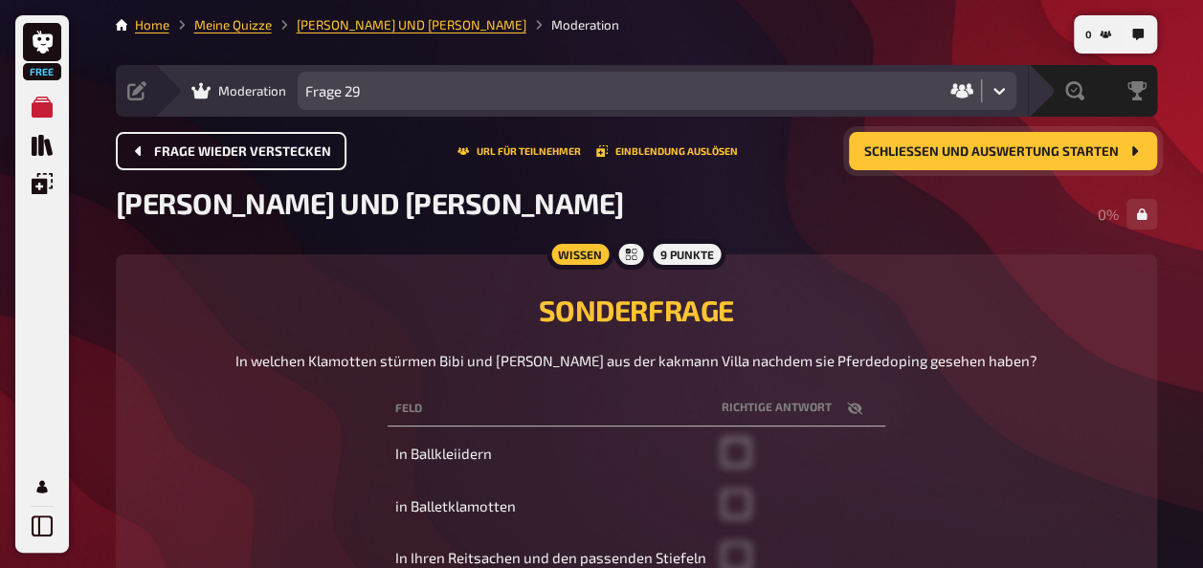
click at [270, 155] on span "Frage wieder verstecken" at bounding box center [242, 151] width 177 height 13
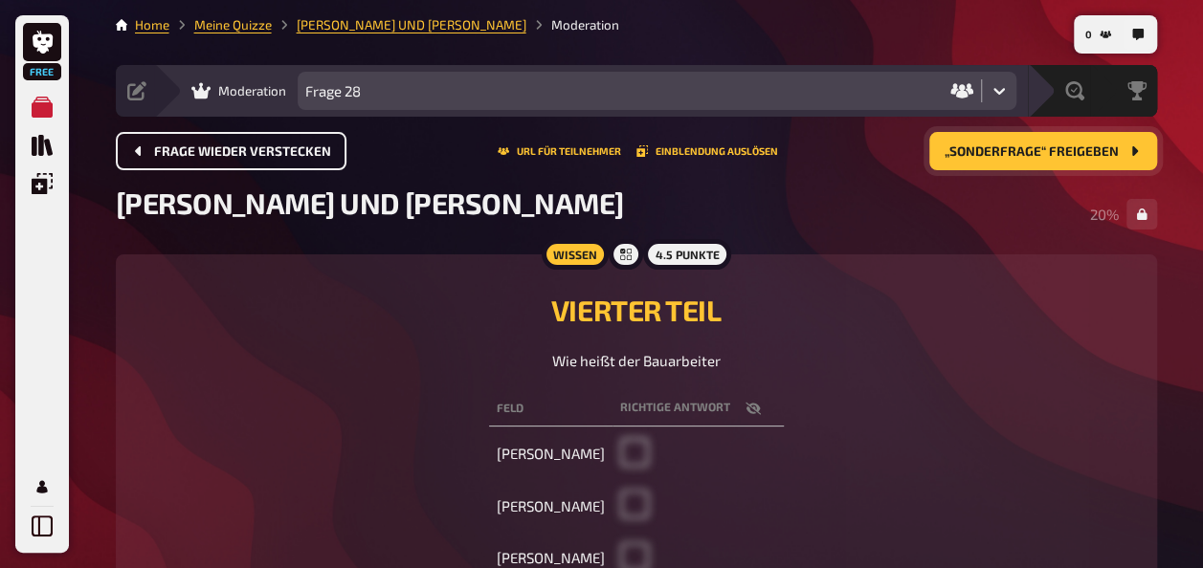
click at [270, 155] on span "Frage wieder verstecken" at bounding box center [242, 151] width 177 height 13
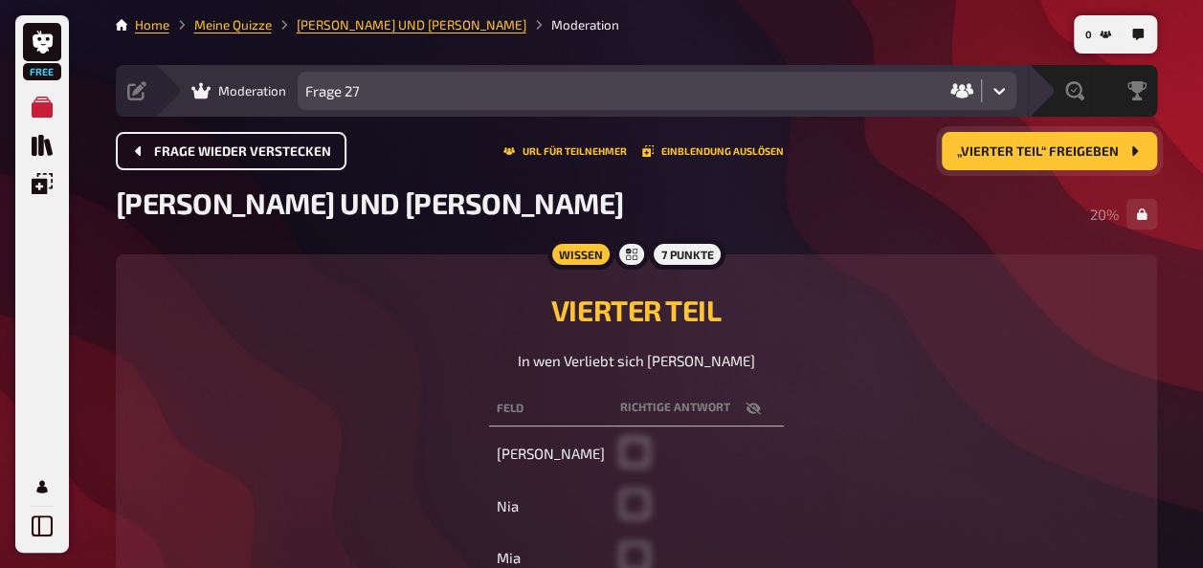
click at [270, 155] on span "Frage wieder verstecken" at bounding box center [242, 151] width 177 height 13
click at [270, 155] on button "Frage wieder verstecken" at bounding box center [231, 151] width 231 height 38
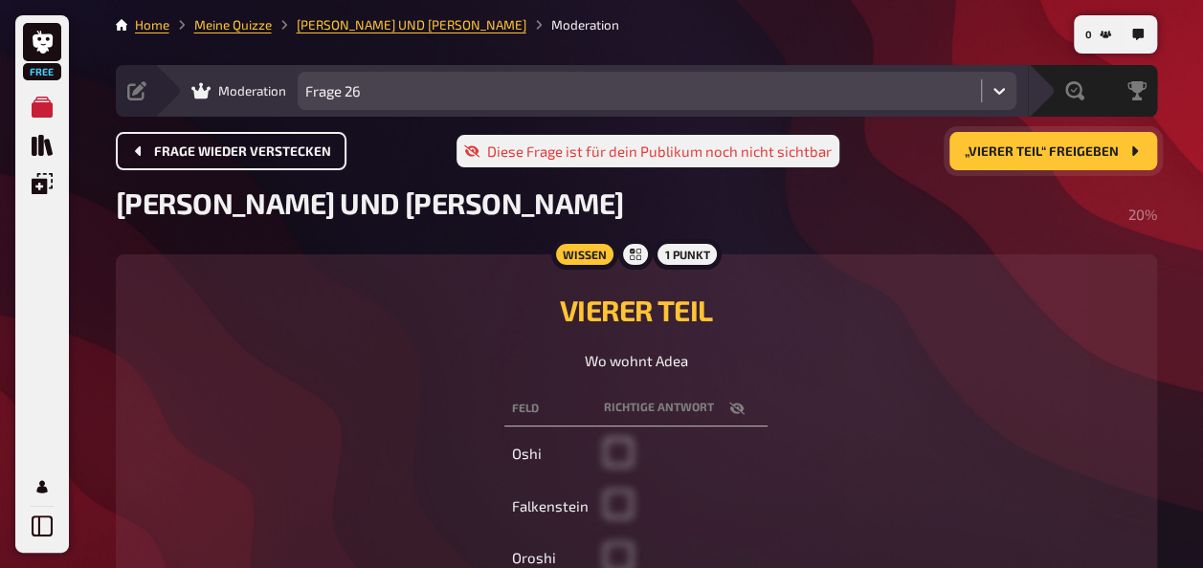
click at [270, 155] on button "Frage wieder verstecken" at bounding box center [231, 151] width 231 height 38
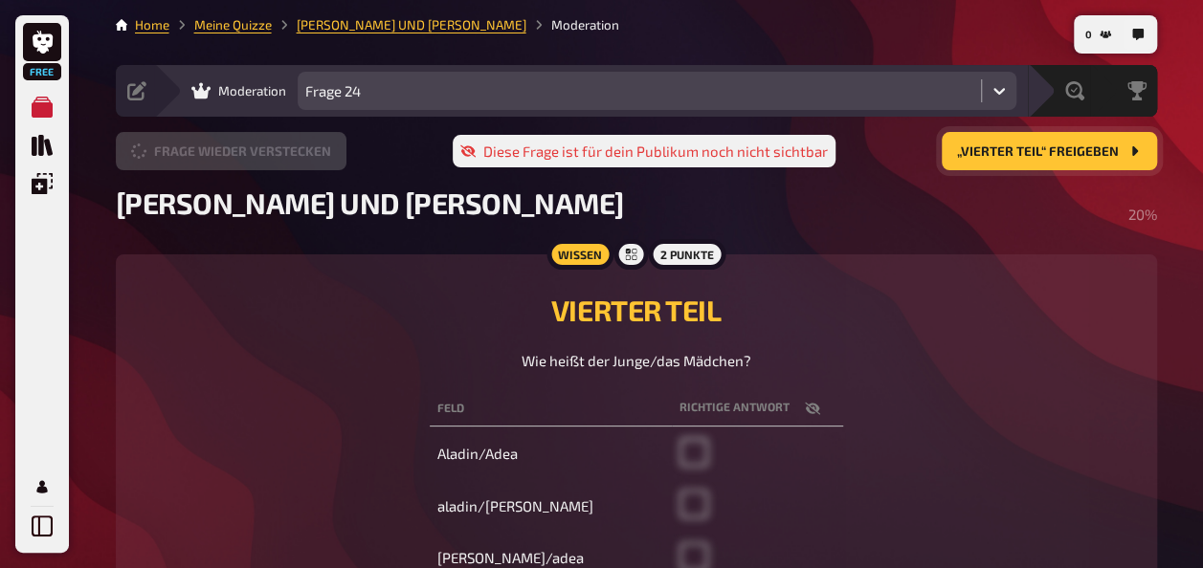
click at [270, 155] on button "Frage wieder verstecken" at bounding box center [231, 151] width 231 height 38
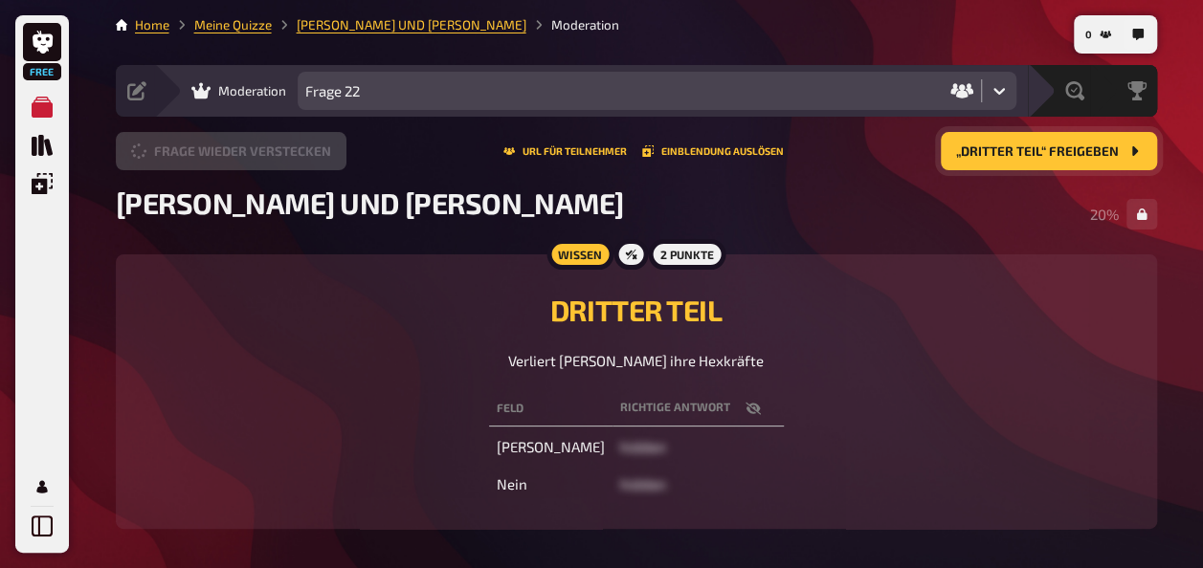
click at [270, 155] on button "Frage wieder verstecken" at bounding box center [231, 151] width 231 height 38
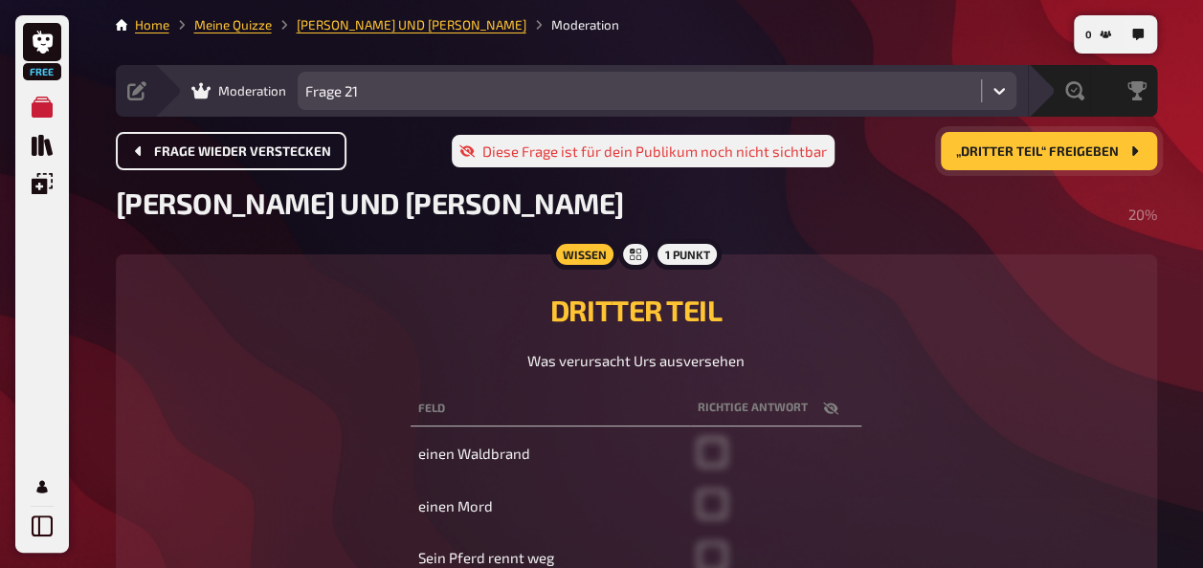
click at [270, 155] on button "Frage wieder verstecken" at bounding box center [231, 151] width 231 height 38
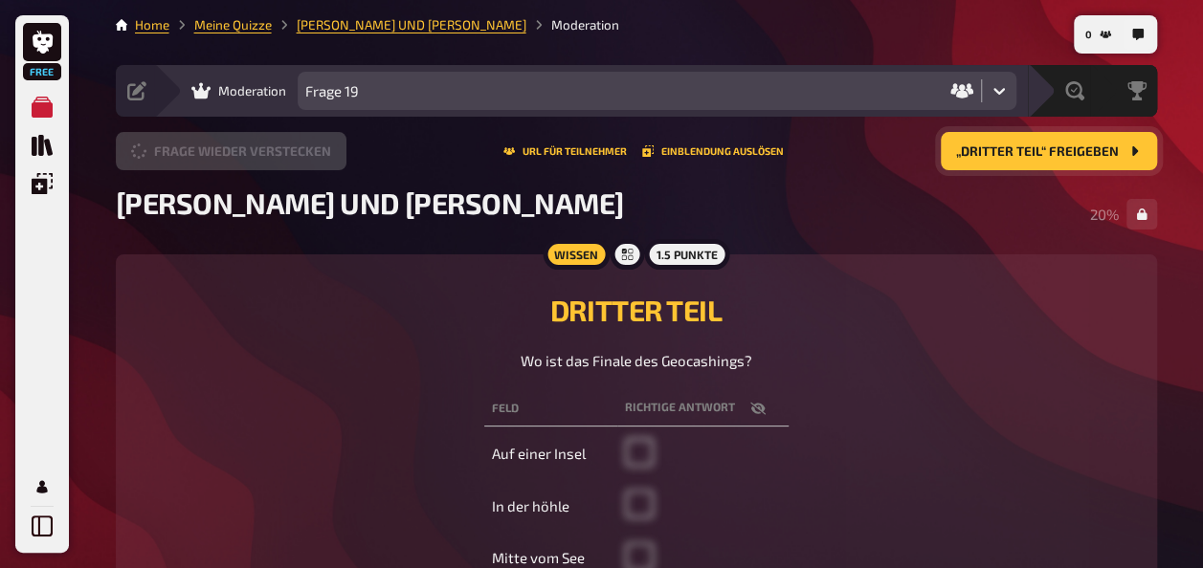
click at [270, 155] on button "Frage wieder verstecken" at bounding box center [231, 151] width 231 height 38
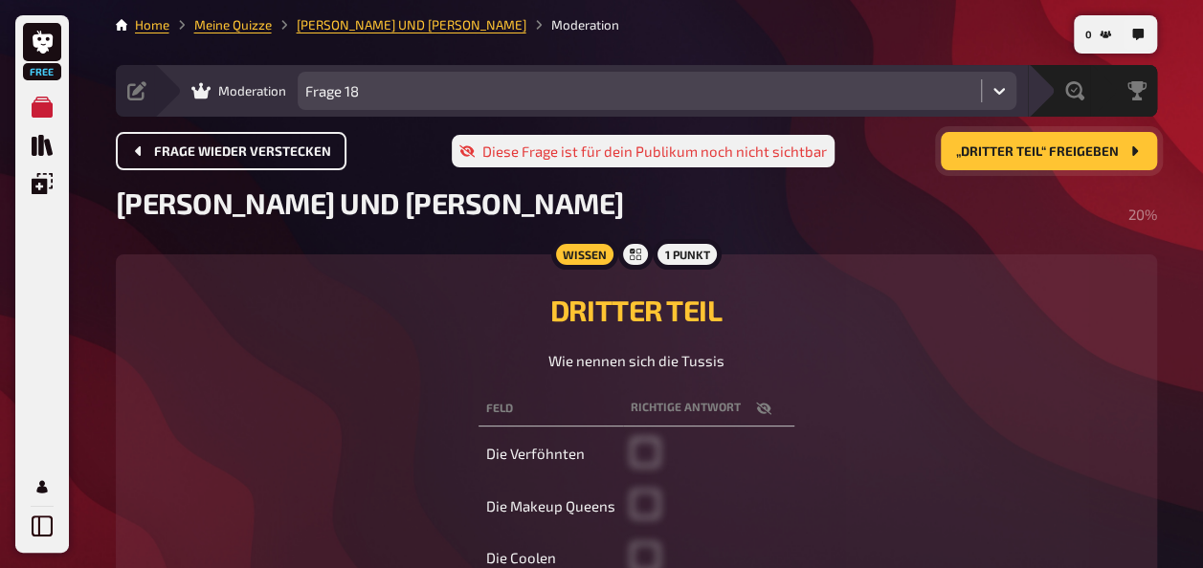
click at [270, 155] on button "Frage wieder verstecken" at bounding box center [231, 151] width 231 height 38
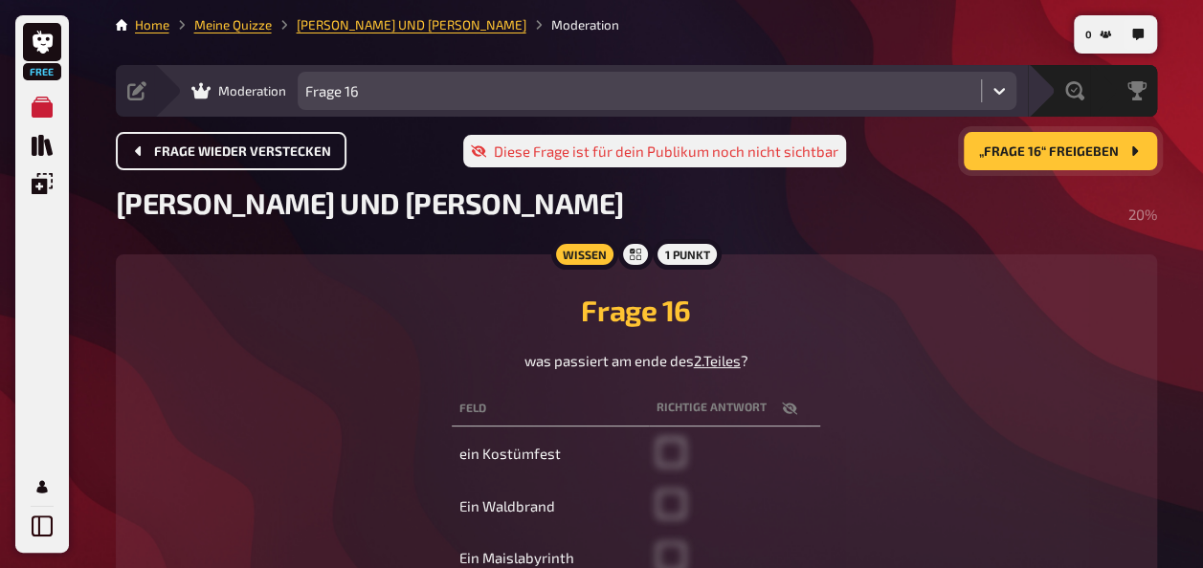
click at [270, 155] on span "Frage wieder verstecken" at bounding box center [242, 151] width 177 height 13
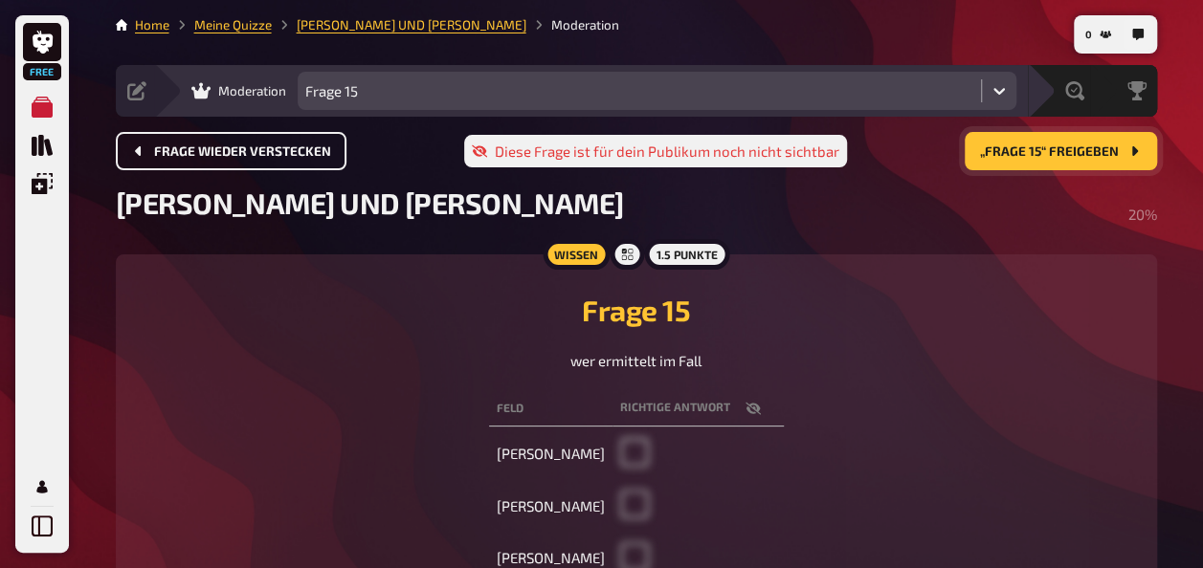
click at [270, 155] on button "Frage wieder verstecken" at bounding box center [231, 151] width 231 height 38
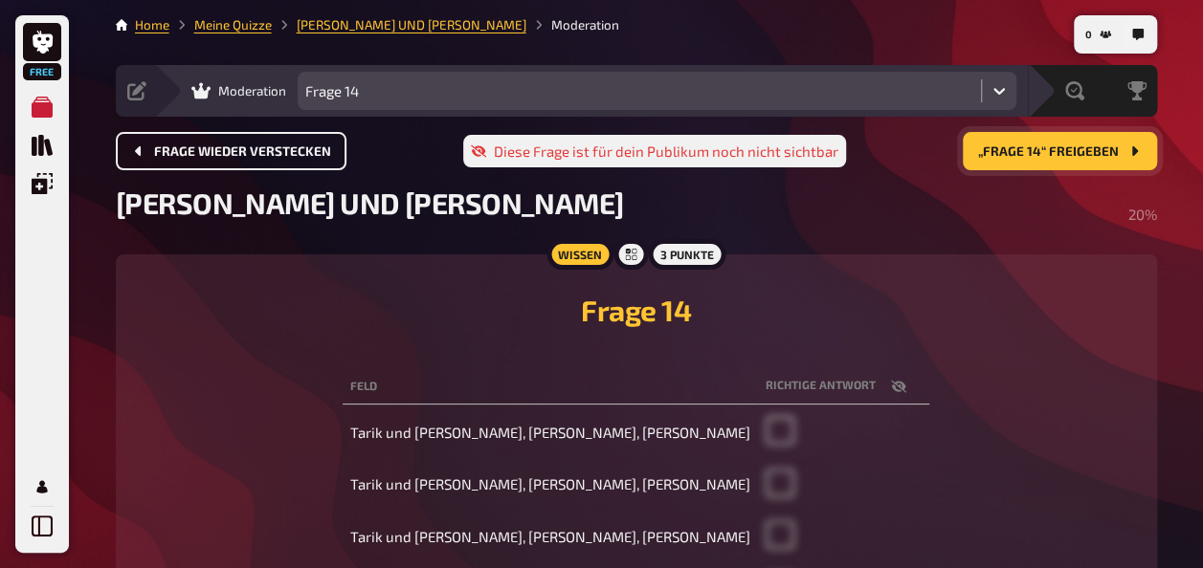
click at [270, 155] on span "Frage wieder verstecken" at bounding box center [242, 151] width 177 height 13
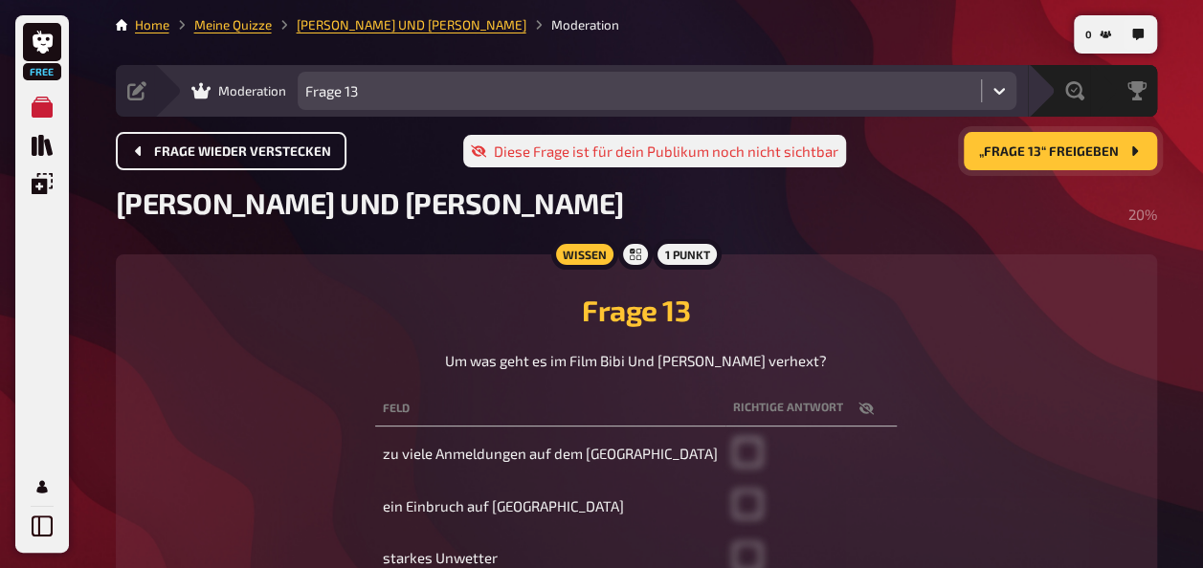
click at [270, 155] on button "Frage wieder verstecken" at bounding box center [231, 151] width 231 height 38
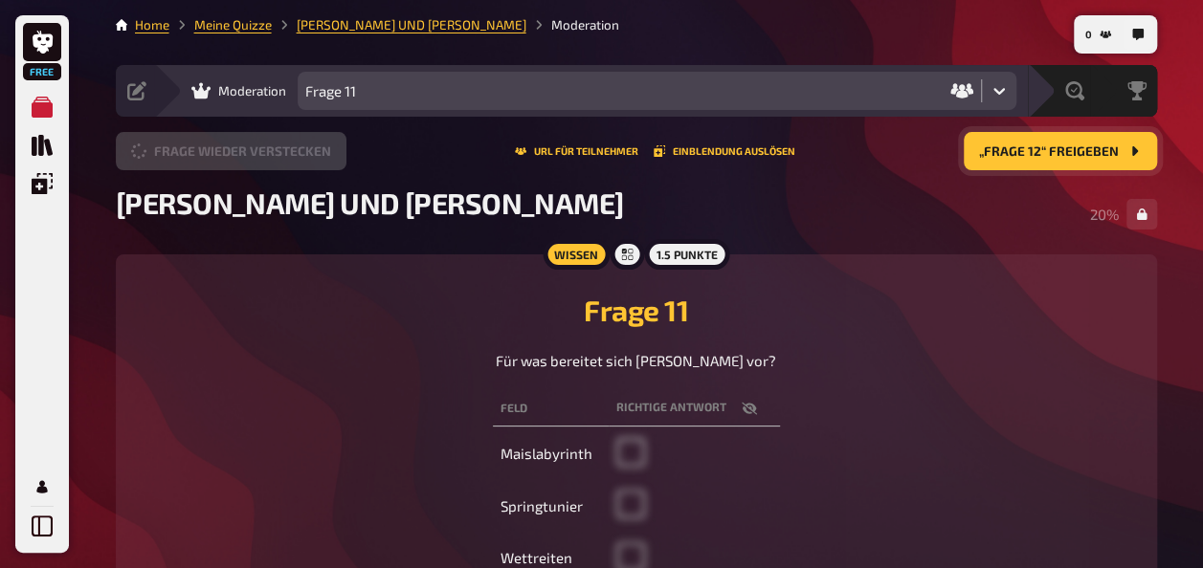
click at [270, 155] on button "Frage wieder verstecken" at bounding box center [231, 151] width 231 height 38
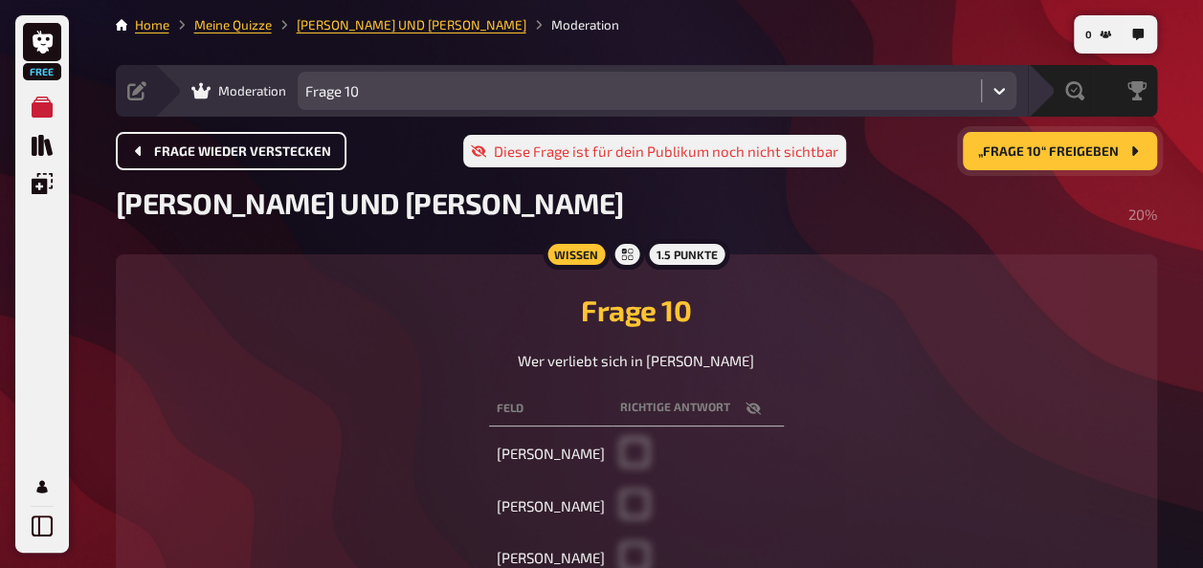
click at [270, 155] on button "Frage wieder verstecken" at bounding box center [231, 151] width 231 height 38
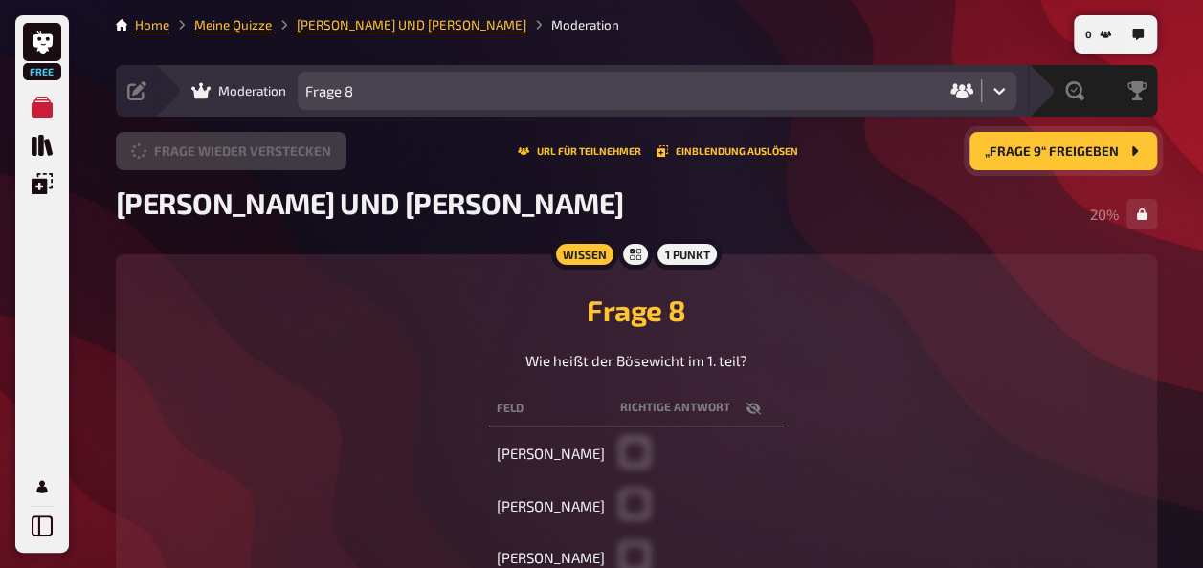
click at [270, 155] on button "Frage wieder verstecken" at bounding box center [231, 151] width 231 height 38
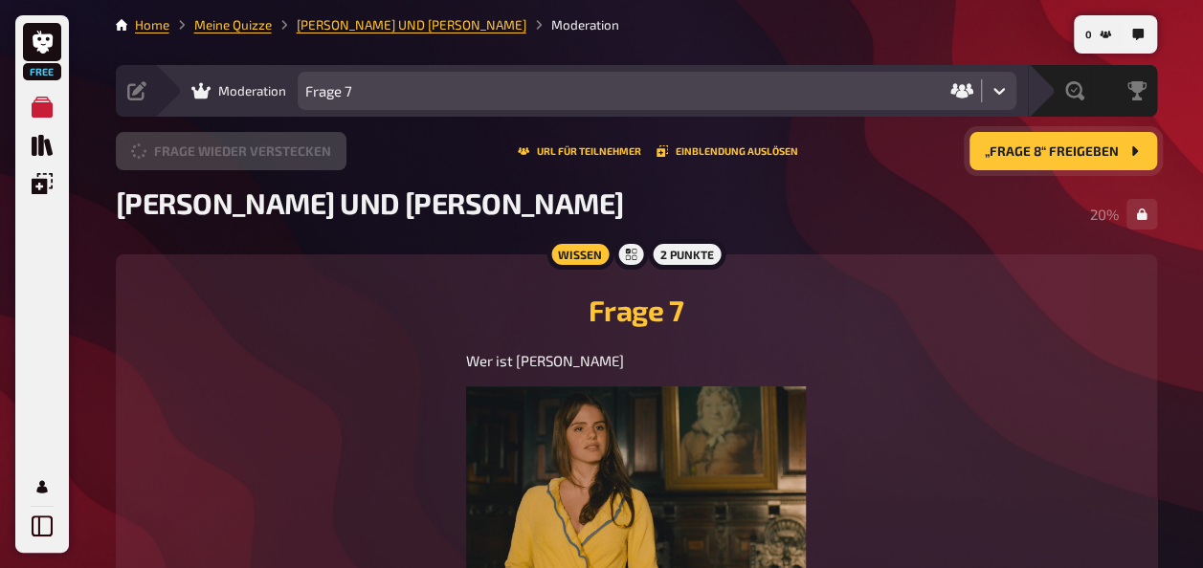
click at [270, 155] on button "Frage wieder verstecken" at bounding box center [231, 151] width 231 height 38
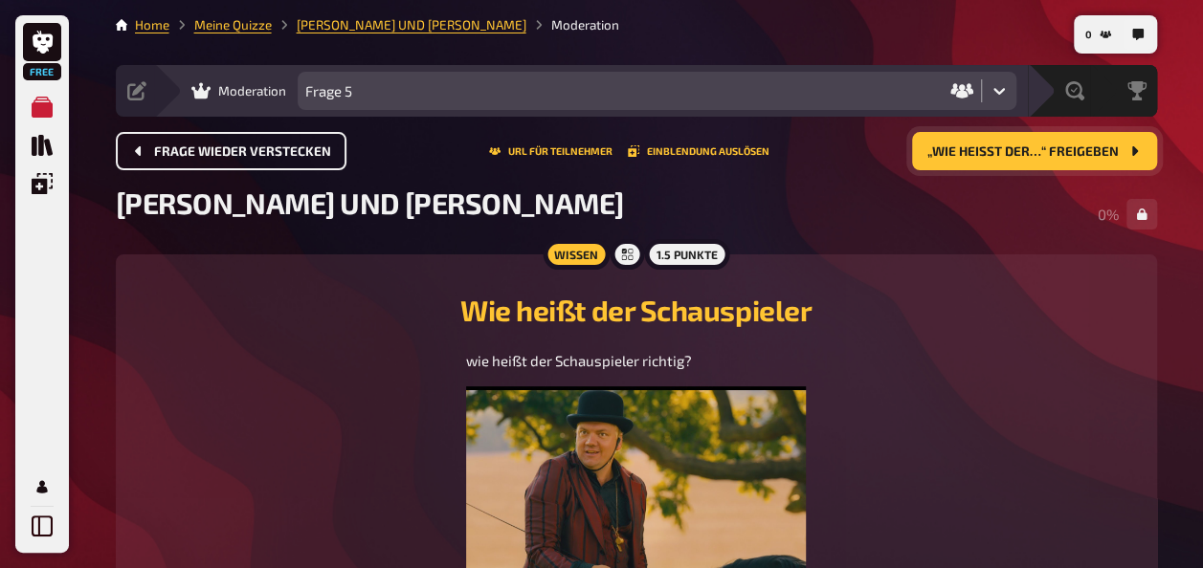
click at [270, 155] on button "Frage wieder verstecken" at bounding box center [231, 151] width 231 height 38
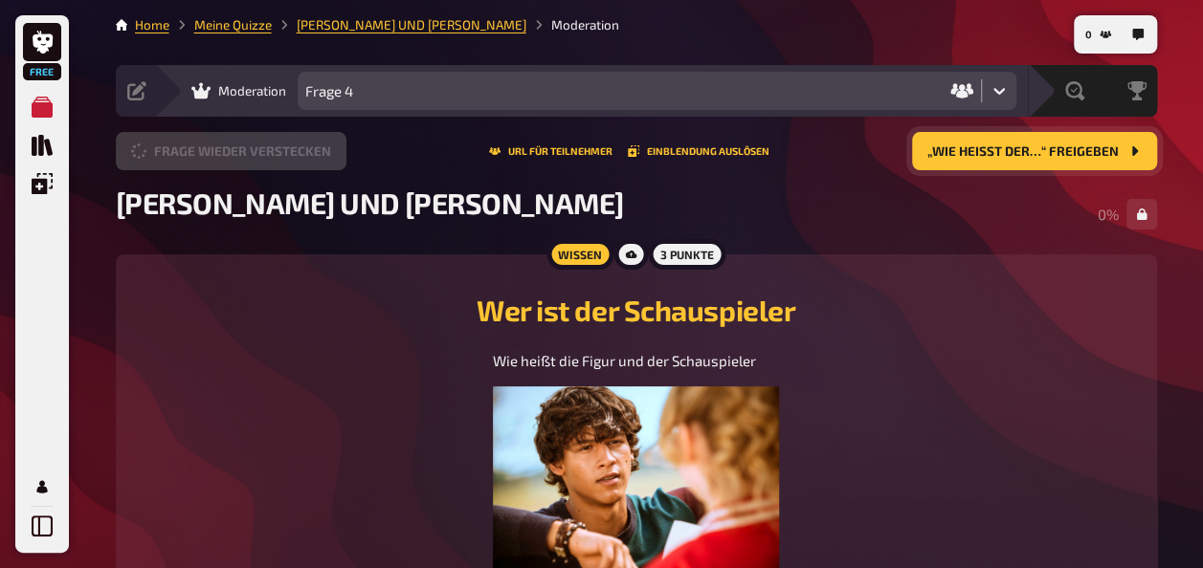
click at [270, 155] on button "Frage wieder verstecken" at bounding box center [231, 151] width 231 height 38
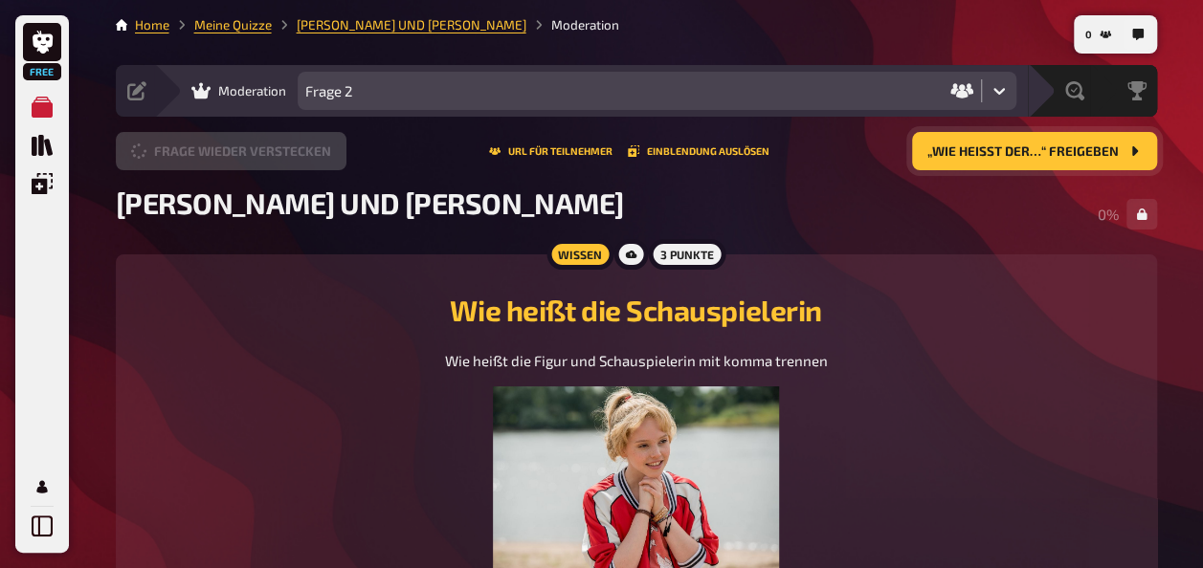
click at [270, 155] on button "Frage wieder verstecken" at bounding box center [231, 151] width 231 height 38
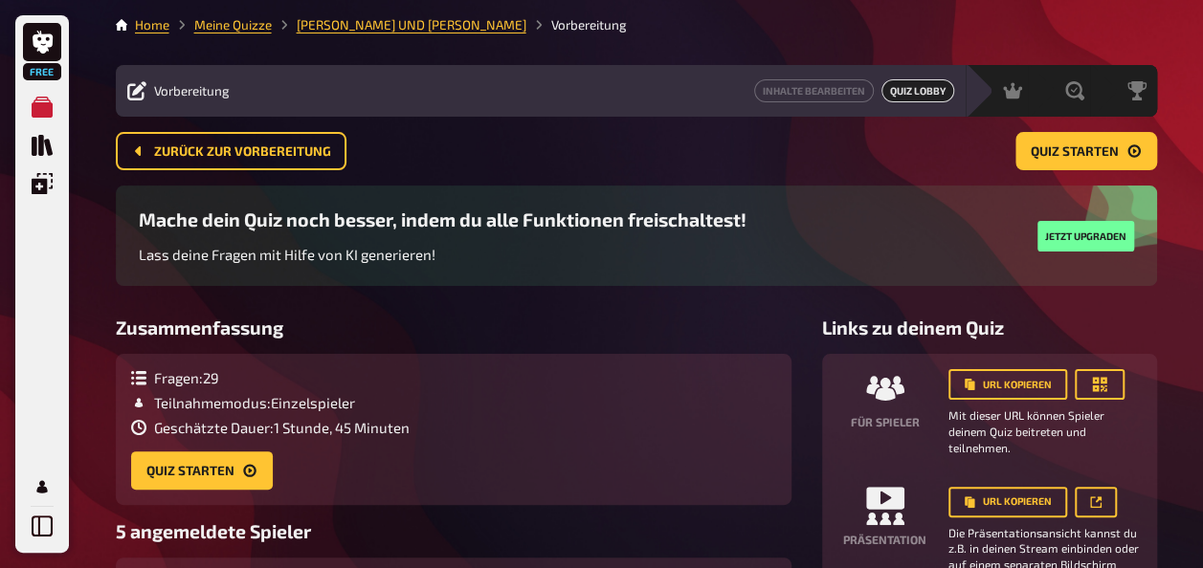
click at [270, 155] on span "Zurück zur Vorbereitung" at bounding box center [242, 151] width 177 height 13
click at [270, 155] on div "Zurück zur Vorbereitung Quiz starten" at bounding box center [636, 151] width 1041 height 38
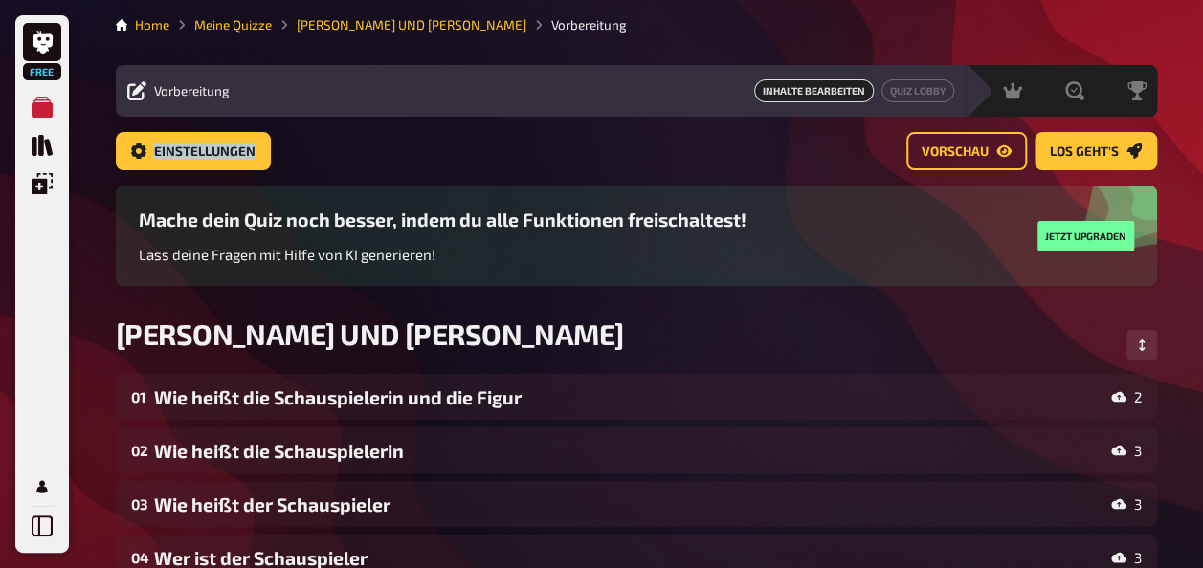
click at [270, 155] on div "Einstellungen Vorschau Los geht's" at bounding box center [636, 151] width 1041 height 38
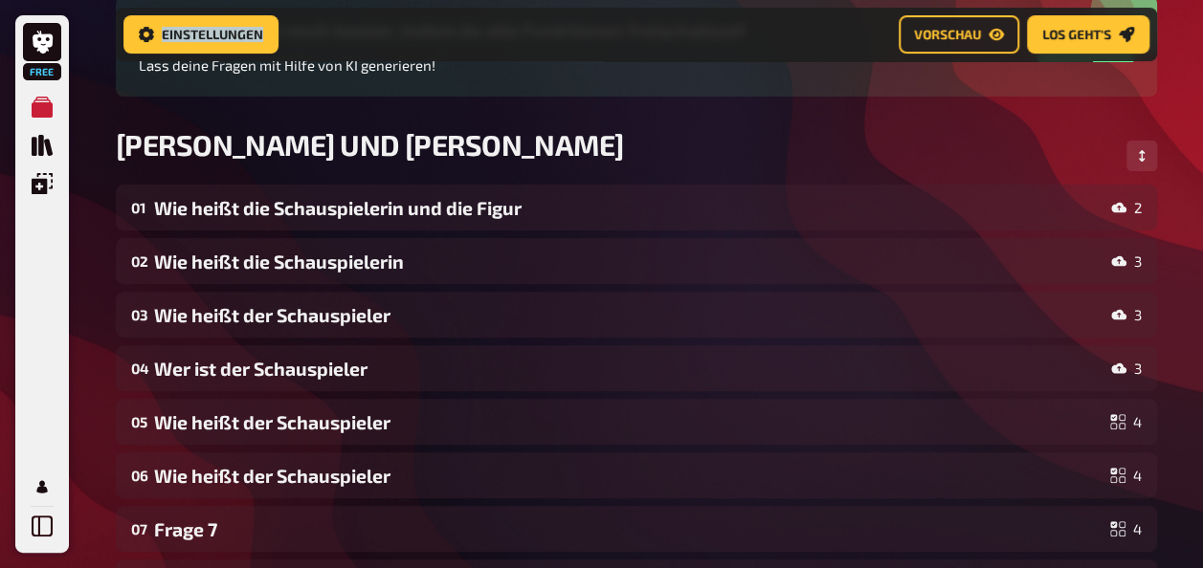
scroll to position [209, 0]
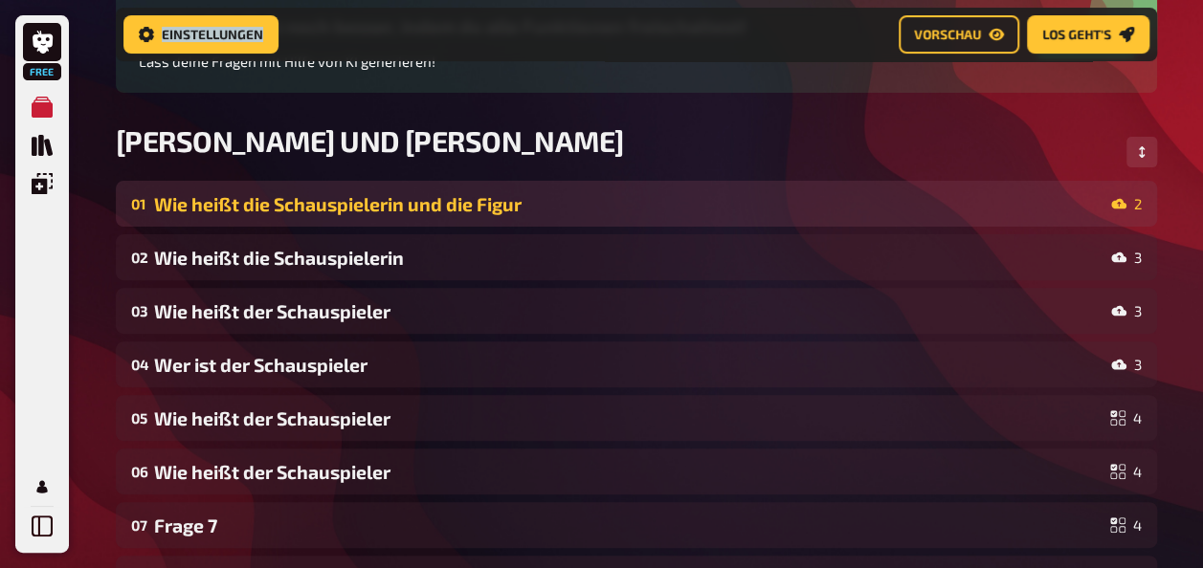
drag, startPoint x: 1041, startPoint y: 203, endPoint x: 585, endPoint y: 202, distance: 456.3
click at [585, 202] on div "Wie heißt die Schauspielerin und die Figur" at bounding box center [628, 204] width 949 height 22
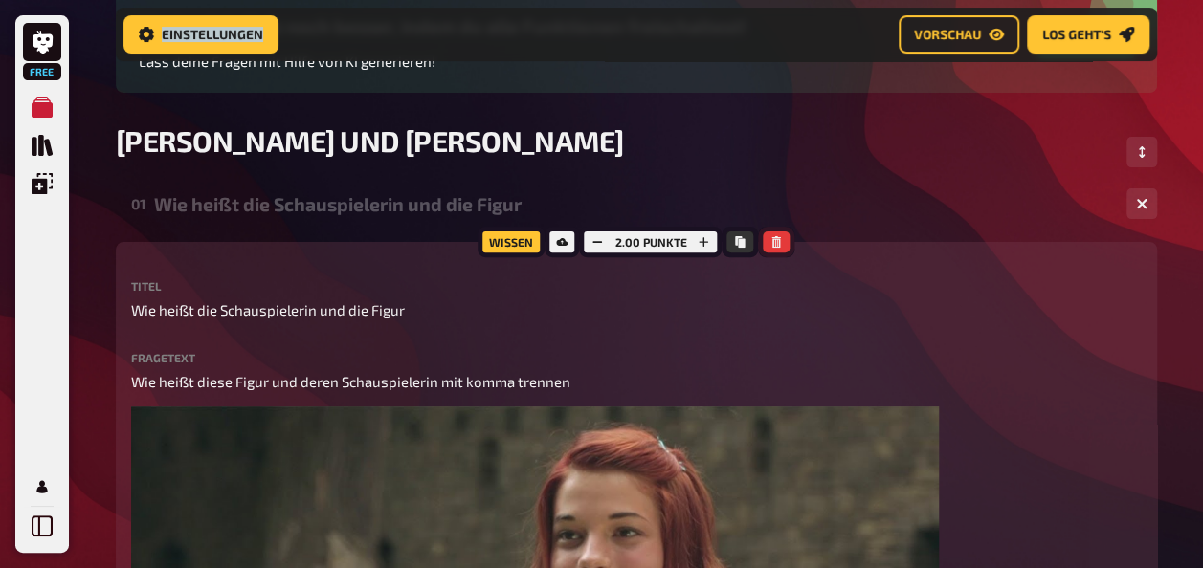
click at [775, 235] on button "button" at bounding box center [775, 242] width 27 height 21
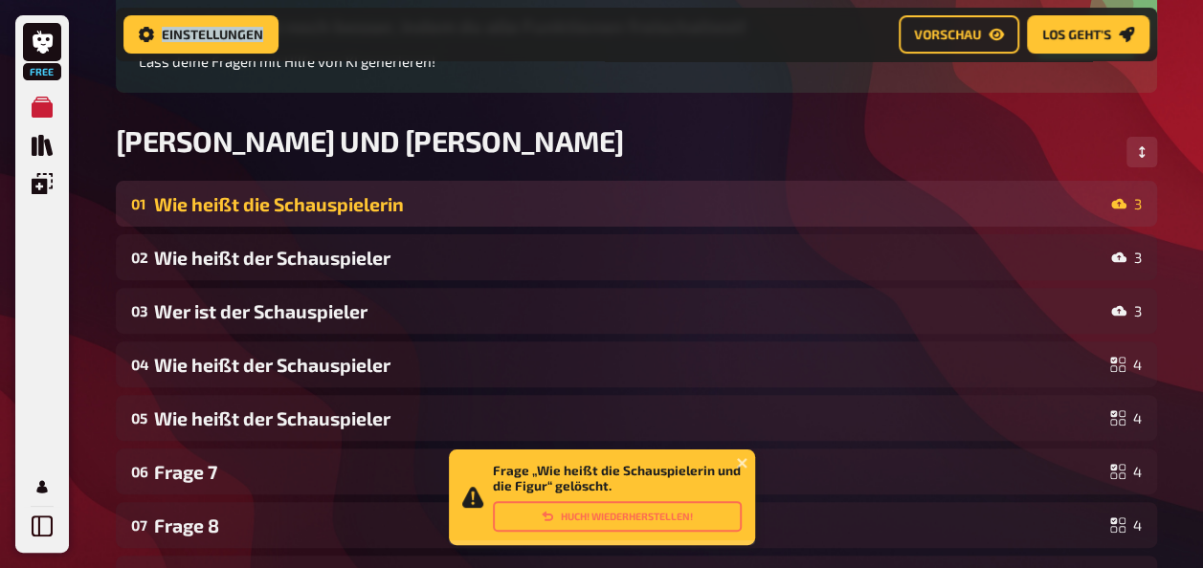
click at [779, 195] on div "Wie heißt die Schauspielerin" at bounding box center [628, 204] width 949 height 22
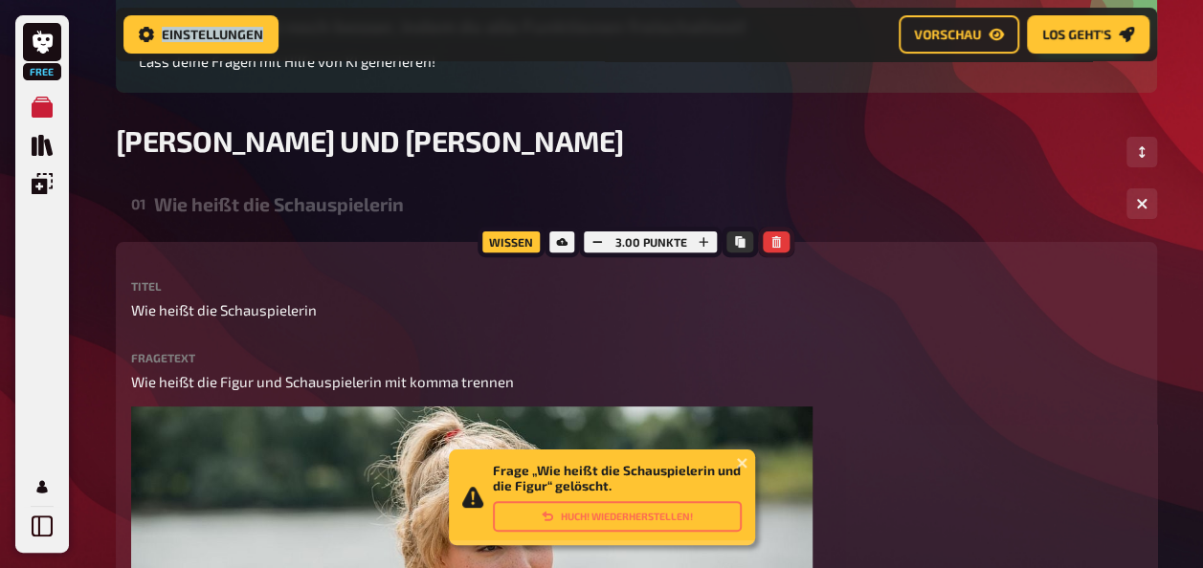
click at [770, 238] on icon "button" at bounding box center [775, 241] width 11 height 11
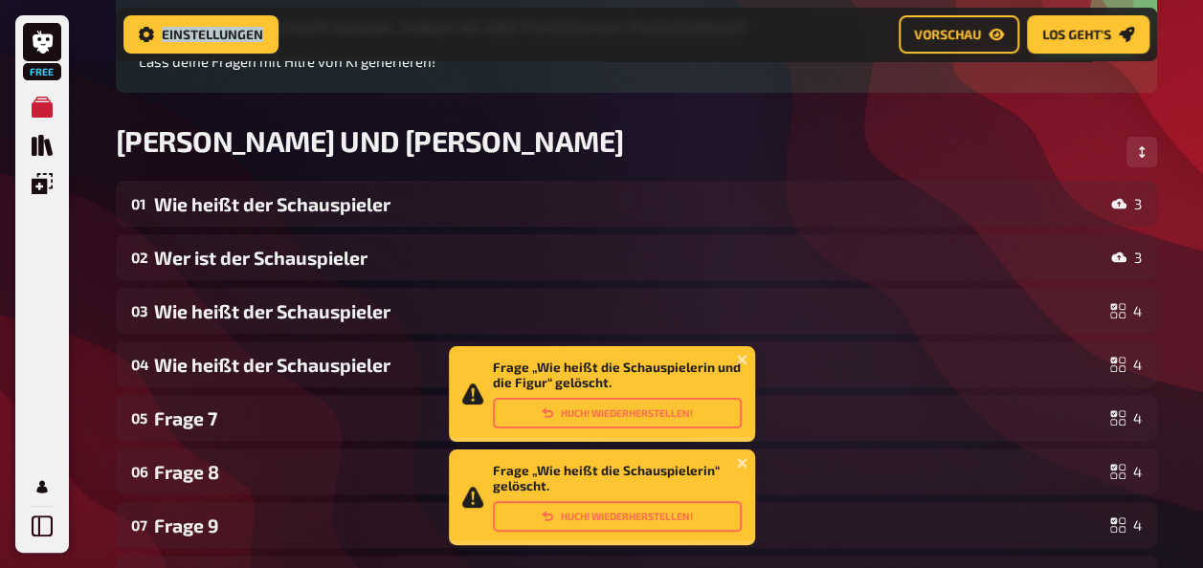
click at [769, 238] on div "02 Wer ist der Schauspieler 3" at bounding box center [636, 257] width 1041 height 46
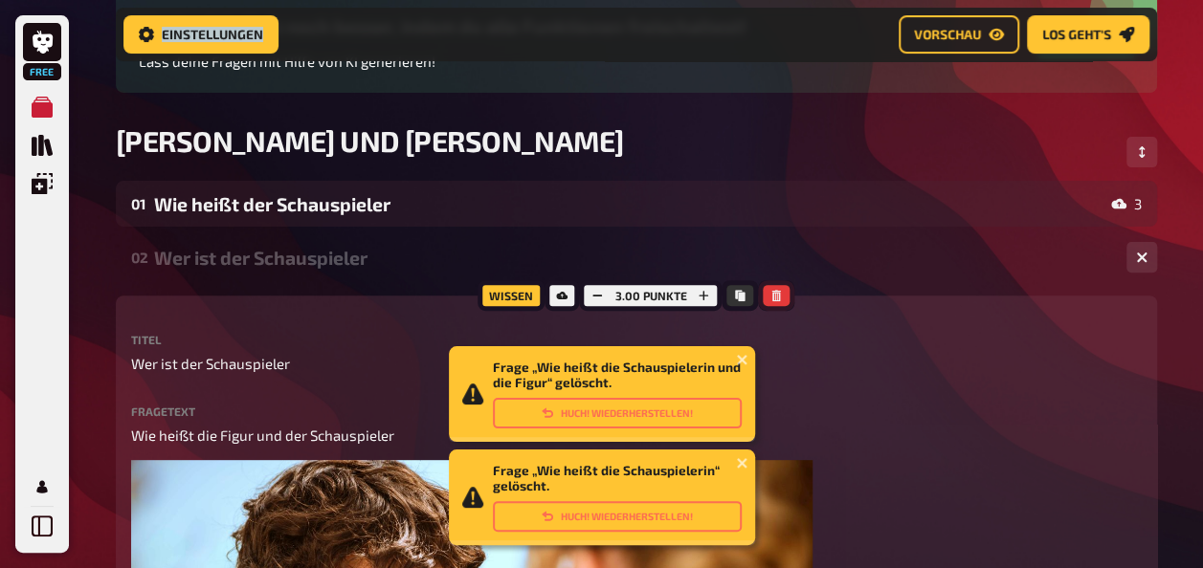
click at [778, 299] on icon "button" at bounding box center [775, 295] width 11 height 11
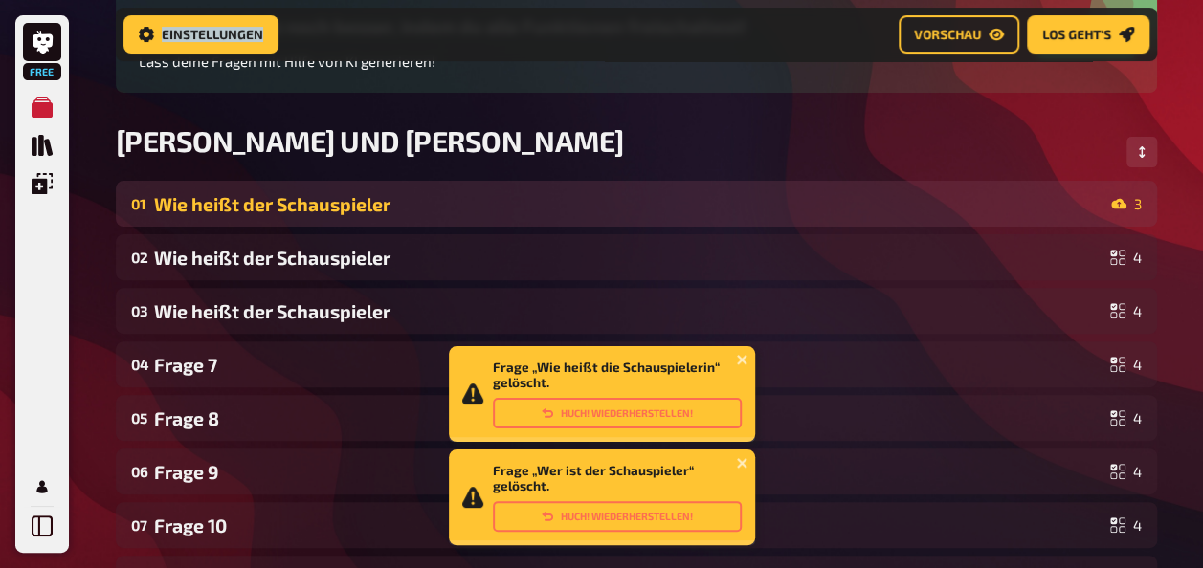
click at [774, 209] on div "Wie heißt der Schauspieler" at bounding box center [628, 204] width 949 height 22
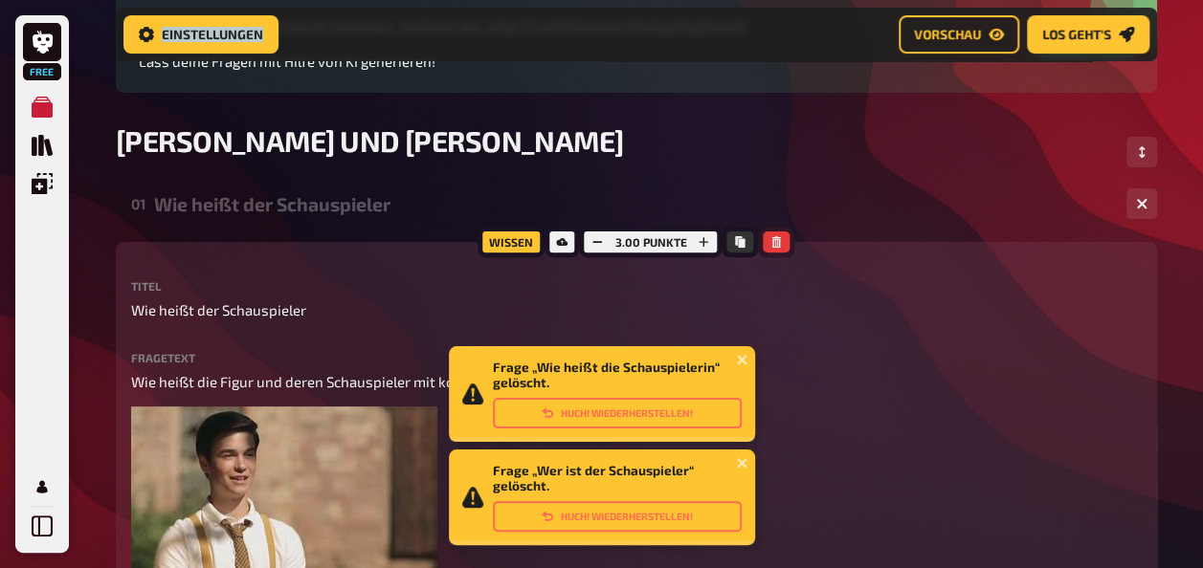
click at [772, 241] on icon "button" at bounding box center [776, 241] width 9 height 11
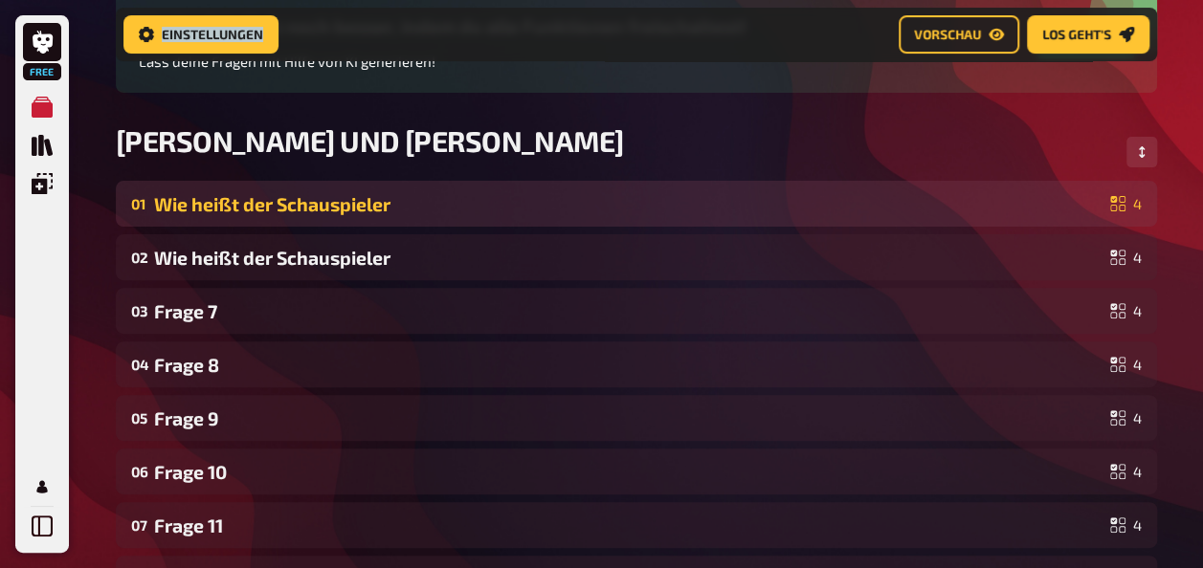
click at [774, 206] on div "Wie heißt der Schauspieler" at bounding box center [628, 204] width 948 height 22
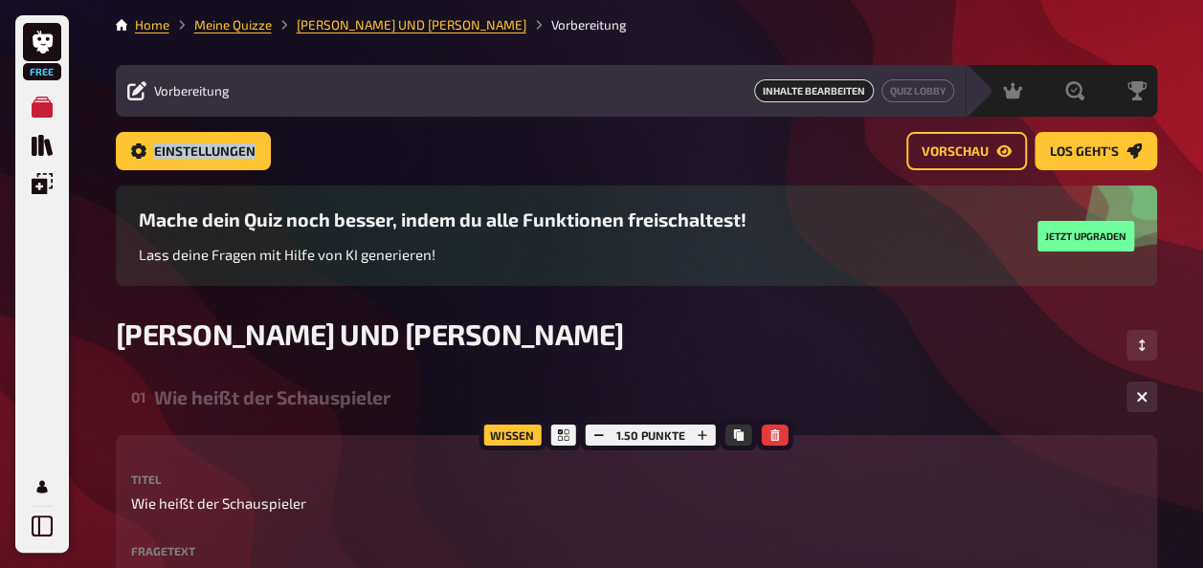
scroll to position [11, 0]
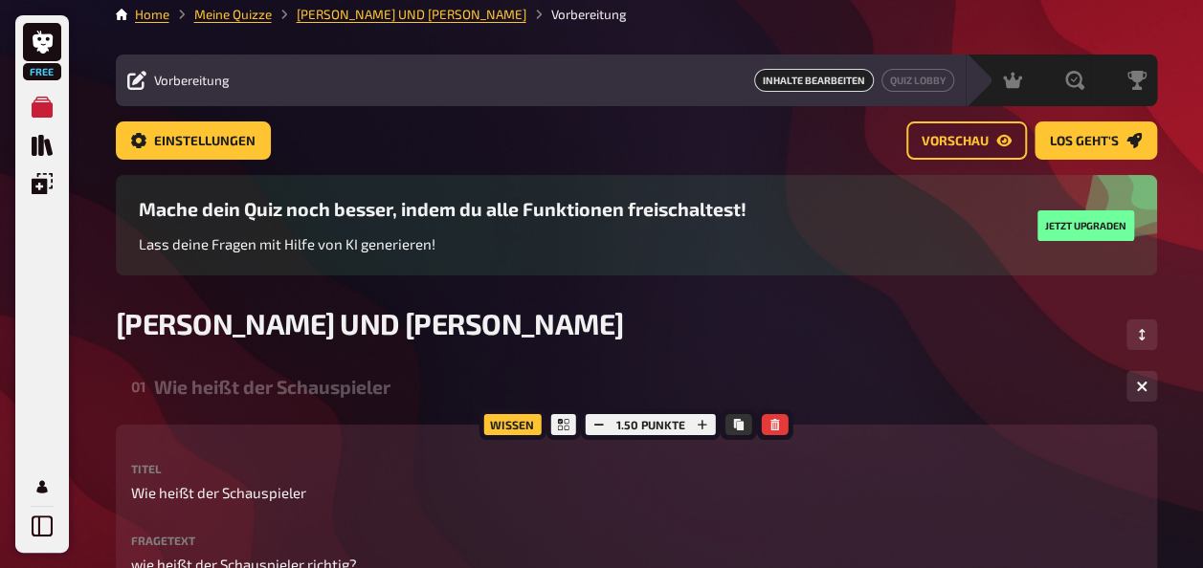
click at [861, 304] on div "Mache dein Quiz noch besser, indem du alle Funktionen freischaltest! Lass deine…" at bounding box center [636, 240] width 1041 height 131
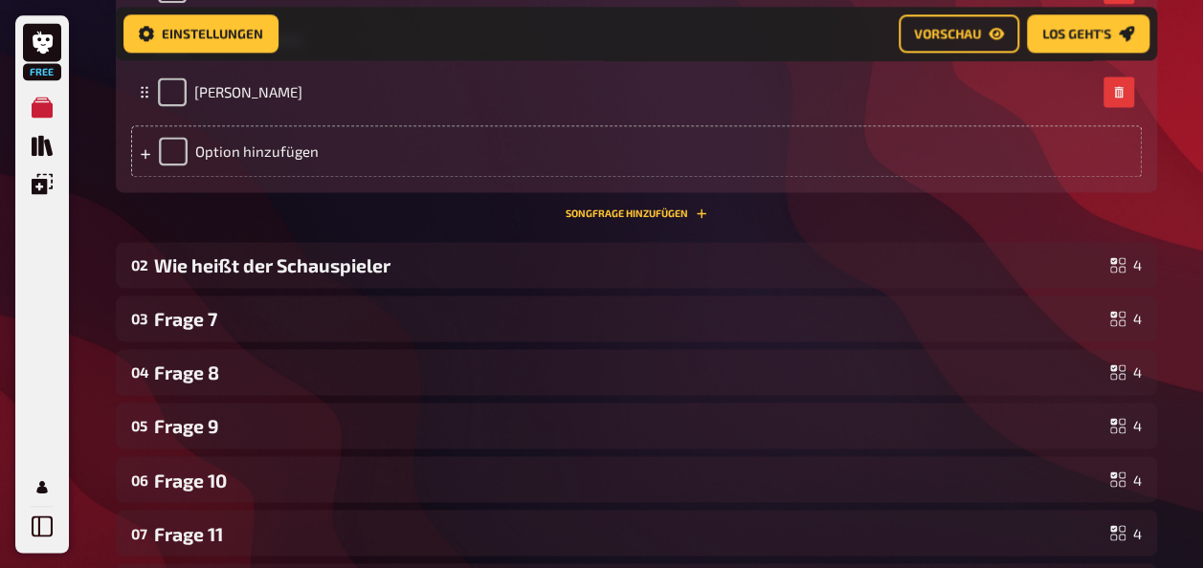
click at [203, 276] on div "Wie heißt der Schauspieler" at bounding box center [628, 265] width 948 height 22
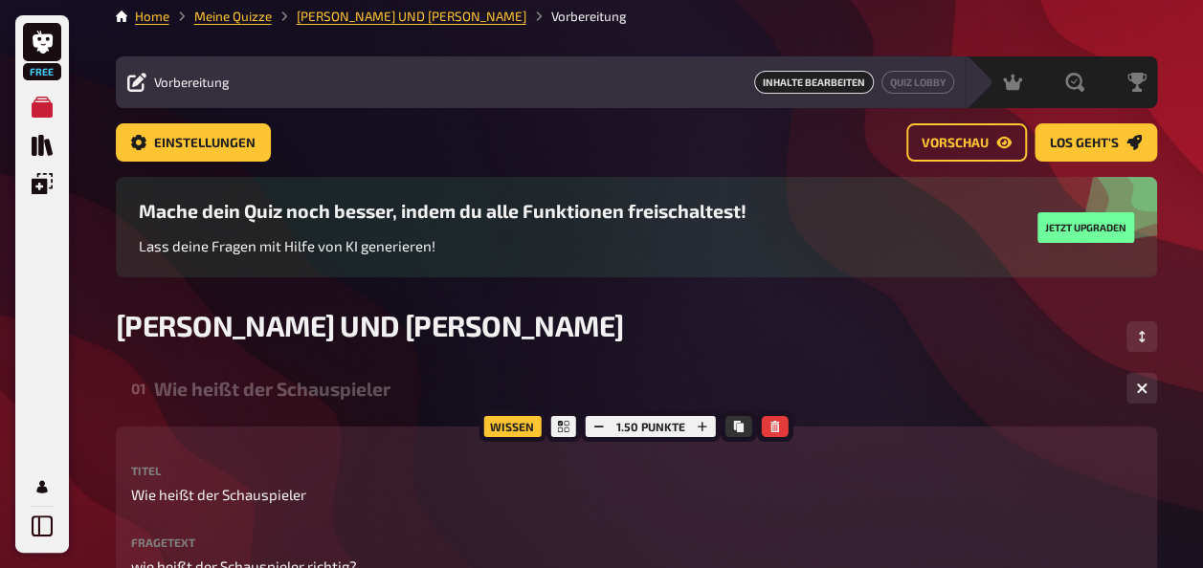
scroll to position [0, 0]
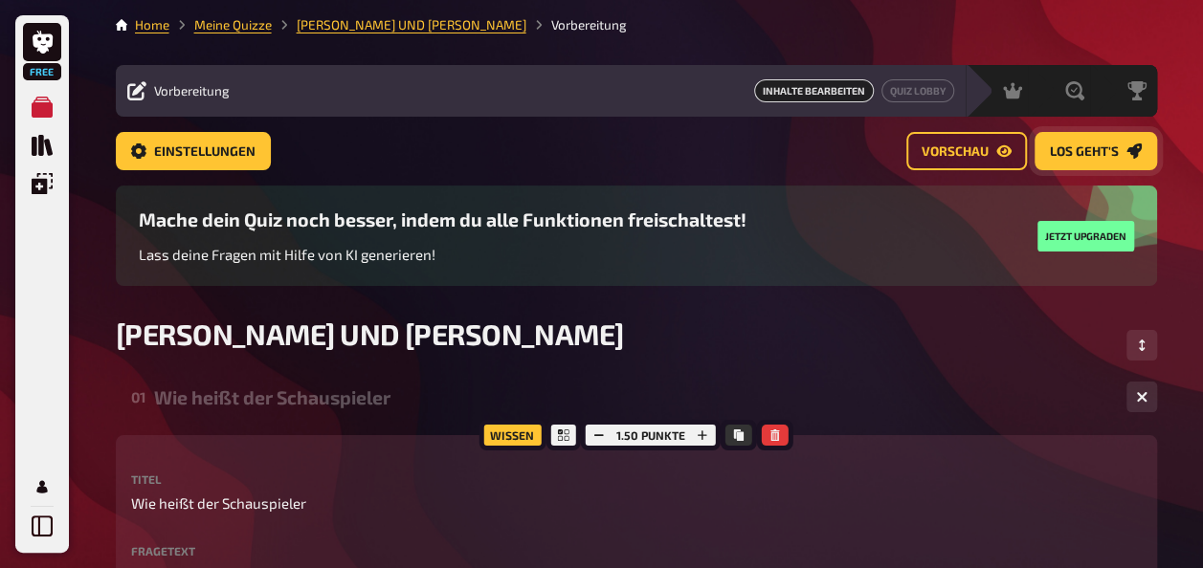
click at [1071, 155] on span "Los geht's" at bounding box center [1083, 151] width 69 height 13
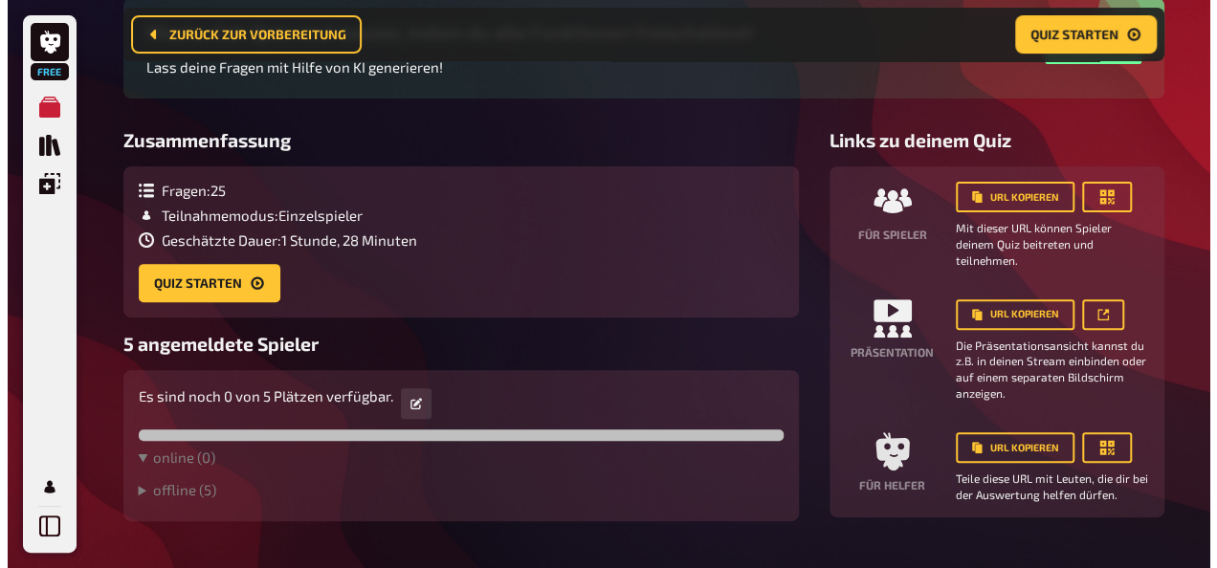
scroll to position [249, 0]
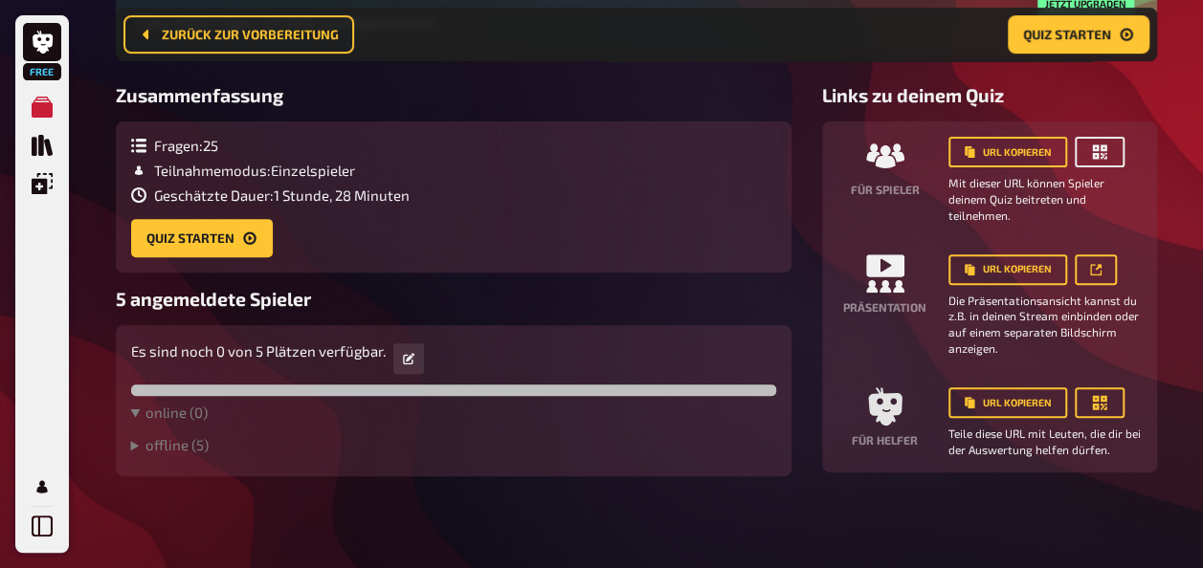
click at [1099, 159] on icon "button" at bounding box center [1099, 152] width 14 height 14
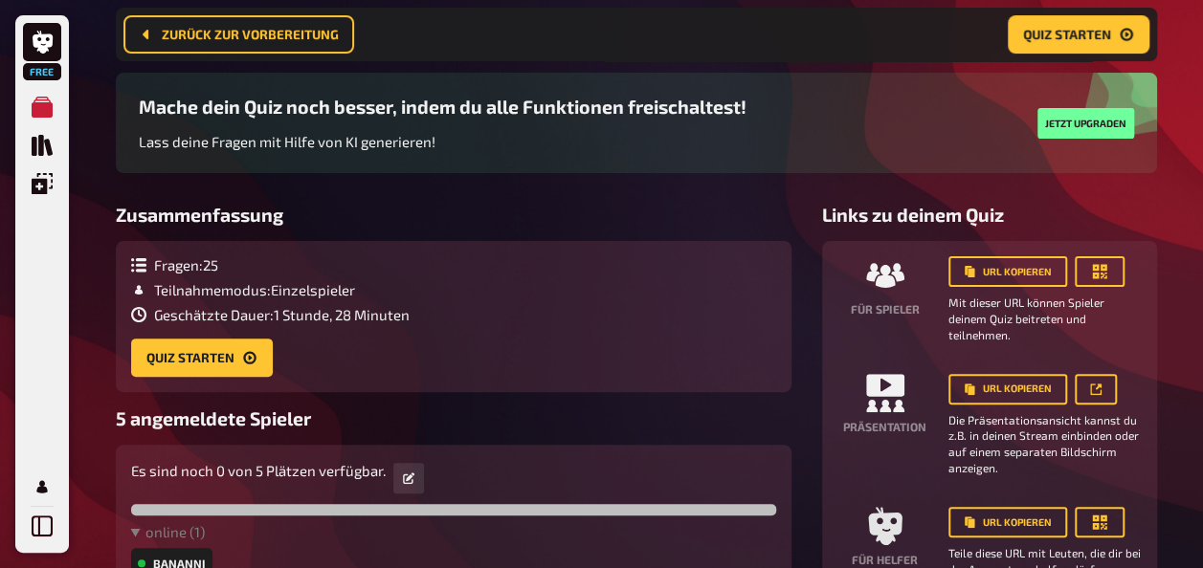
scroll to position [42, 0]
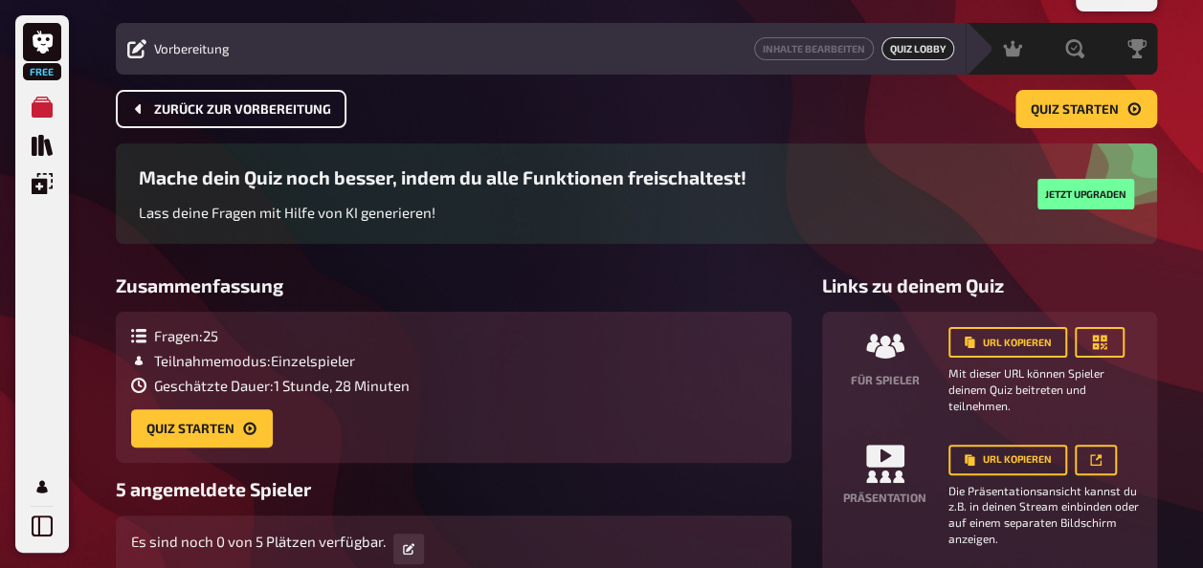
click at [182, 113] on span "Zurück zur Vorbereitung" at bounding box center [242, 109] width 177 height 13
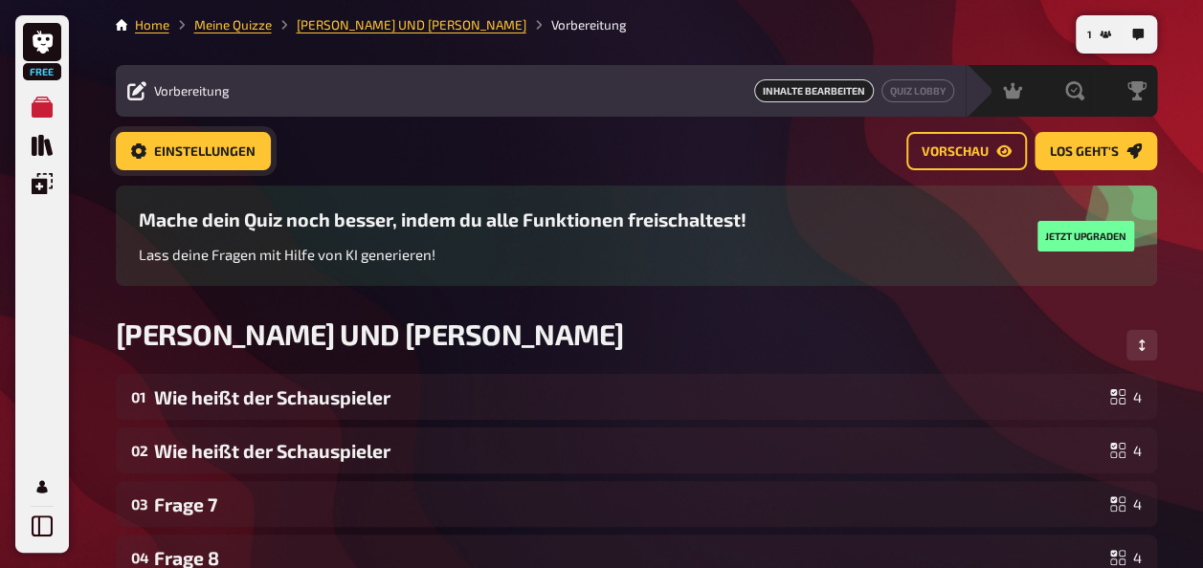
click at [159, 147] on span "Einstellungen" at bounding box center [204, 151] width 101 height 13
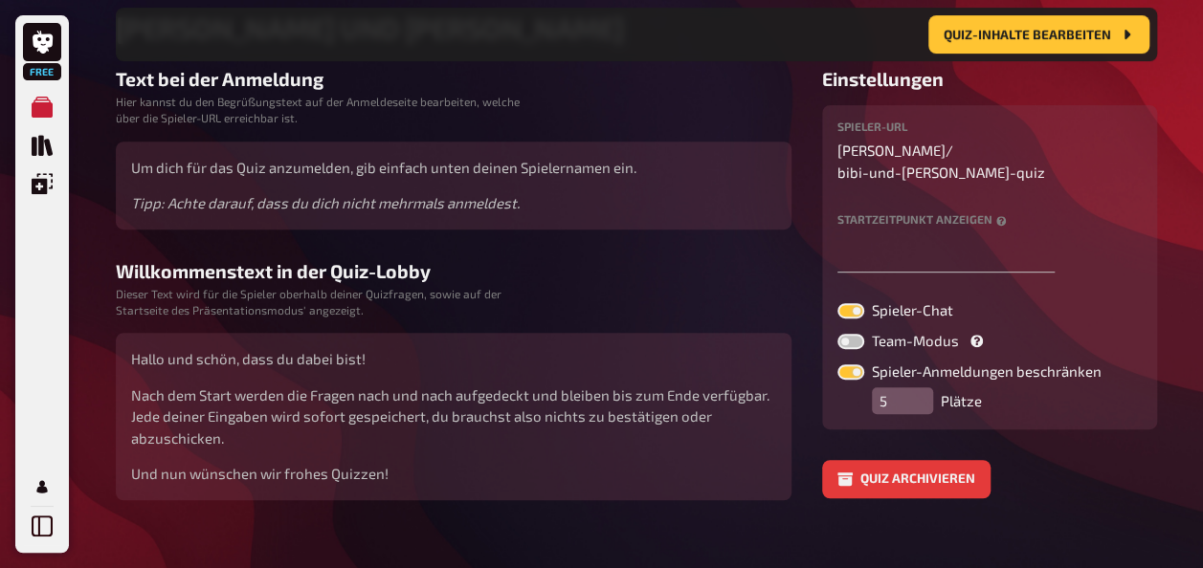
scroll to position [346, 0]
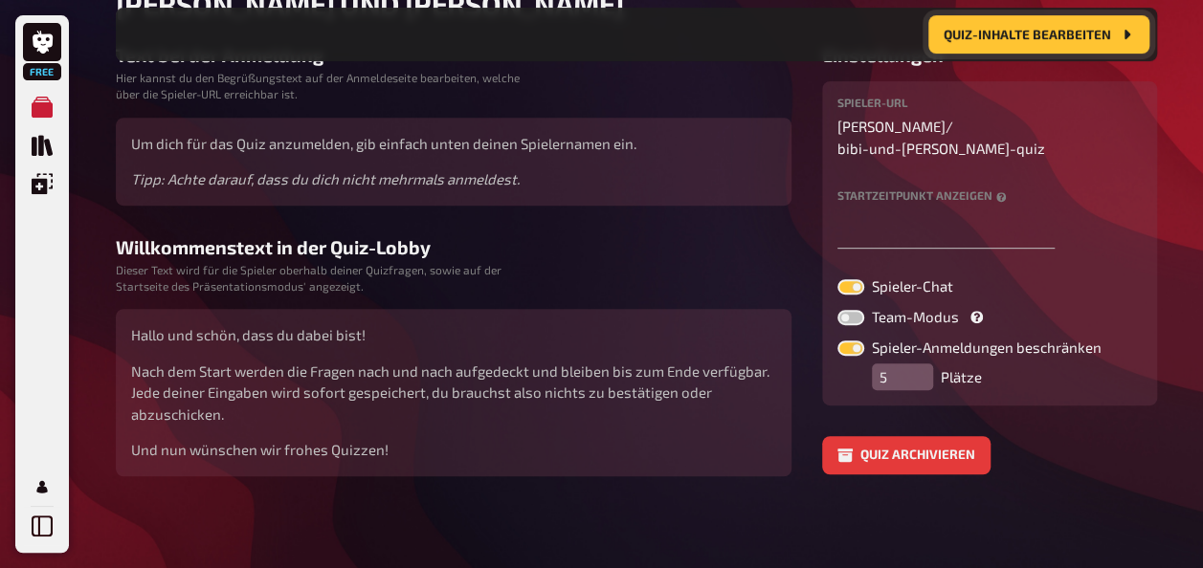
click at [1115, 31] on button "Quiz-Inhalte bearbeiten" at bounding box center [1038, 34] width 221 height 38
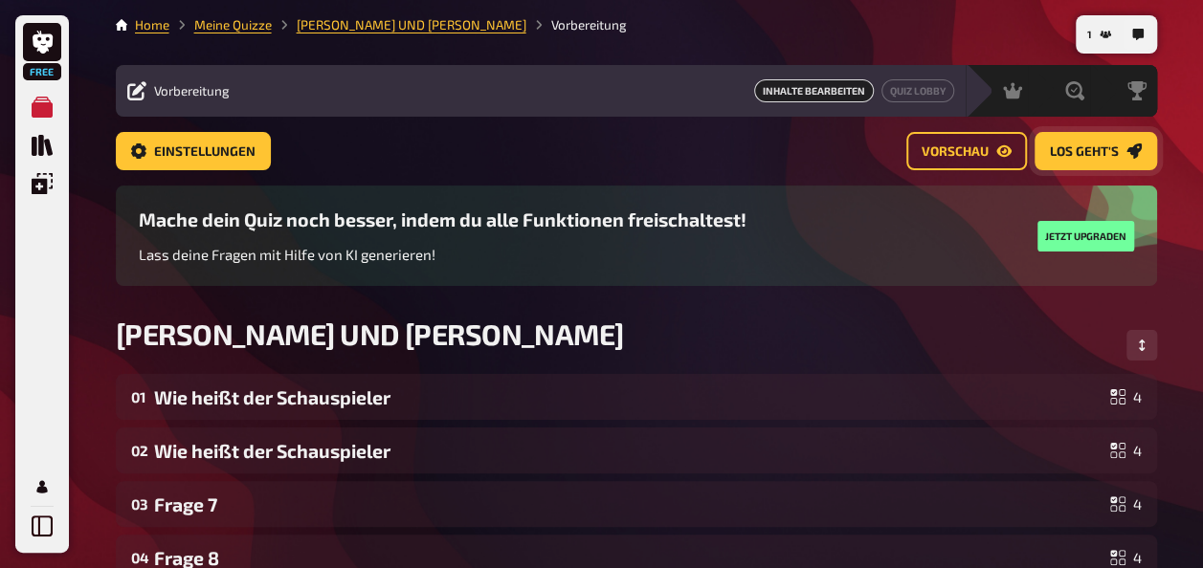
click at [1115, 148] on span "Los geht's" at bounding box center [1083, 151] width 69 height 13
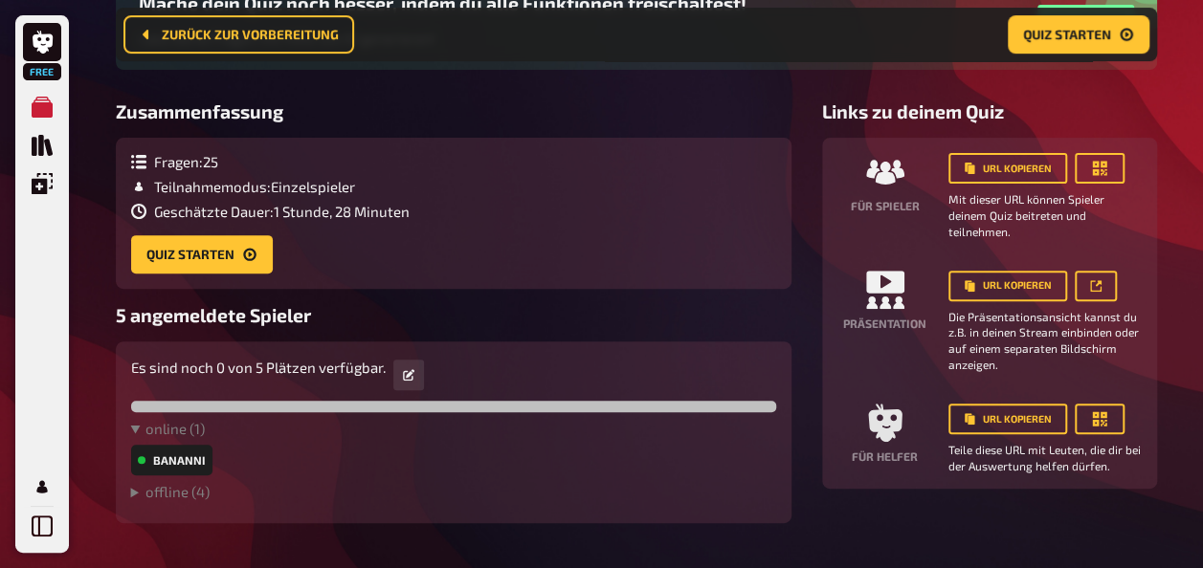
scroll to position [232, 0]
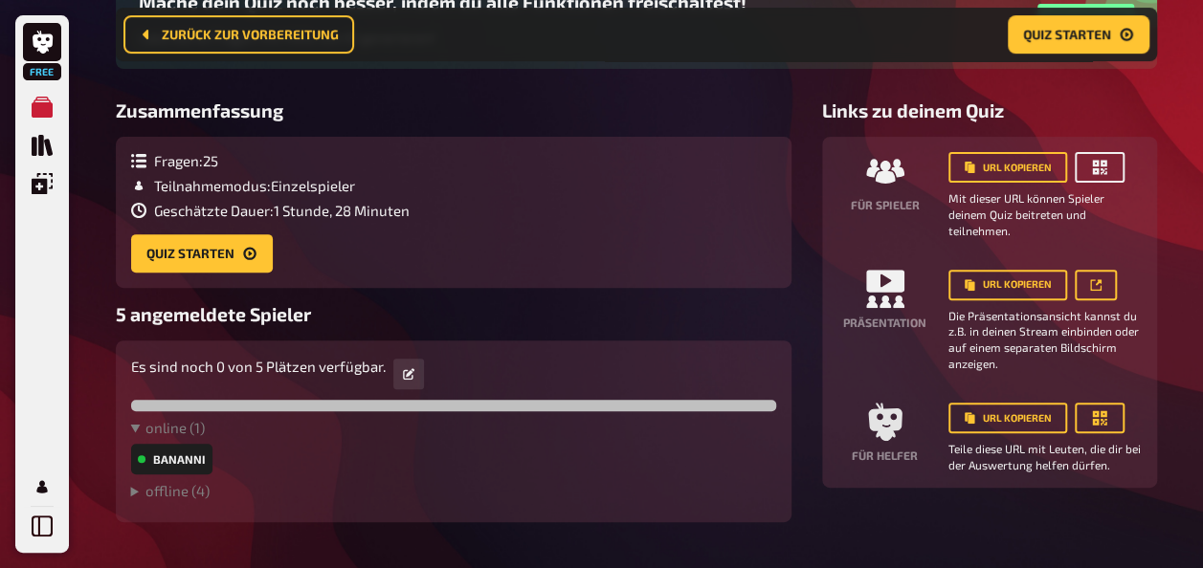
click at [1094, 163] on icon "button" at bounding box center [1099, 168] width 14 height 14
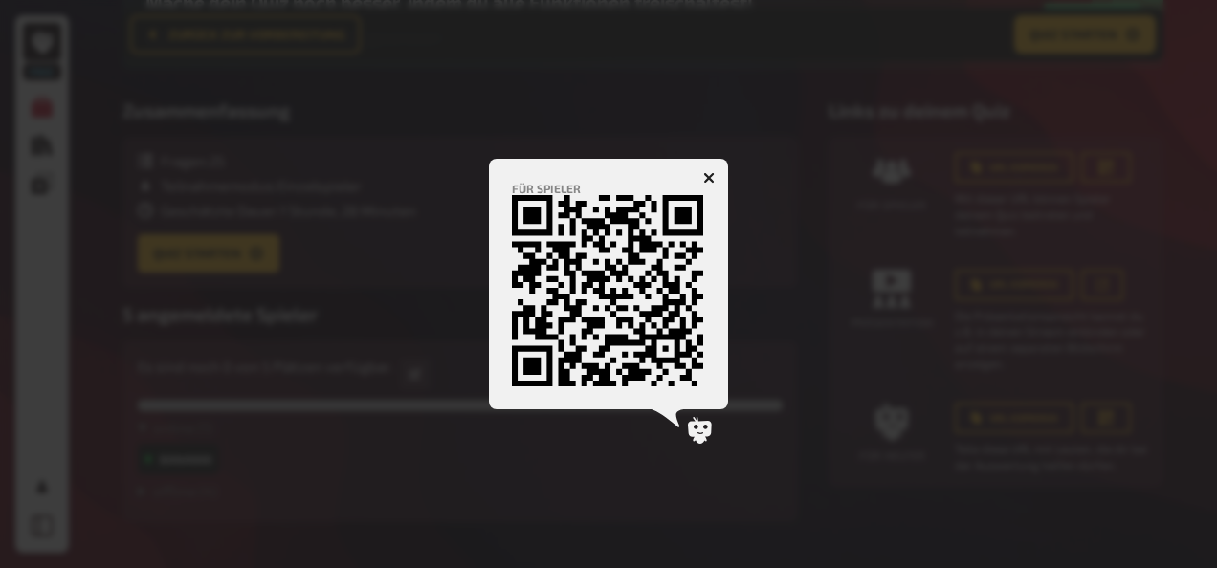
click at [710, 177] on icon "button" at bounding box center [709, 177] width 18 height 18
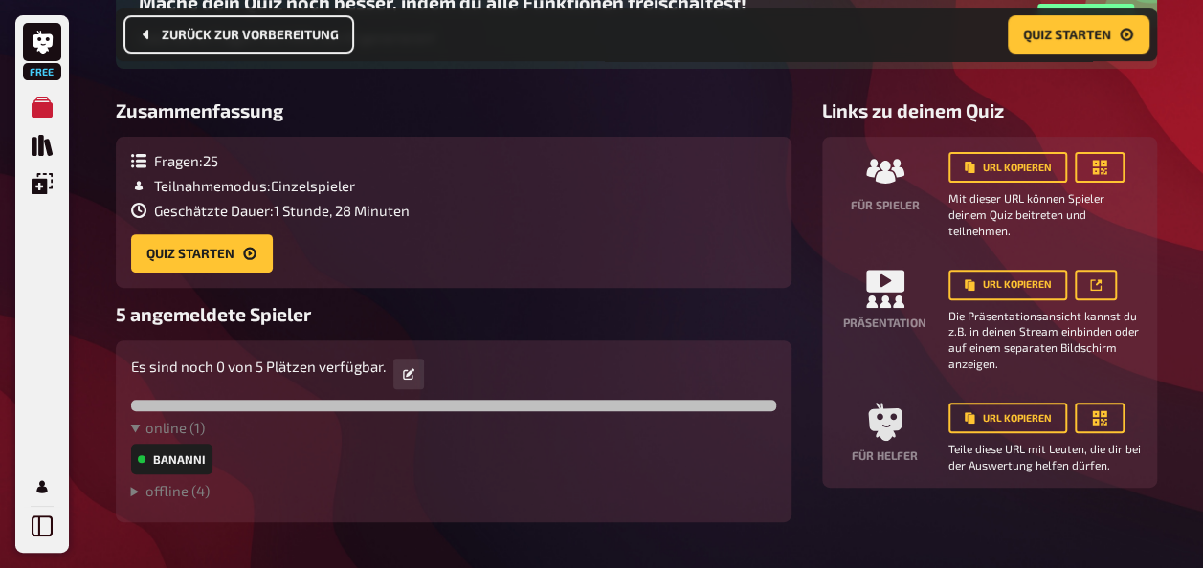
click at [258, 30] on span "Zurück zur Vorbereitung" at bounding box center [250, 34] width 177 height 13
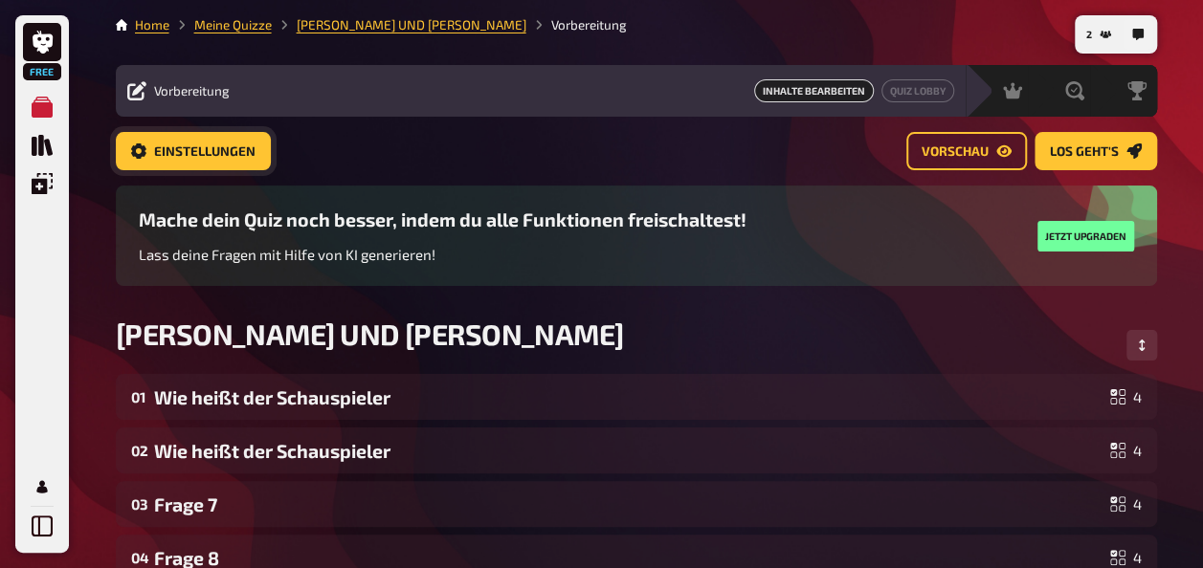
click at [203, 150] on span "Einstellungen" at bounding box center [204, 151] width 101 height 13
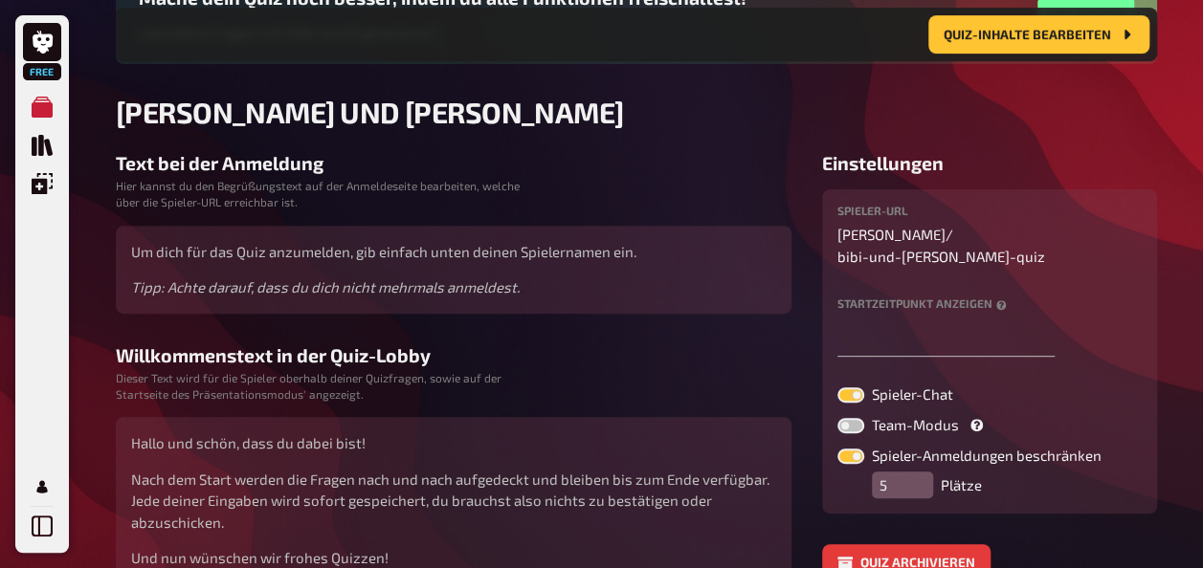
scroll to position [272, 0]
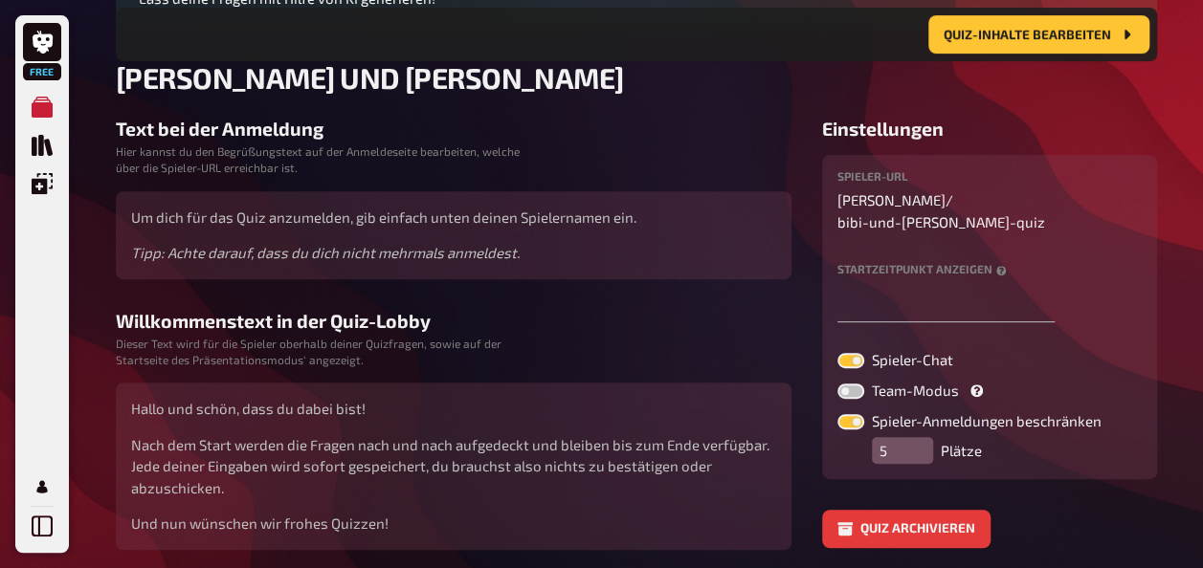
click at [846, 390] on div "Spieler-Chat Team-Modus Spieler-Anmeldungen beschränken 5 Plätze" at bounding box center [989, 408] width 304 height 111
click at [854, 414] on label at bounding box center [850, 421] width 27 height 15
click at [837, 413] on input "Spieler-Anmeldungen beschränken" at bounding box center [836, 413] width 1 height 1
checkbox input "false"
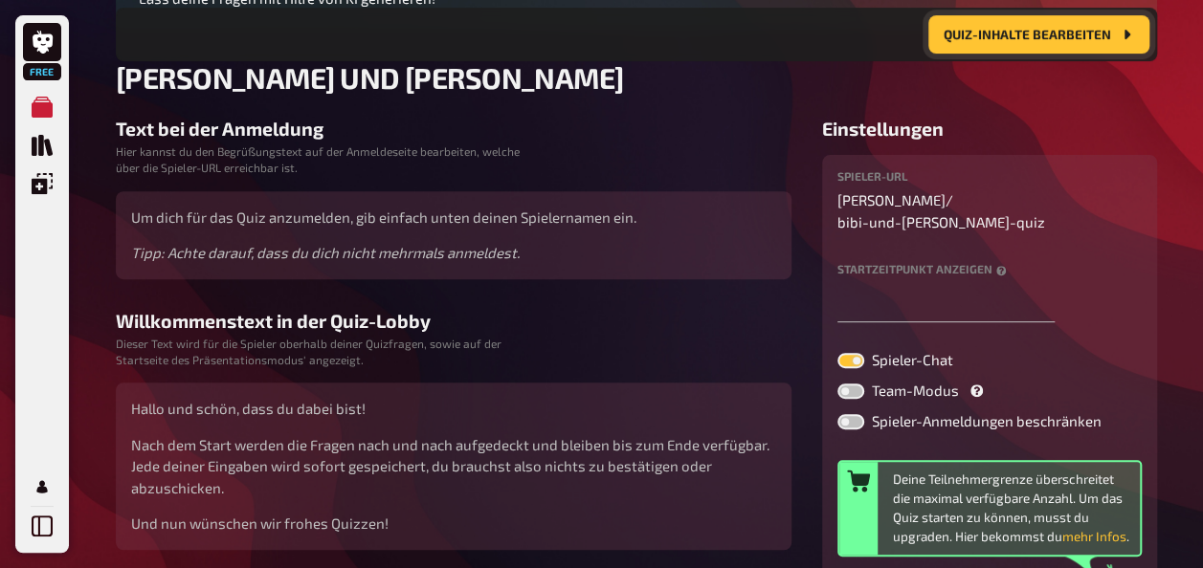
click at [1063, 21] on button "Quiz-Inhalte bearbeiten" at bounding box center [1038, 34] width 221 height 38
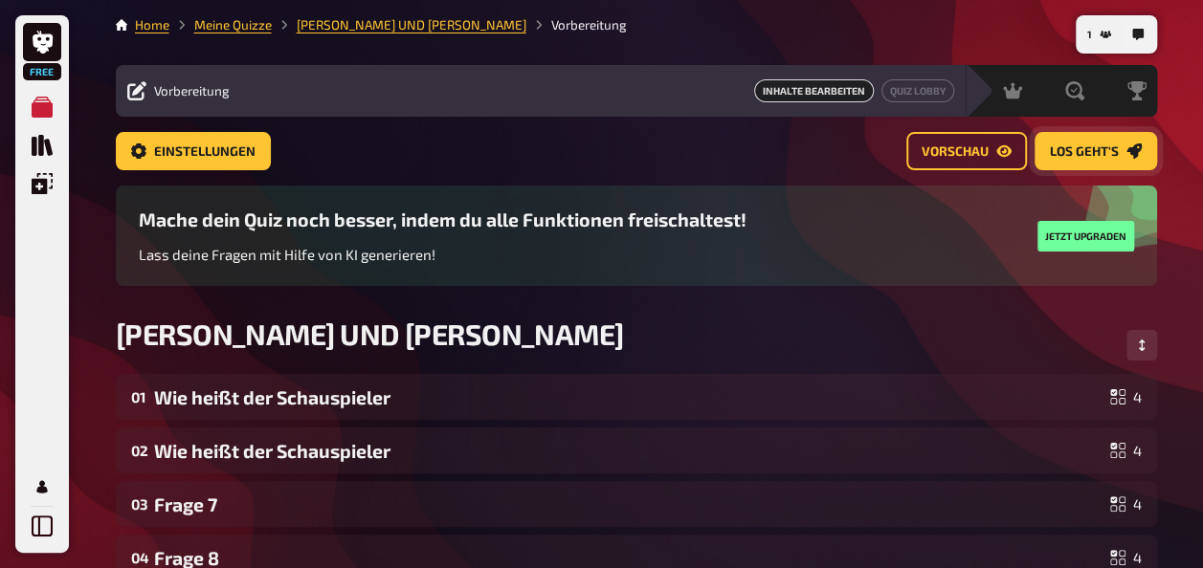
click at [1102, 147] on span "Los geht's" at bounding box center [1083, 151] width 69 height 13
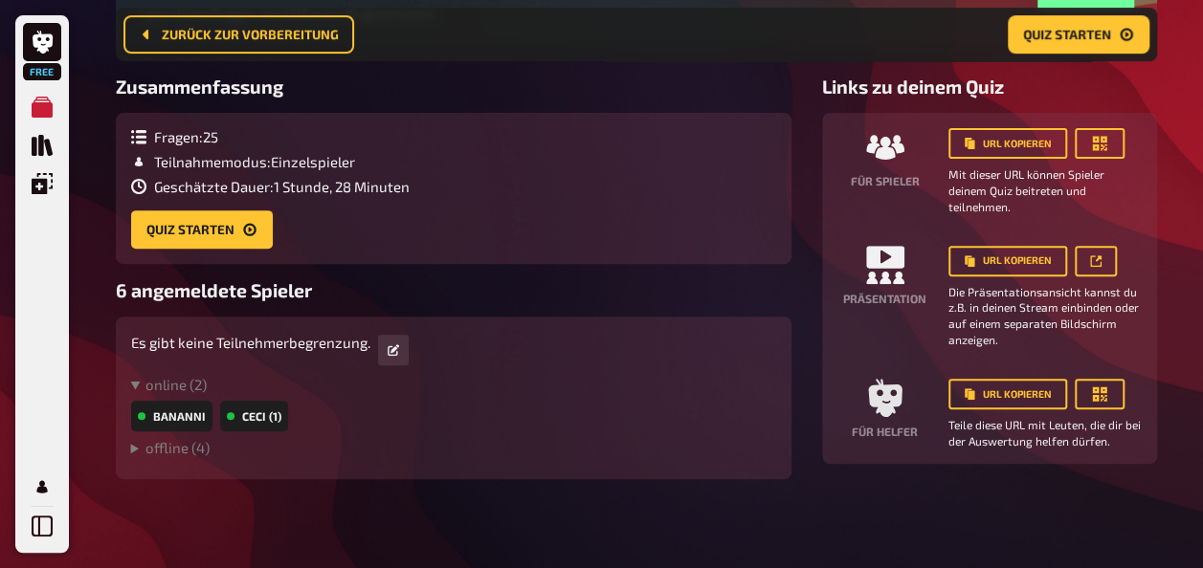
scroll to position [260, 0]
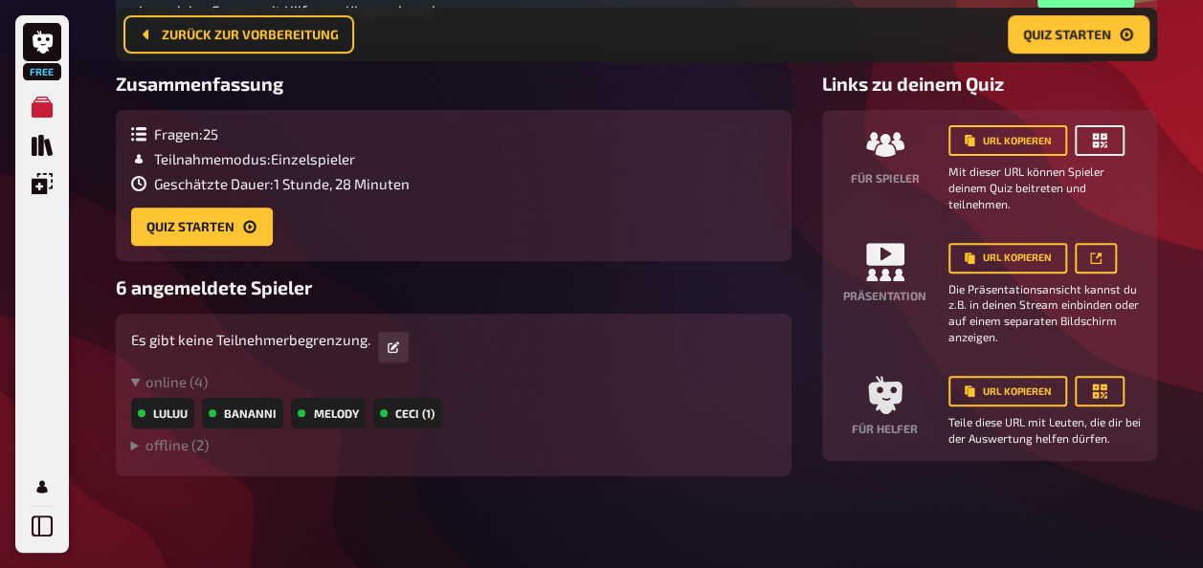
click at [1114, 138] on button "button" at bounding box center [1099, 140] width 50 height 31
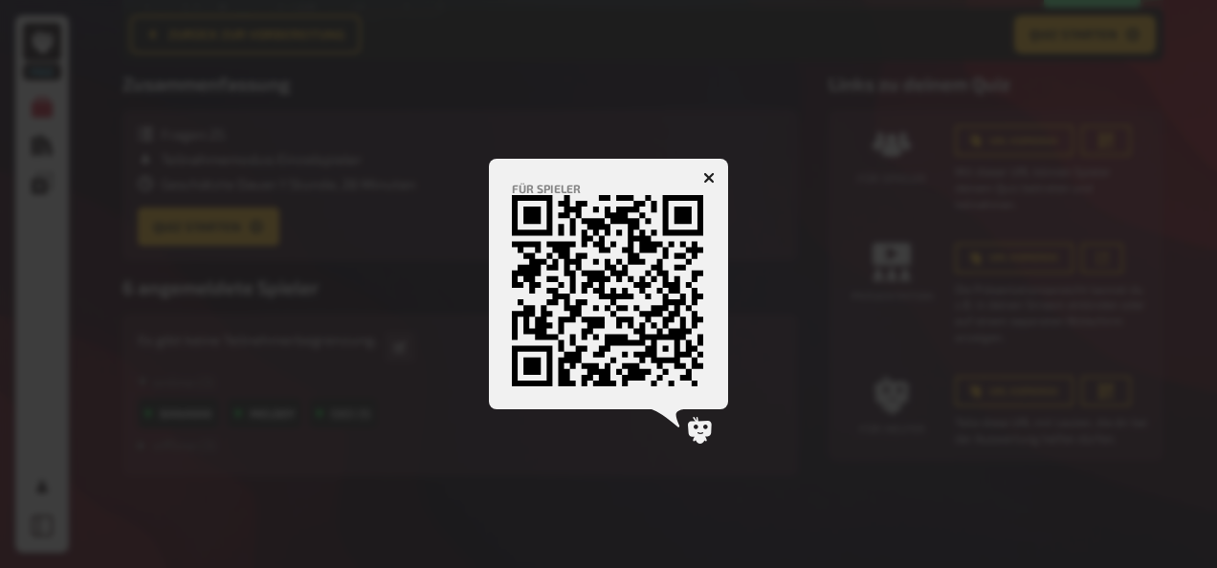
click at [704, 170] on button "button" at bounding box center [709, 178] width 31 height 31
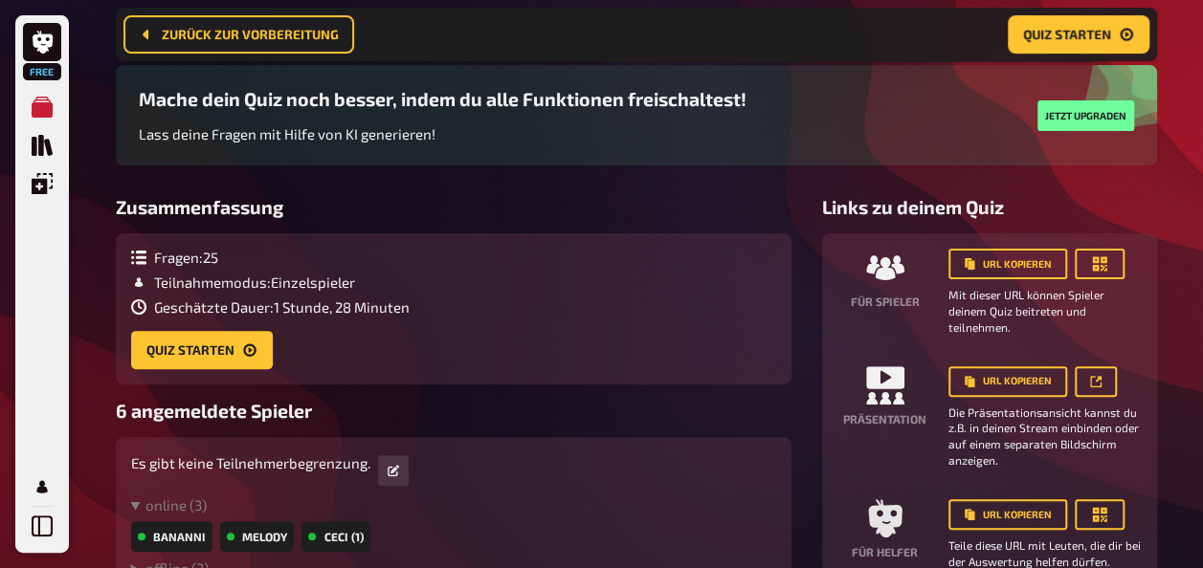
scroll to position [135, 0]
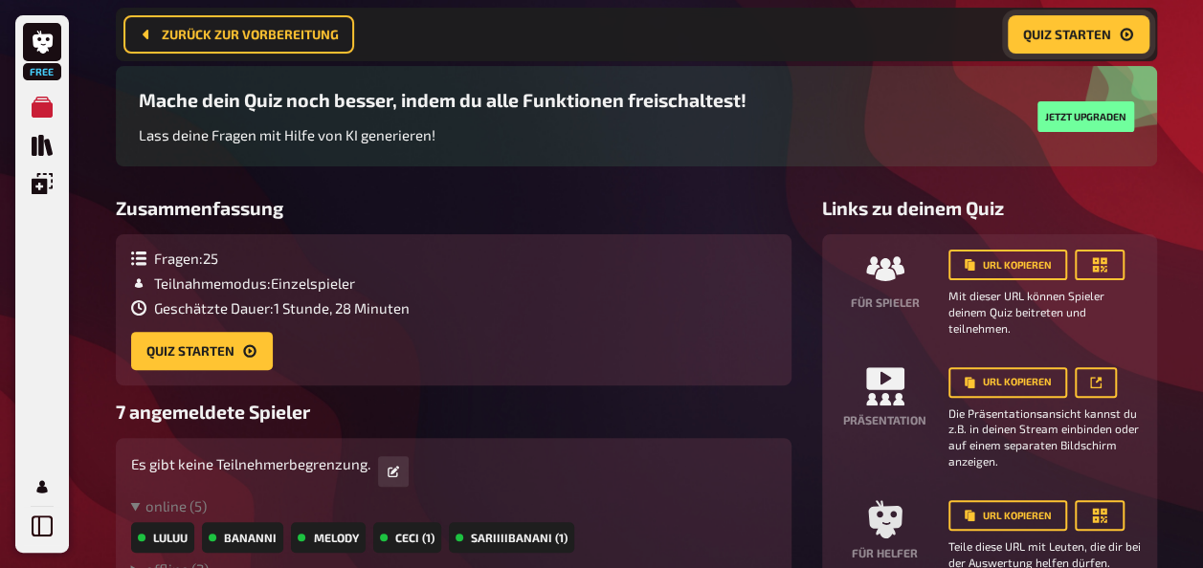
click at [1109, 30] on span "Quiz starten" at bounding box center [1067, 34] width 88 height 13
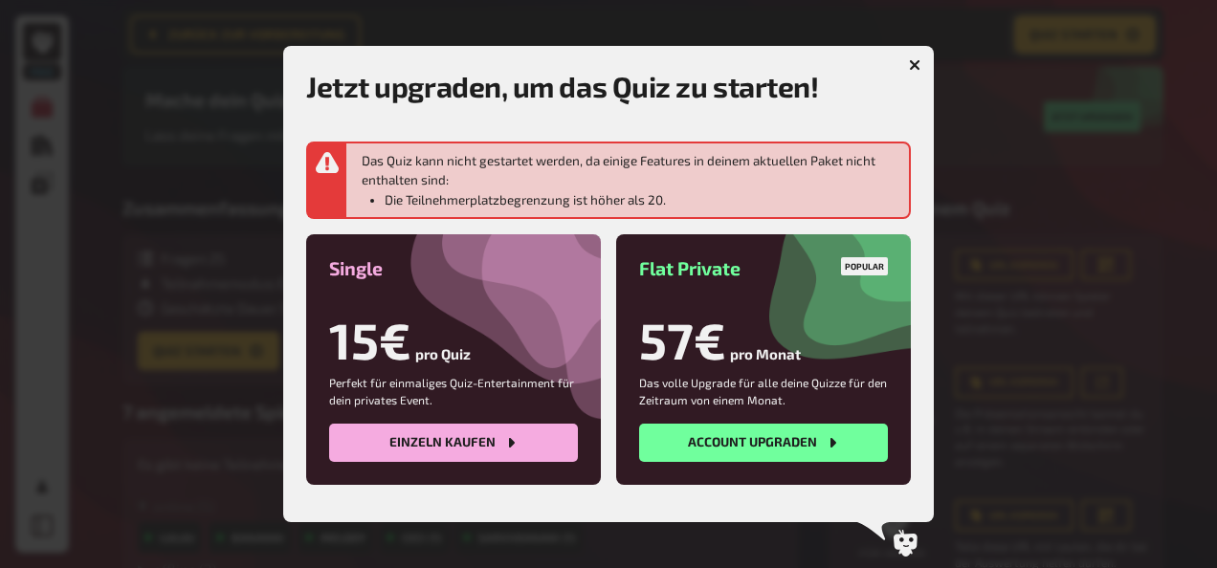
click at [909, 55] on button "button" at bounding box center [914, 65] width 31 height 31
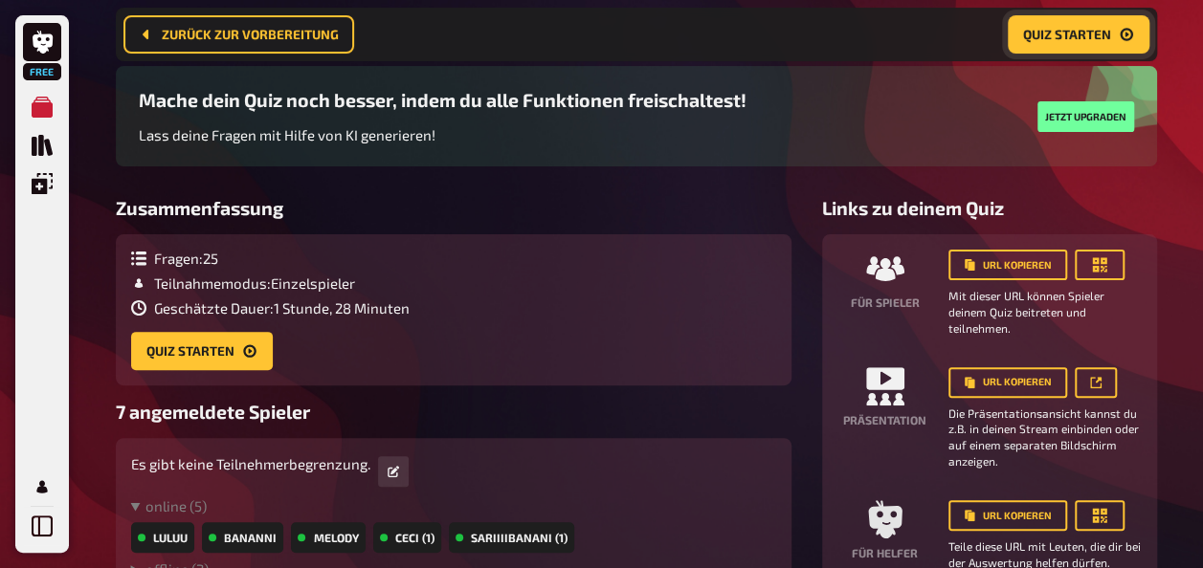
click at [1096, 16] on button "Quiz starten" at bounding box center [1078, 34] width 142 height 38
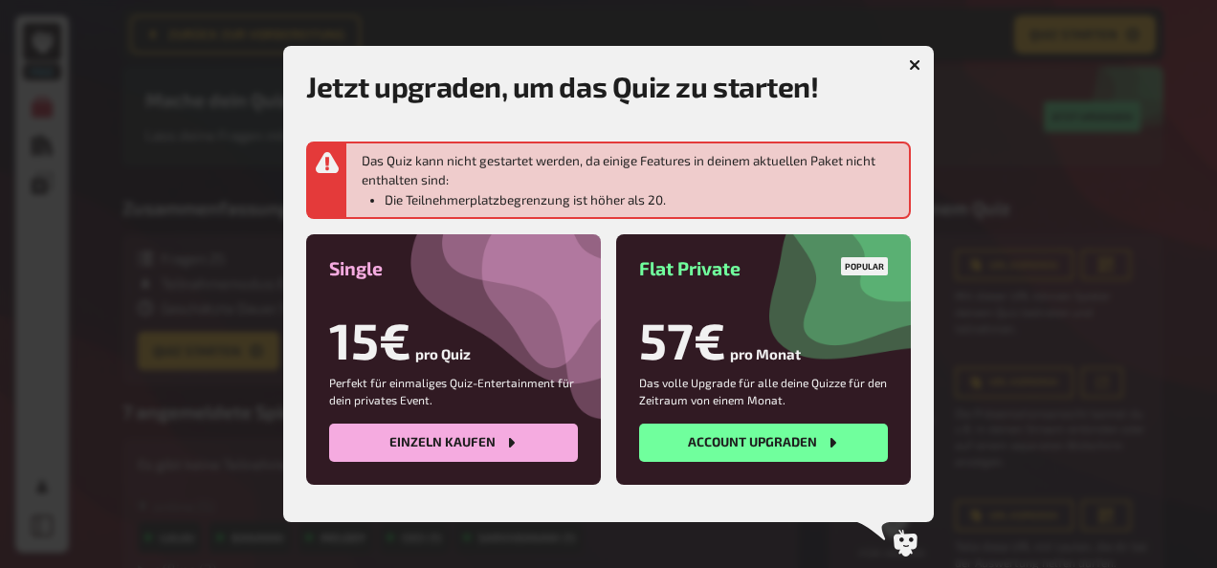
click at [913, 61] on icon "button" at bounding box center [915, 64] width 18 height 18
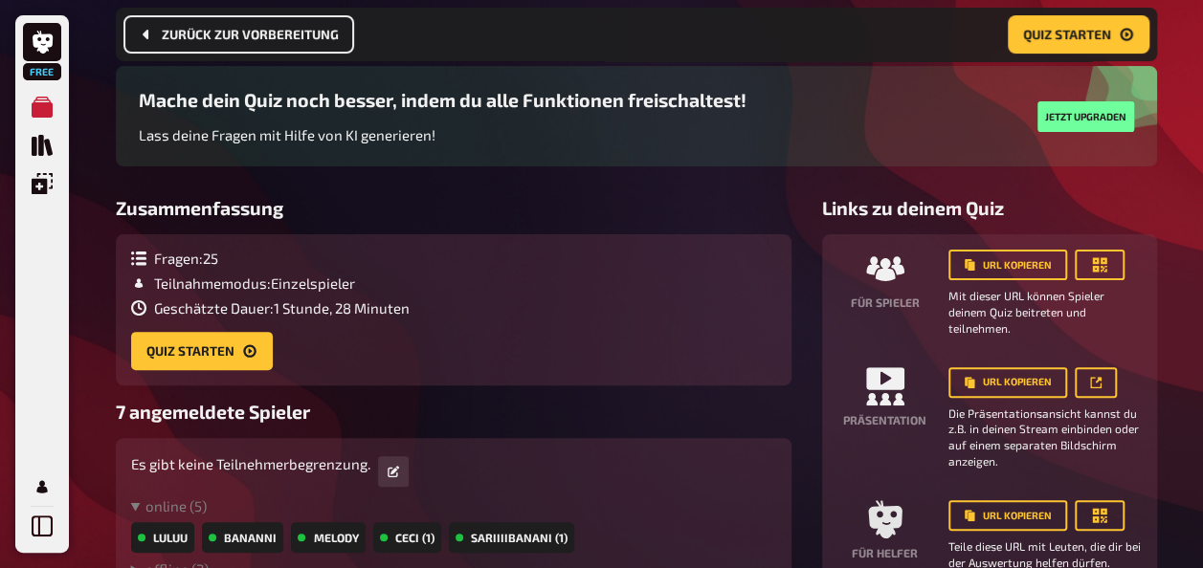
click at [272, 42] on button "Zurück zur Vorbereitung" at bounding box center [238, 34] width 231 height 38
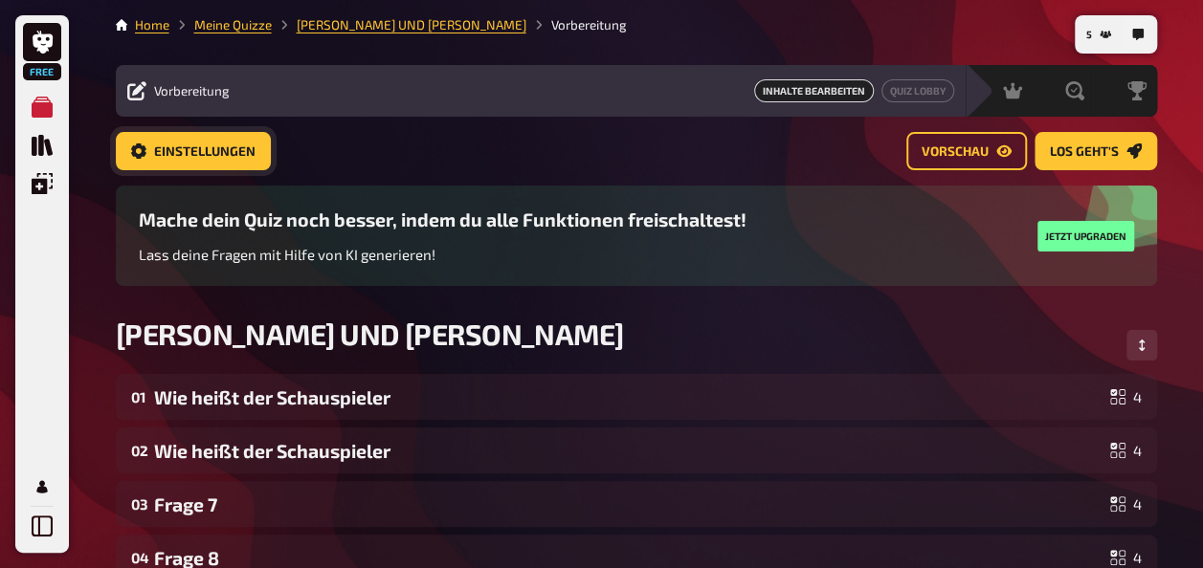
click at [216, 140] on button "Einstellungen" at bounding box center [193, 151] width 155 height 38
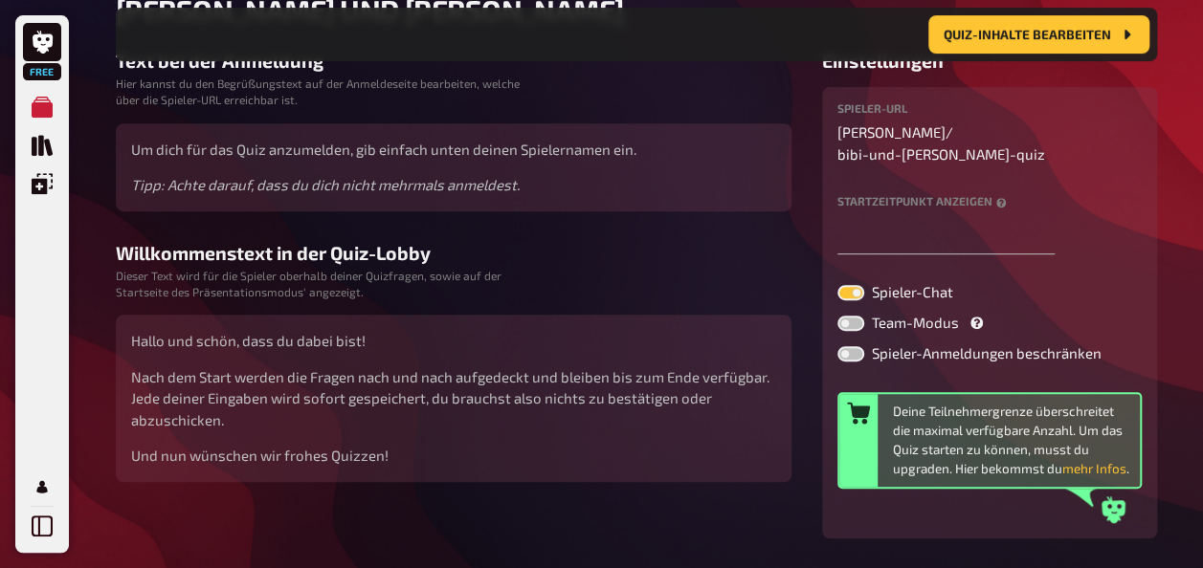
scroll to position [354, 0]
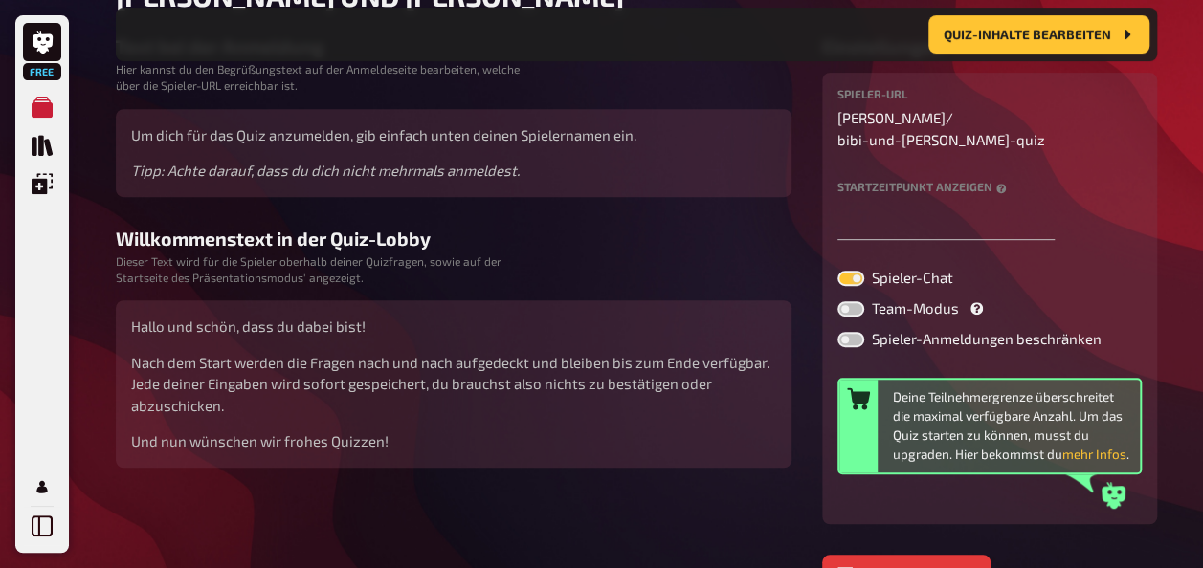
click at [860, 308] on div "Spieler-Chat Team-Modus Spieler-Anmeldungen beschränken" at bounding box center [989, 309] width 304 height 77
click at [858, 332] on label at bounding box center [850, 339] width 27 height 15
click at [837, 331] on input "Spieler-Anmeldungen beschränken" at bounding box center [836, 331] width 1 height 1
checkbox input "true"
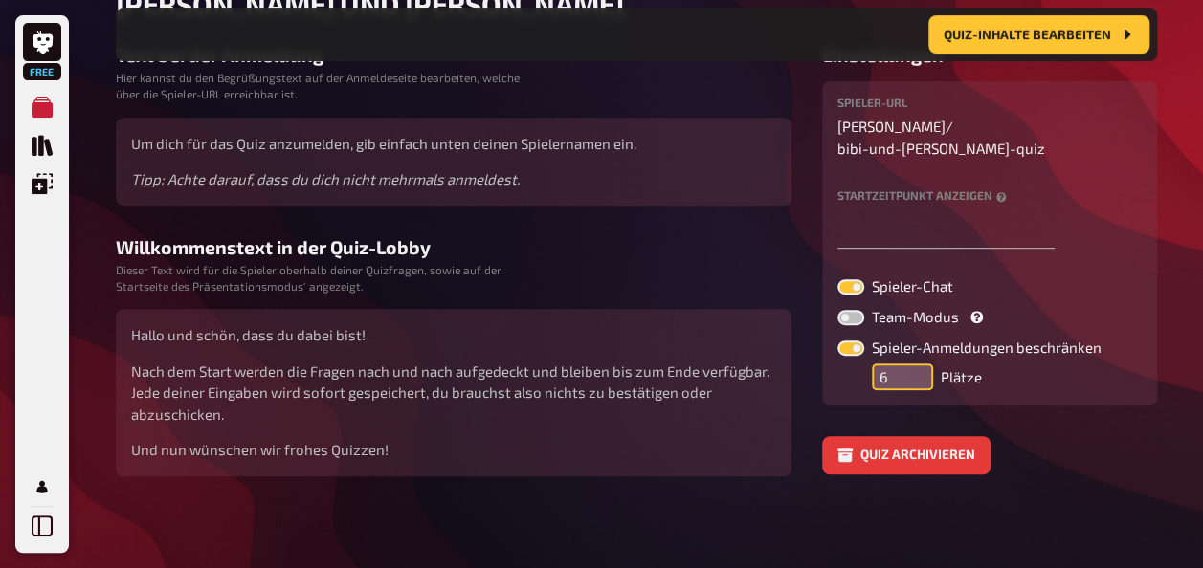
click at [916, 364] on input "6" at bounding box center [902, 377] width 61 height 27
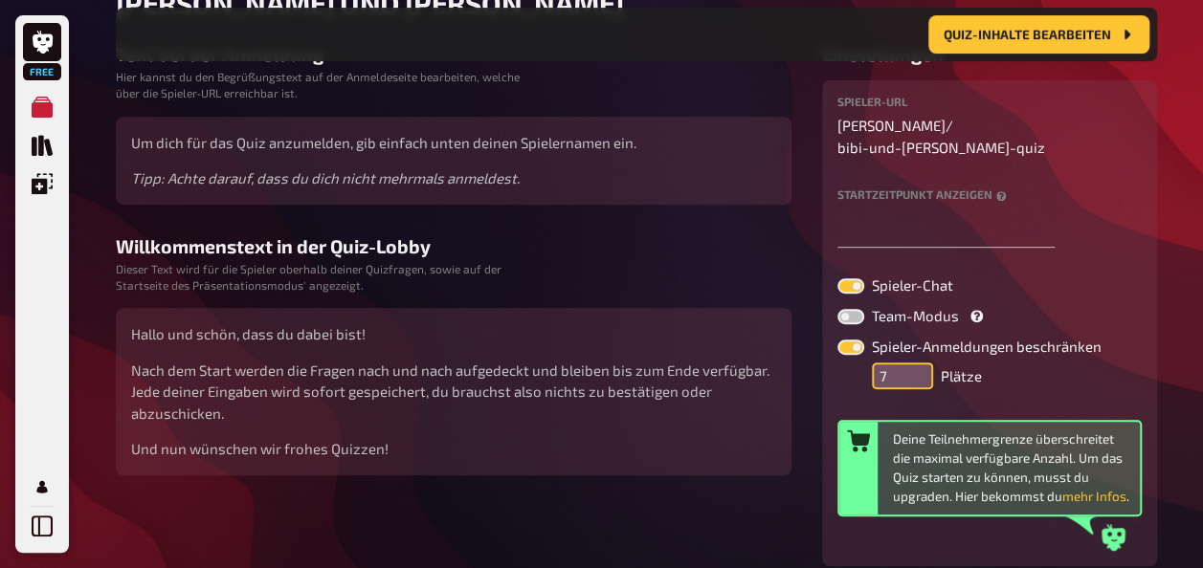
click at [916, 363] on input "7" at bounding box center [902, 376] width 61 height 27
click at [916, 363] on input "8" at bounding box center [902, 376] width 61 height 27
click at [916, 363] on input "9" at bounding box center [902, 376] width 61 height 27
click at [916, 363] on input "10" at bounding box center [902, 376] width 61 height 27
click at [916, 363] on input "11" at bounding box center [902, 376] width 61 height 27
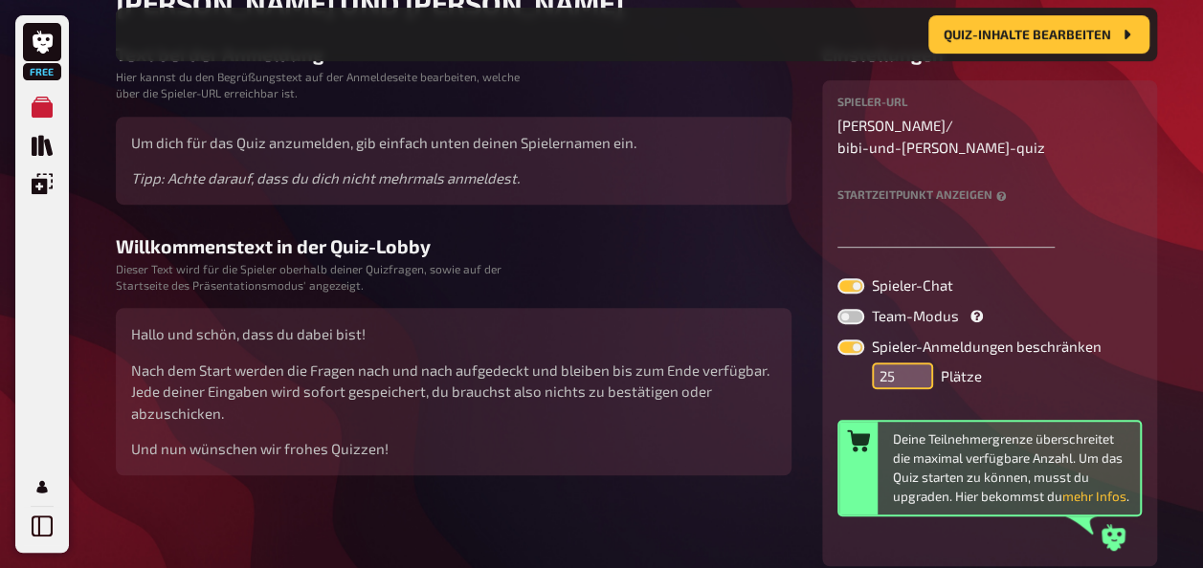
drag, startPoint x: 916, startPoint y: 341, endPoint x: 1090, endPoint y: 22, distance: 362.6
type input "25"
click at [933, 363] on input "25" at bounding box center [902, 376] width 61 height 27
click at [1090, 22] on button "Quiz-Inhalte bearbeiten" at bounding box center [1038, 34] width 221 height 38
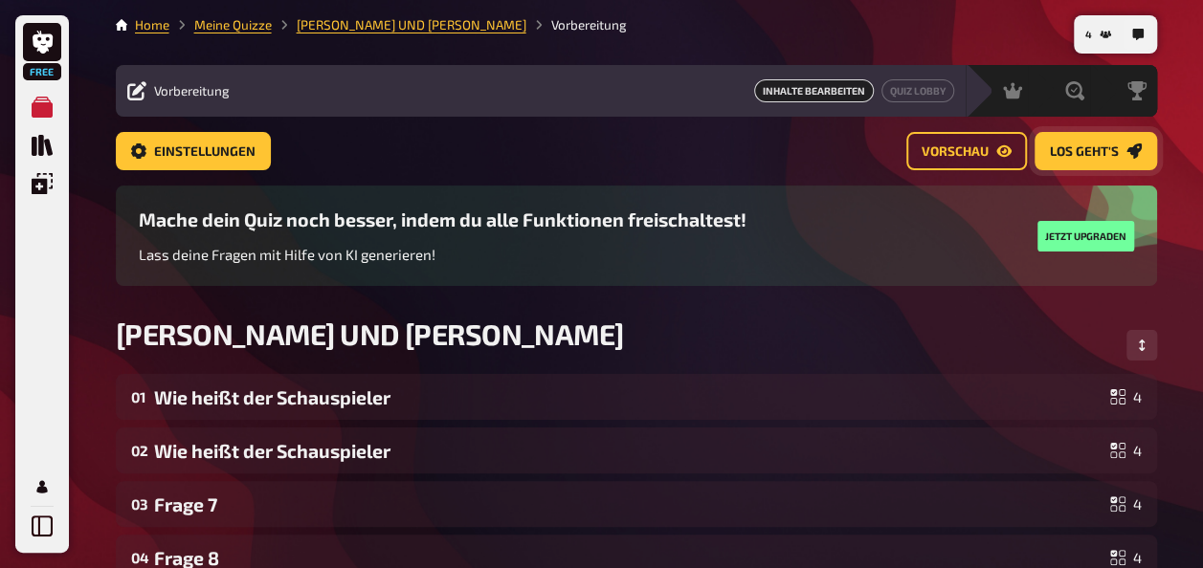
click at [1112, 156] on span "Los geht's" at bounding box center [1083, 151] width 69 height 13
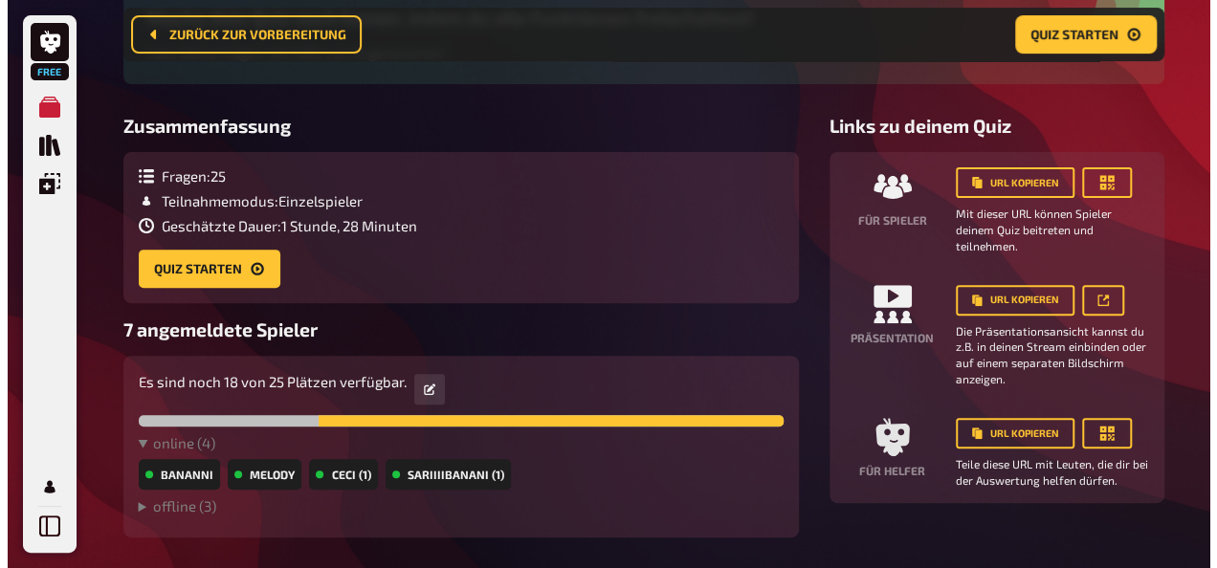
scroll to position [279, 0]
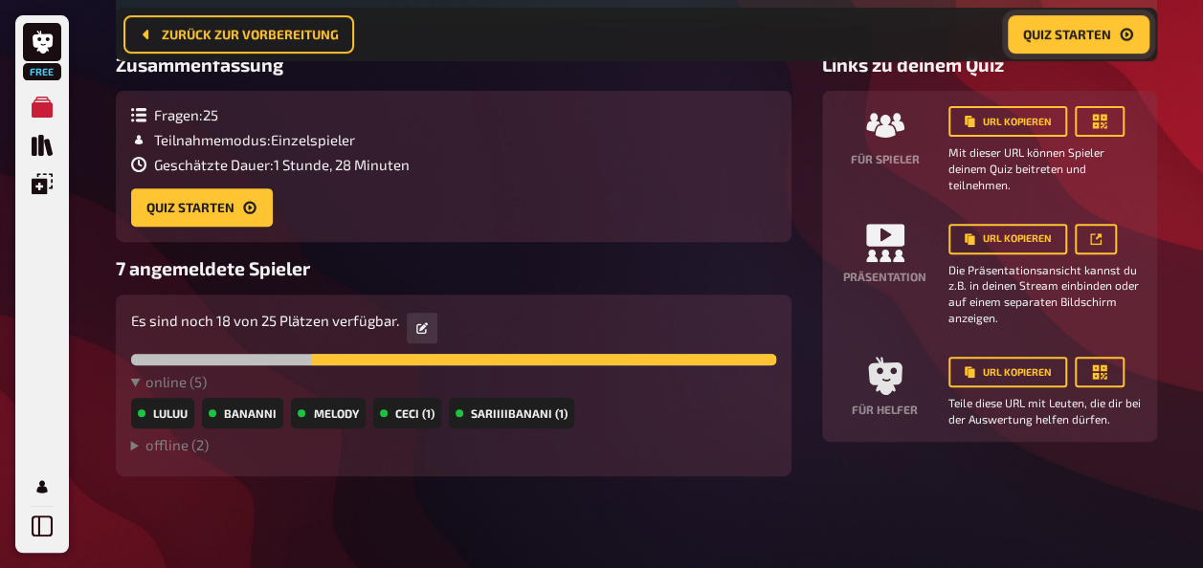
click at [1071, 25] on button "Quiz starten" at bounding box center [1078, 34] width 142 height 38
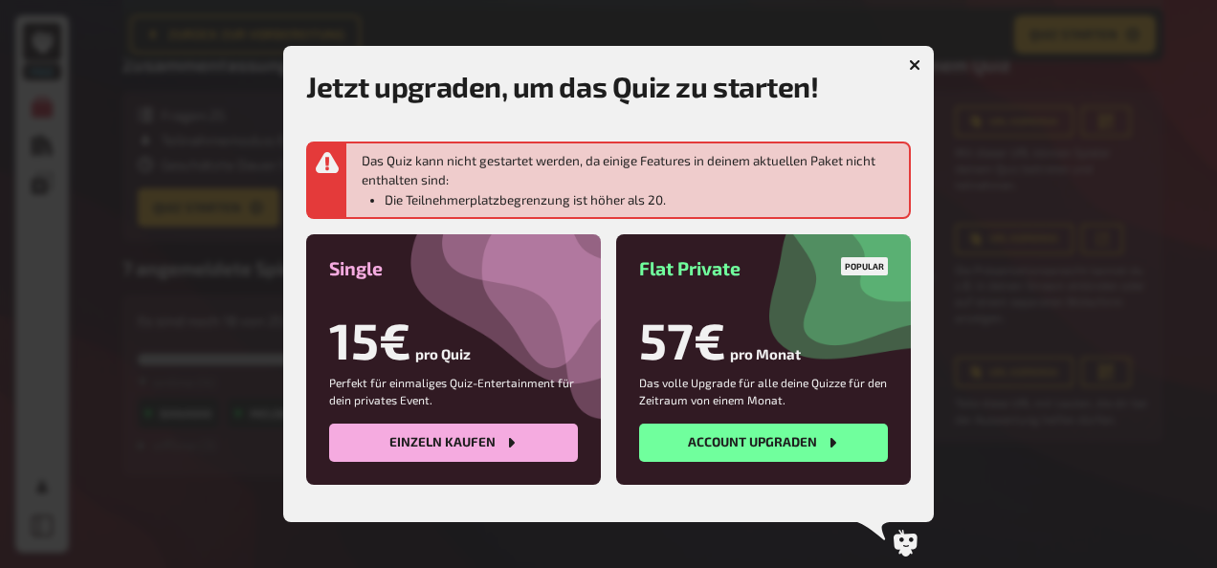
click at [913, 60] on icon "button" at bounding box center [914, 64] width 11 height 11
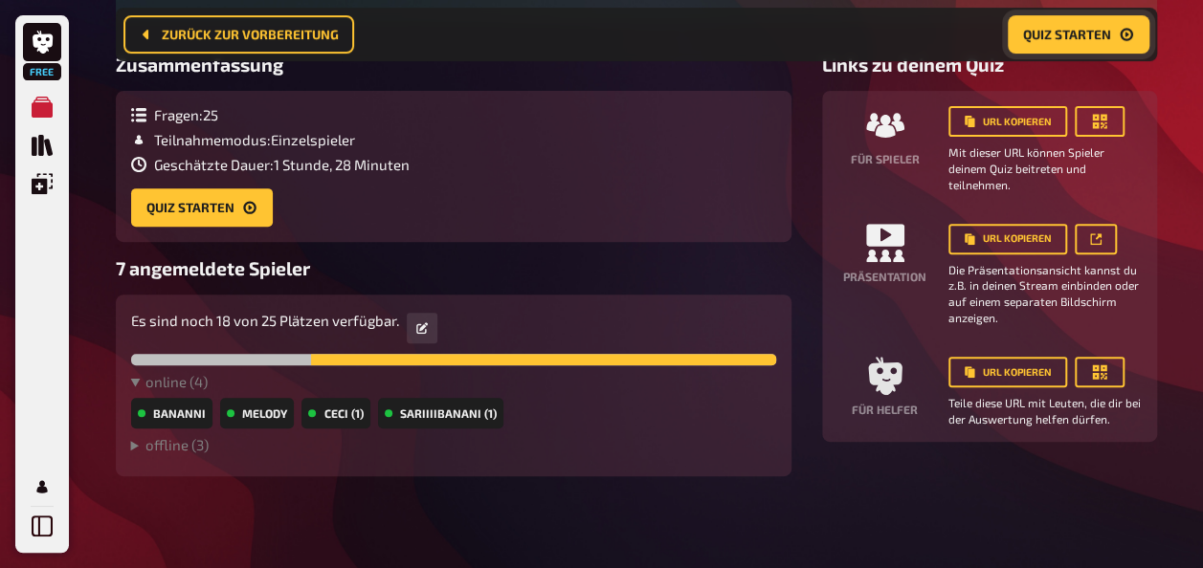
click at [1083, 15] on button "Quiz starten" at bounding box center [1078, 34] width 142 height 38
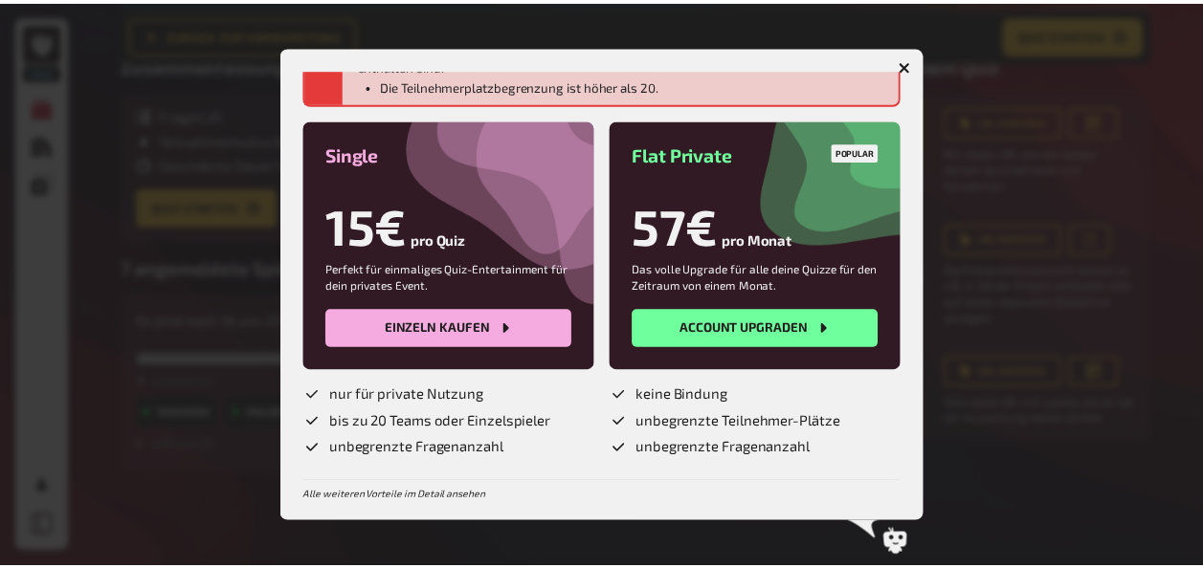
scroll to position [117, 0]
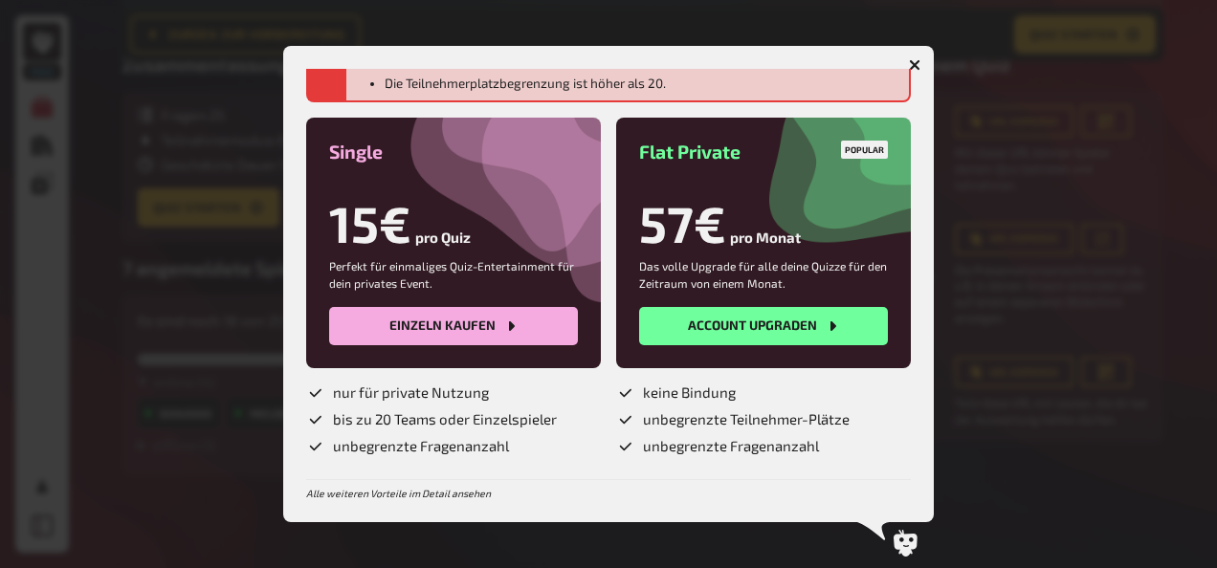
click at [910, 61] on icon "button" at bounding box center [915, 64] width 18 height 18
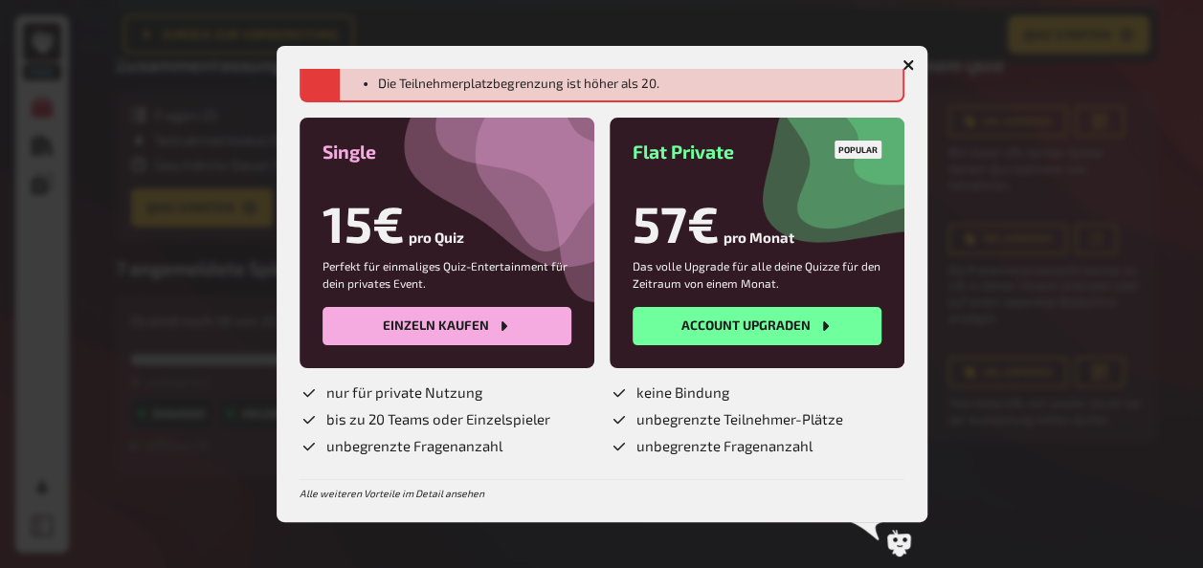
scroll to position [25, 0]
